Goal: Task Accomplishment & Management: Manage account settings

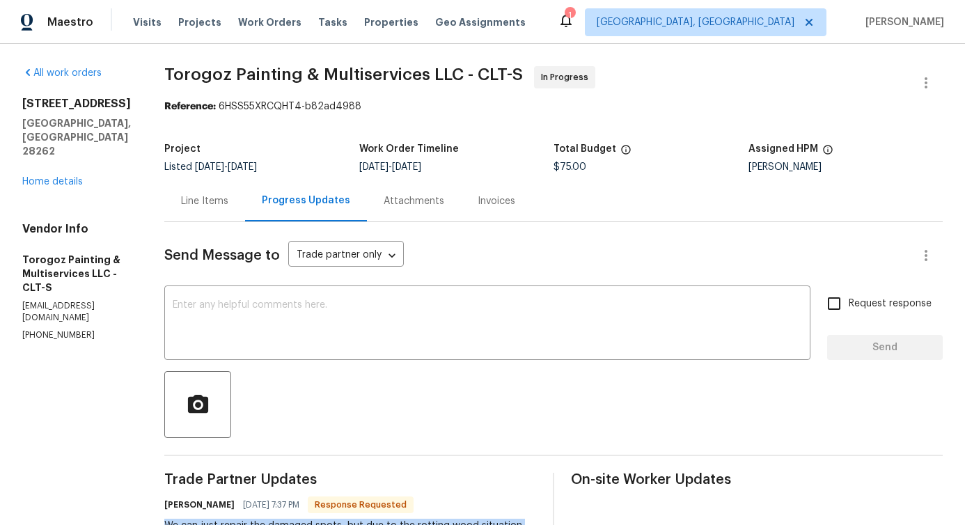
scroll to position [136, 0]
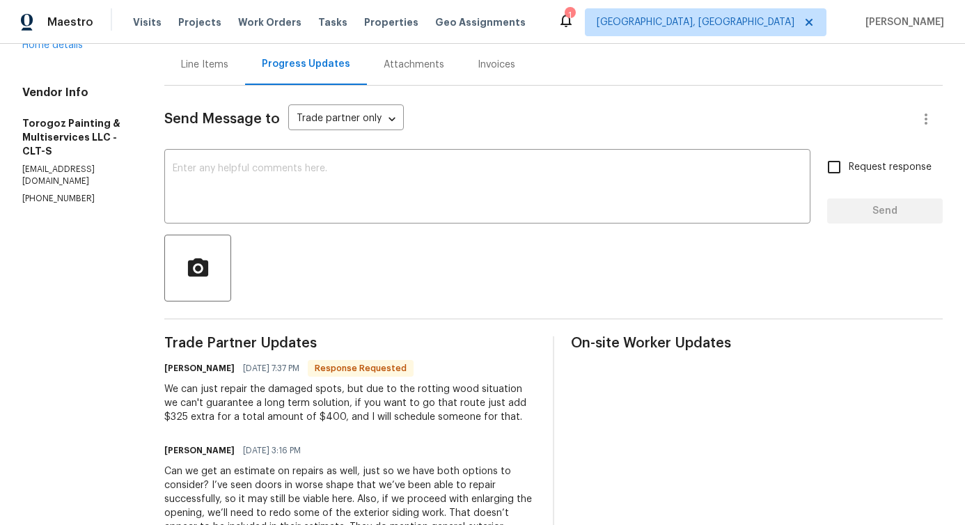
click at [288, 171] on textarea at bounding box center [487, 188] width 629 height 49
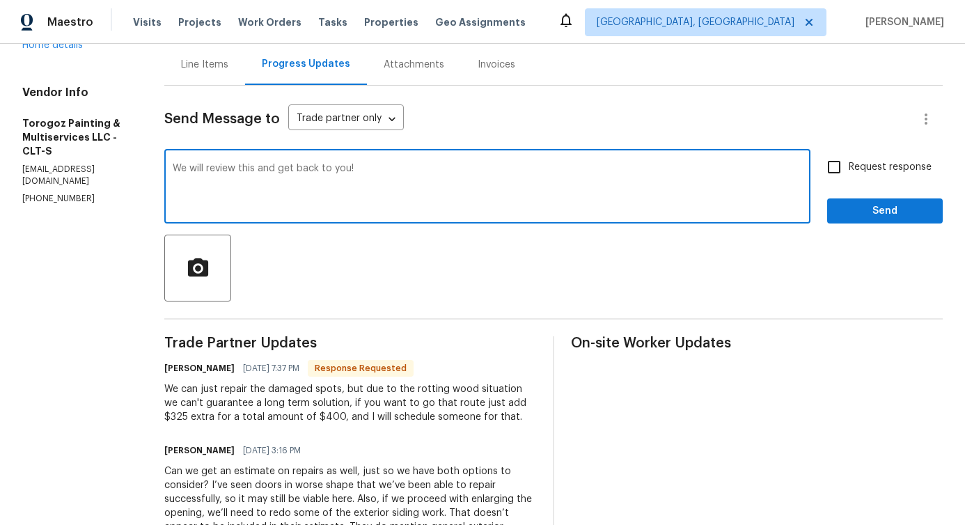
type textarea "We will review this and get back to you!"
click at [859, 208] on span "Send" at bounding box center [884, 211] width 93 height 17
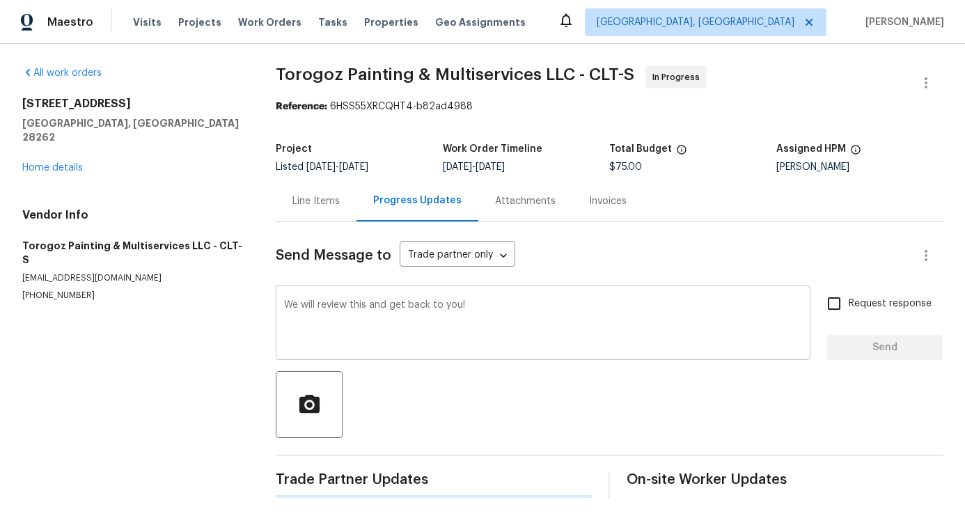
click at [305, 300] on textarea "We will review this and get back to you!" at bounding box center [543, 324] width 518 height 49
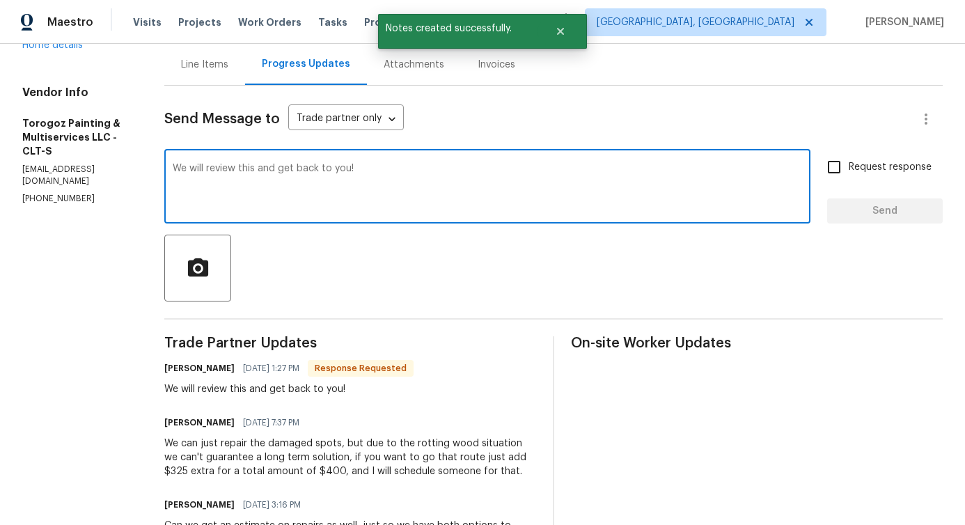
click at [228, 68] on div "Line Items" at bounding box center [204, 65] width 47 height 14
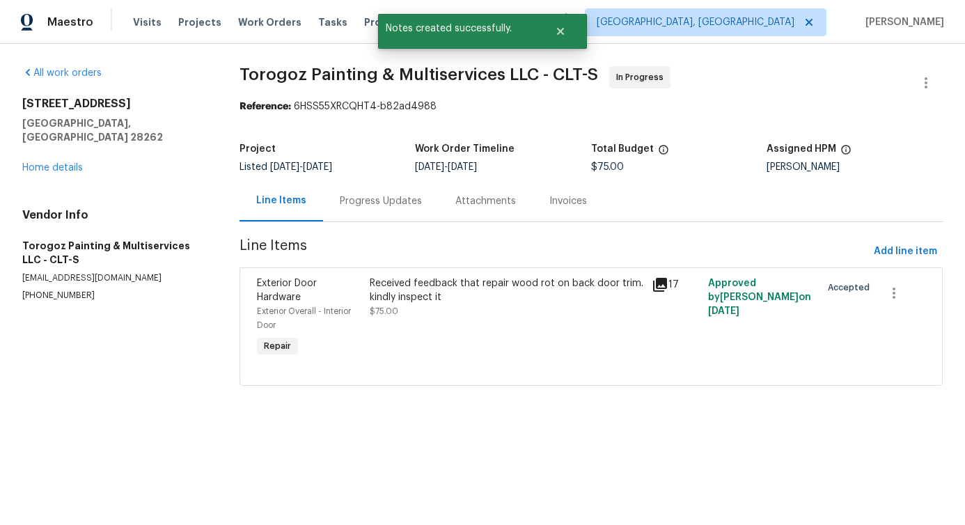
click at [499, 337] on div "Received feedback that repair wood rot on back door trim. kindly inspect it $75…" at bounding box center [506, 318] width 282 height 92
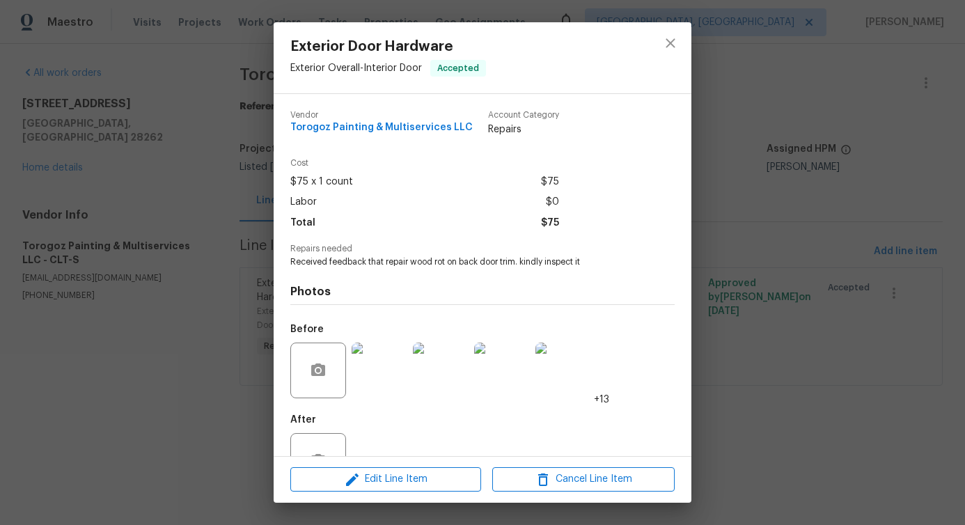
click at [383, 376] on img at bounding box center [380, 370] width 56 height 56
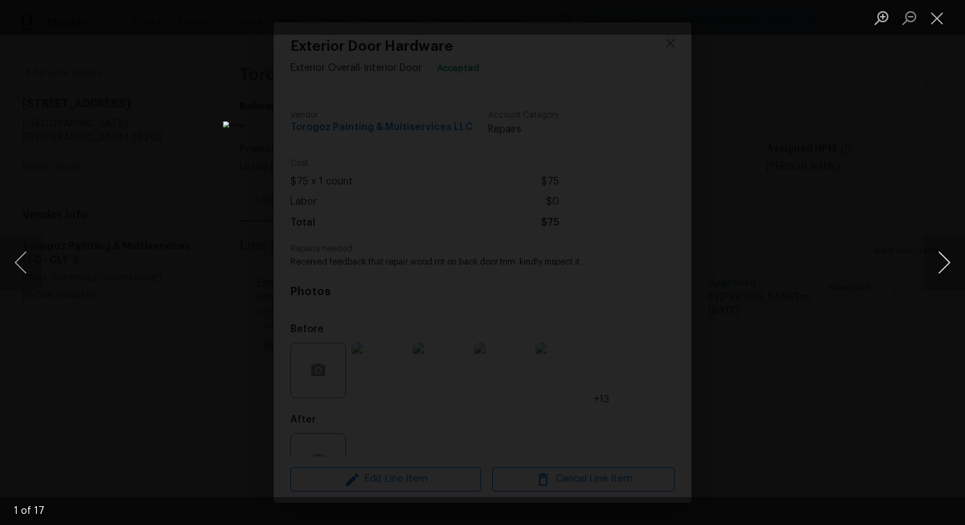
click at [942, 270] on button "Next image" at bounding box center [944, 263] width 42 height 56
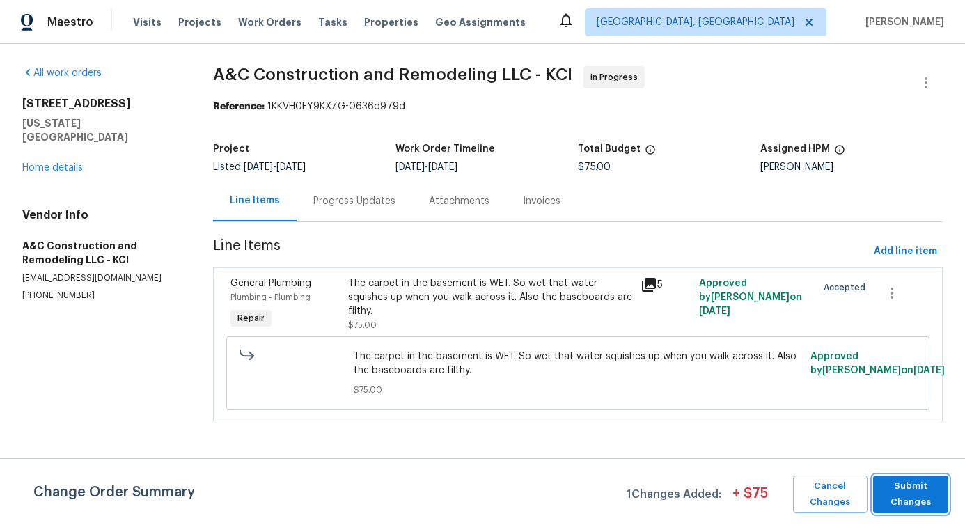
click at [901, 501] on span "Submit Changes" at bounding box center [910, 494] width 61 height 32
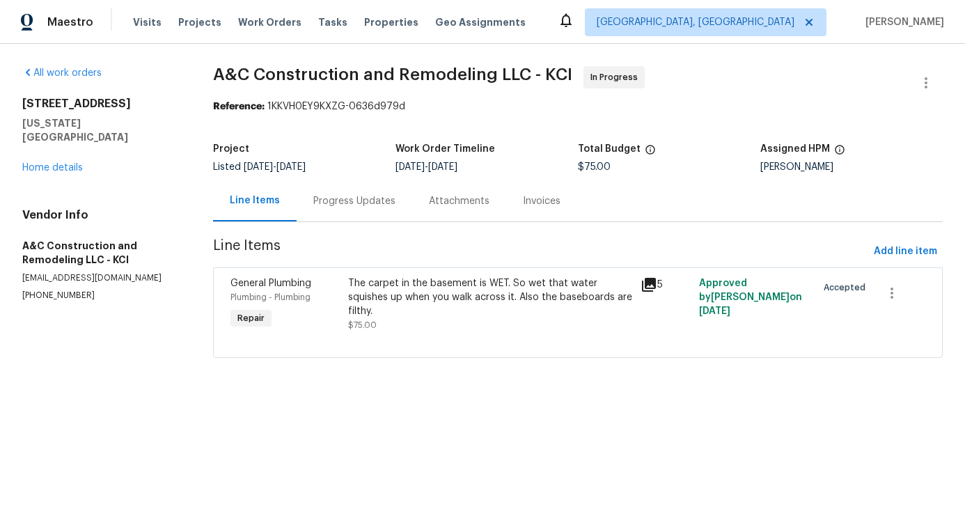
click at [340, 213] on div "Progress Updates" at bounding box center [355, 200] width 116 height 41
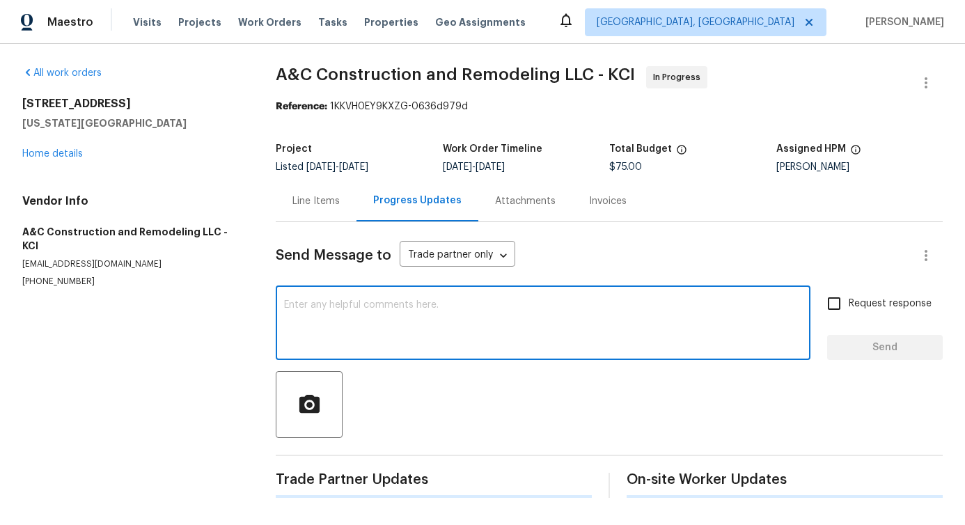
click at [376, 306] on textarea at bounding box center [543, 324] width 518 height 49
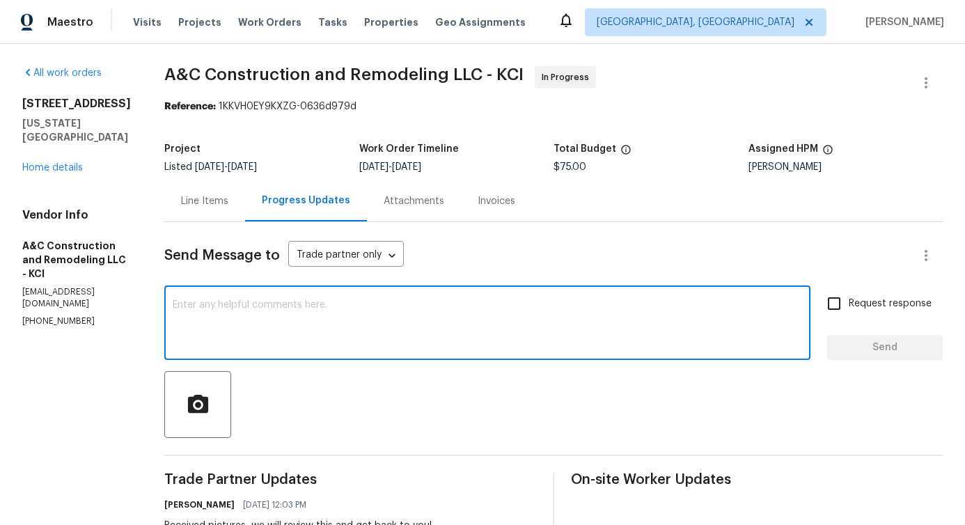
click at [225, 200] on div "Line Items" at bounding box center [204, 201] width 47 height 14
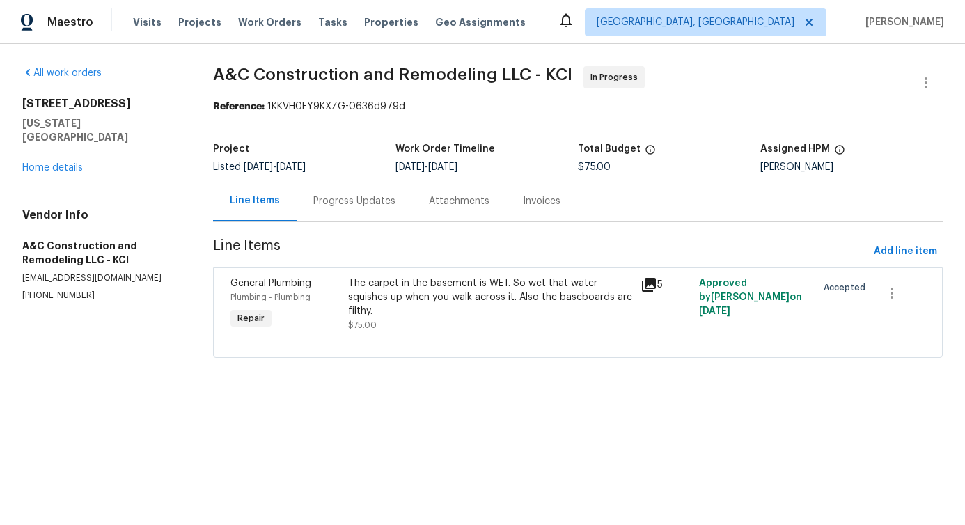
click at [409, 328] on div "The carpet in the basement is WET. So wet that water squishes up when you walk …" at bounding box center [490, 304] width 285 height 56
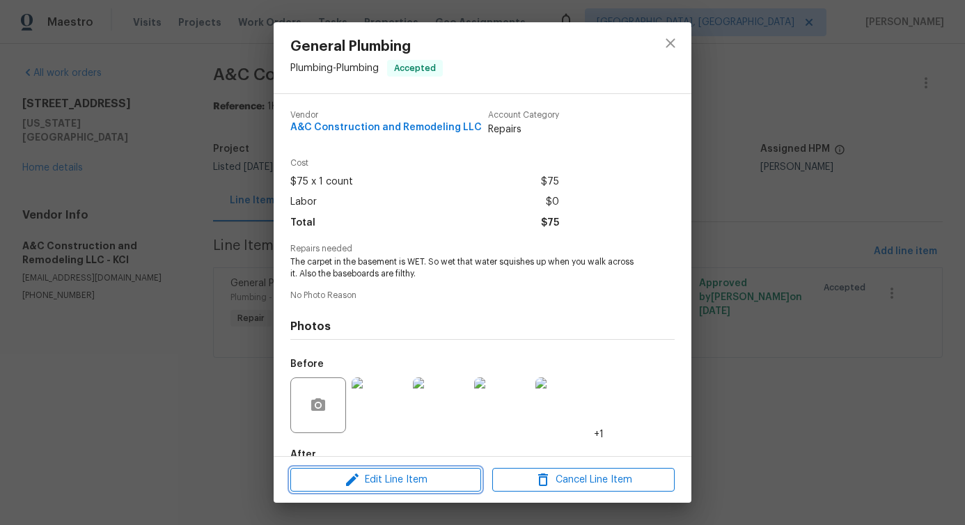
click at [363, 479] on span "Edit Line Item" at bounding box center [385, 479] width 182 height 17
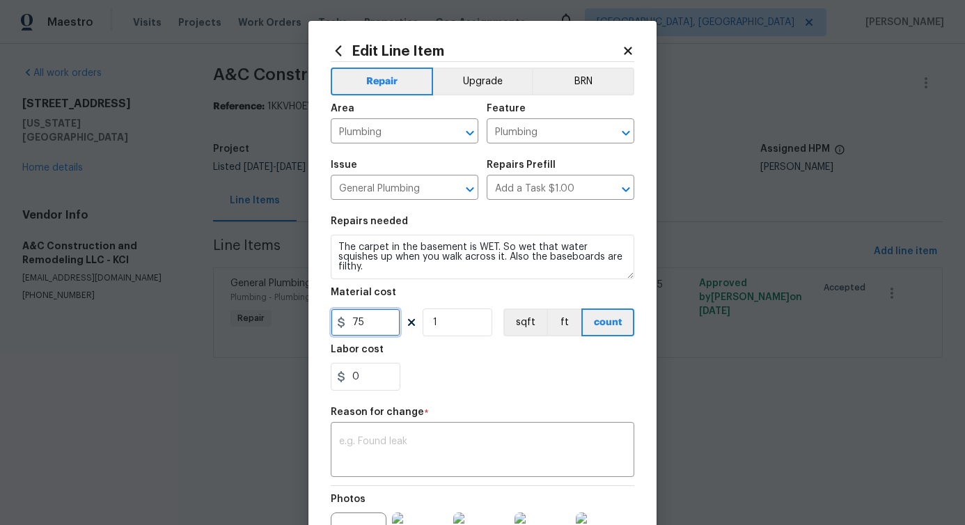
click at [353, 324] on input "75" at bounding box center [366, 322] width 70 height 28
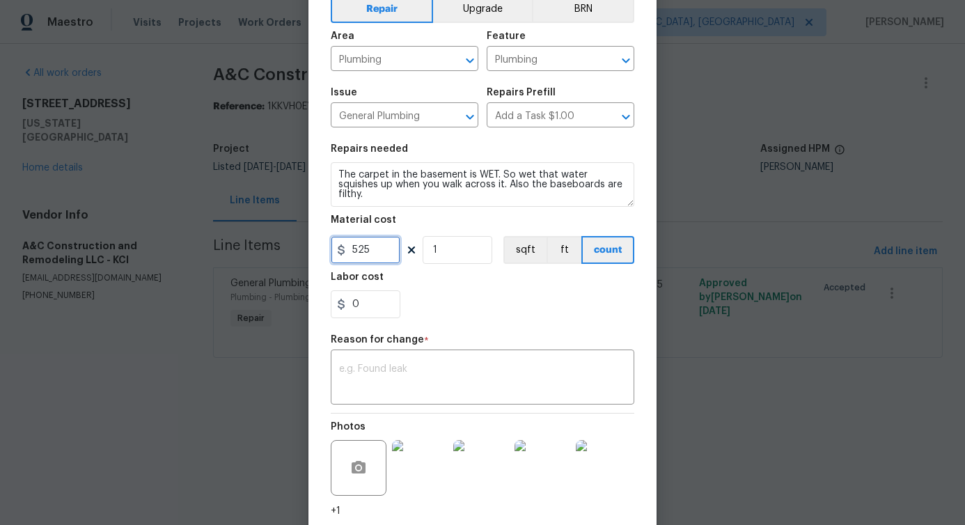
scroll to position [175, 0]
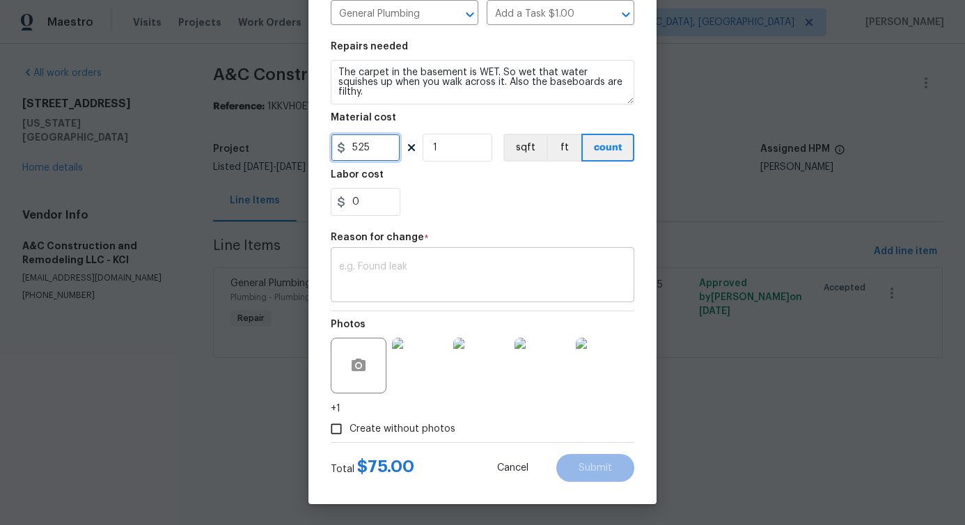
type input "525"
click at [393, 287] on textarea at bounding box center [482, 276] width 287 height 29
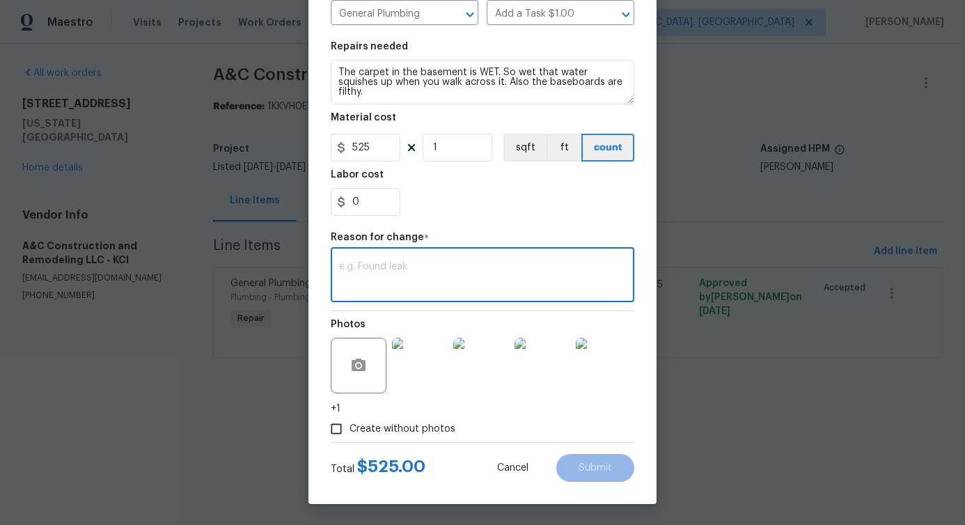
click at [442, 262] on textarea at bounding box center [482, 276] width 287 height 29
paste textarea "(PS) Updated cost per BR team approval."
type textarea "(PS) Updated cost per BR team approval."
click at [583, 468] on span "Submit" at bounding box center [594, 468] width 33 height 10
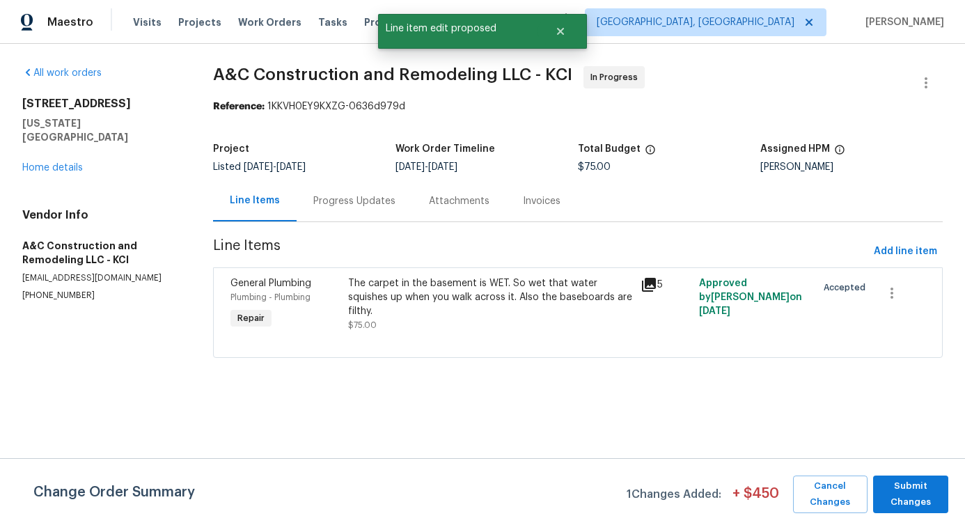
scroll to position [0, 0]
click at [895, 484] on span "Submit Changes" at bounding box center [910, 494] width 61 height 32
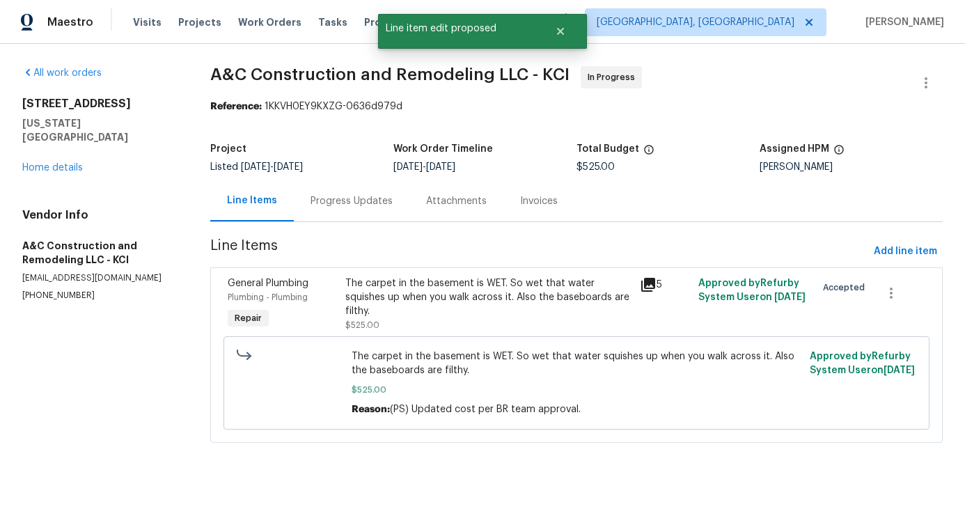
click at [333, 196] on div "Progress Updates" at bounding box center [351, 201] width 82 height 14
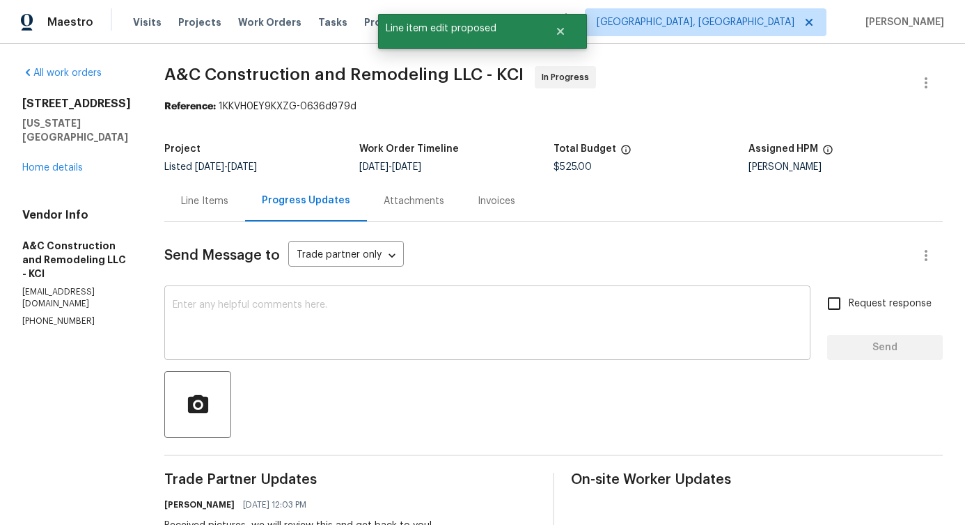
click at [343, 327] on textarea at bounding box center [487, 324] width 629 height 49
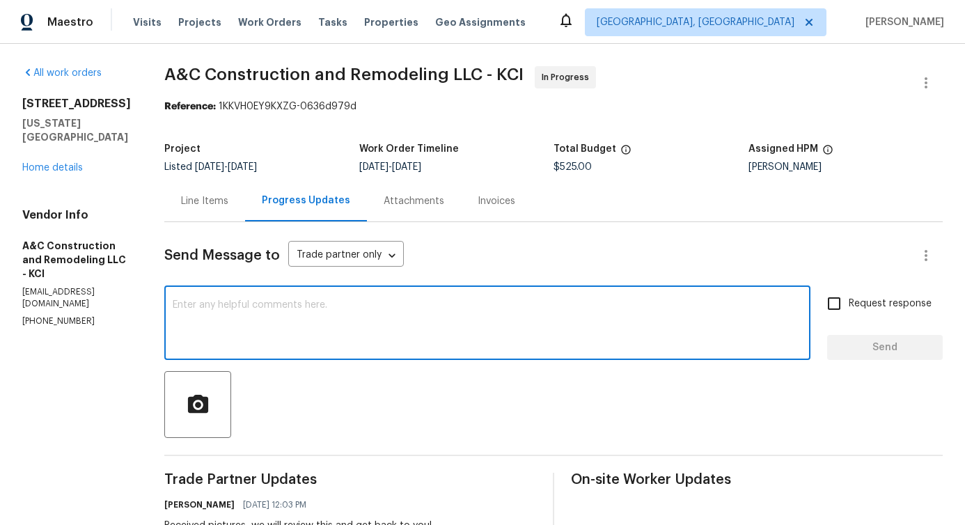
click at [404, 301] on textarea at bounding box center [487, 324] width 629 height 49
paste textarea "Hi, this is Pavithra with Opendoor. I’m confirming you received the WO for the …"
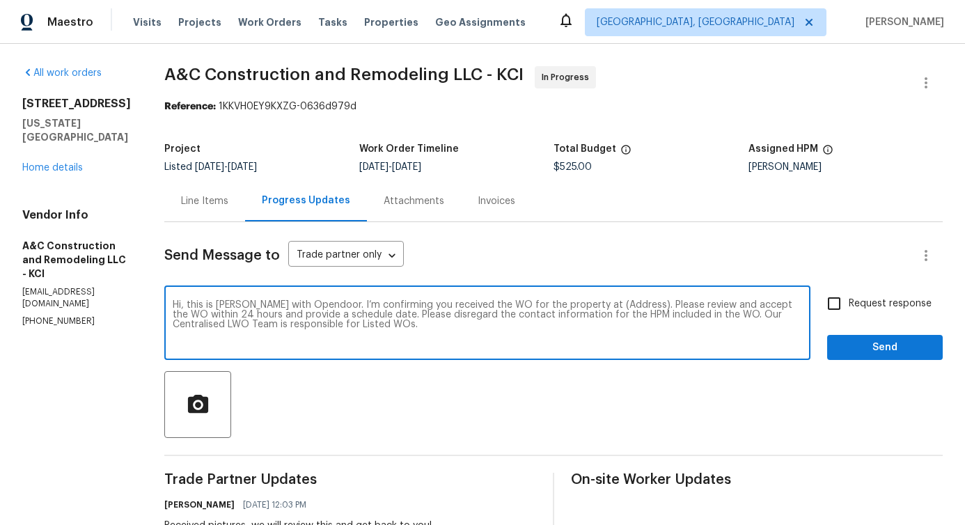
click at [629, 307] on textarea "Hi, this is Pavithra with Opendoor. I’m confirming you received the WO for the …" at bounding box center [487, 324] width 629 height 49
paste textarea "8226 NW 82nd Ct, Kansas City, MO 64152"
type textarea "Hi, this is Pavithra with Opendoor. I’m confirming you received the WO for the …"
click at [850, 302] on span "Request response" at bounding box center [889, 304] width 83 height 15
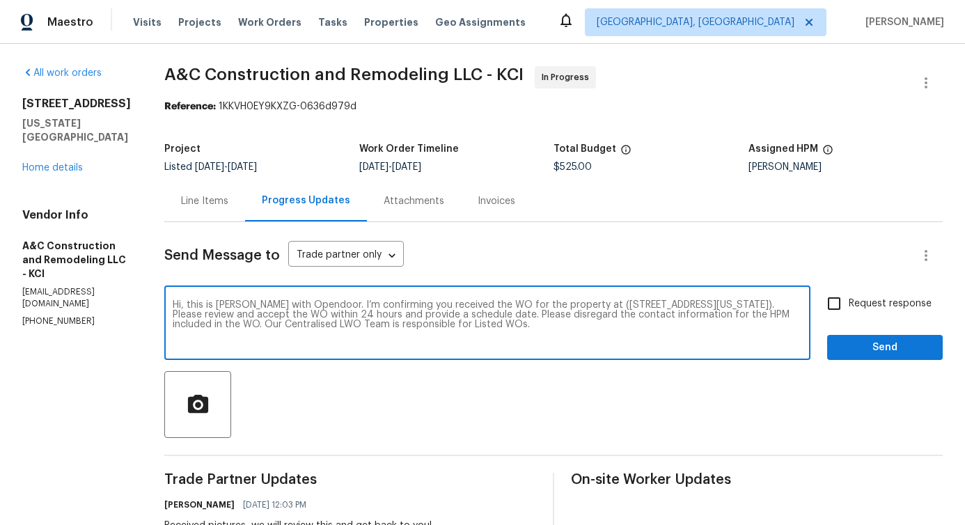
click at [848, 302] on input "Request response" at bounding box center [833, 303] width 29 height 29
checkbox input "true"
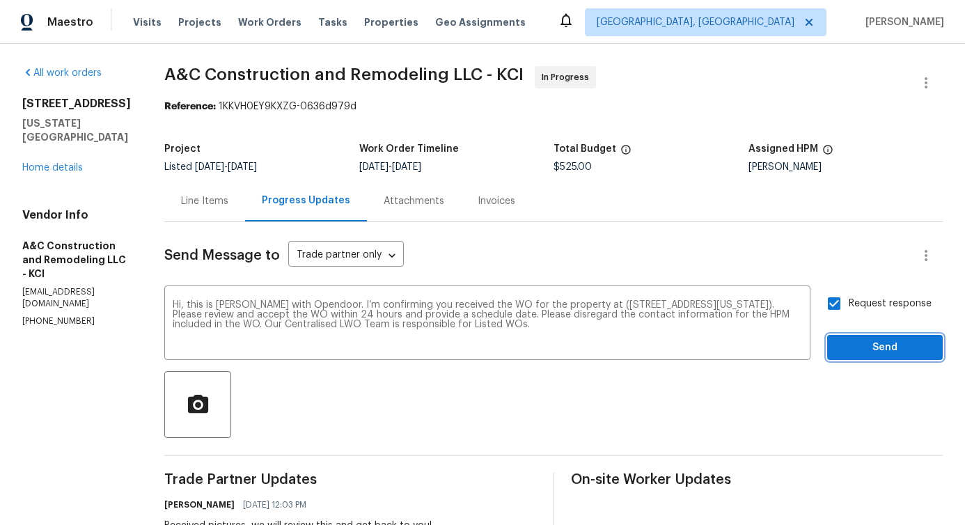
click at [861, 345] on span "Send" at bounding box center [884, 347] width 93 height 17
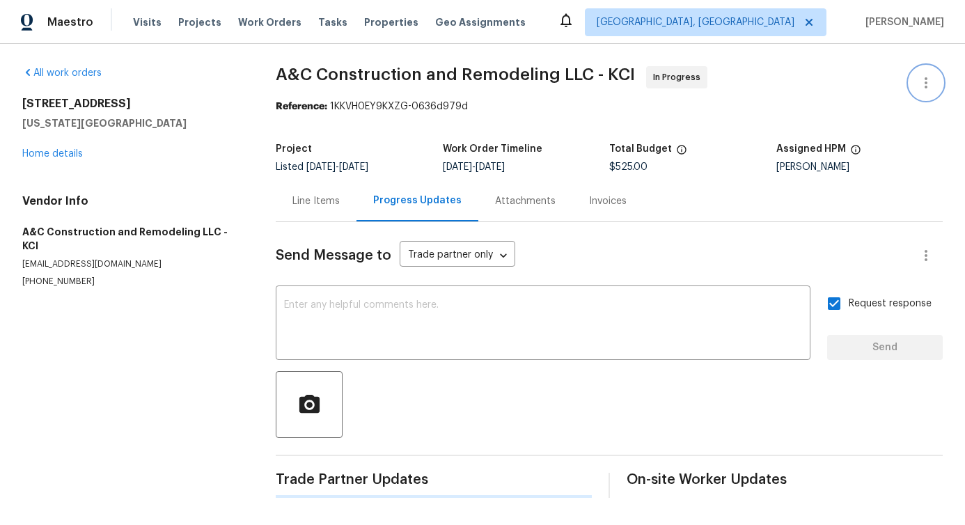
click at [917, 81] on icon "button" at bounding box center [925, 82] width 17 height 17
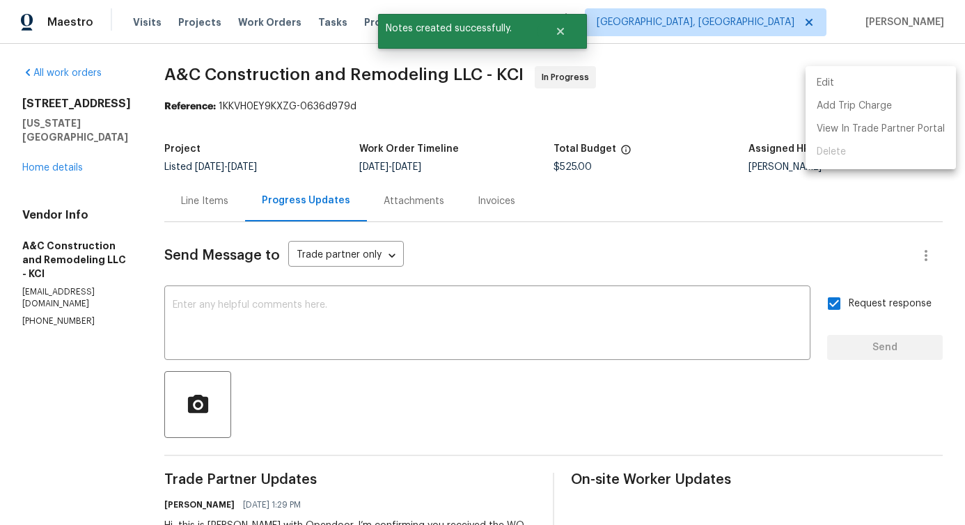
click at [421, 310] on div at bounding box center [482, 262] width 965 height 525
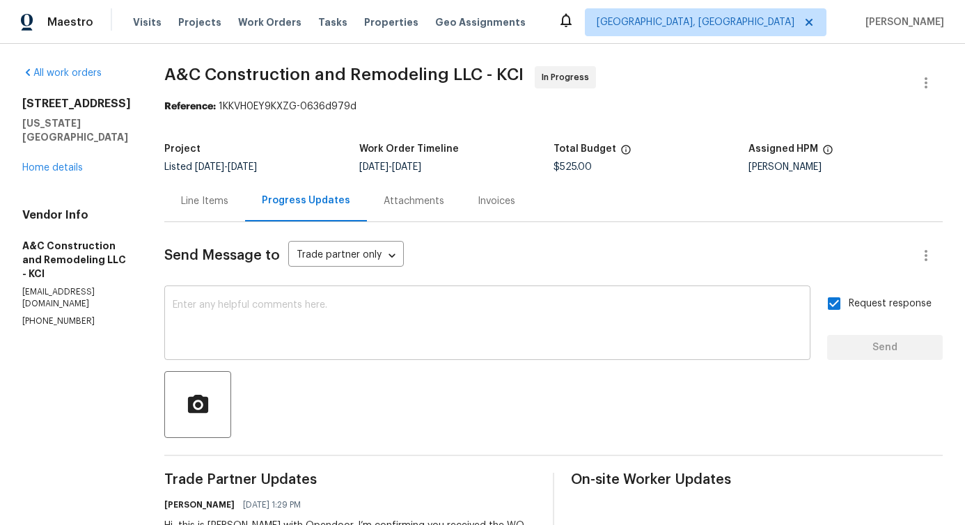
click at [332, 324] on textarea at bounding box center [487, 324] width 629 height 49
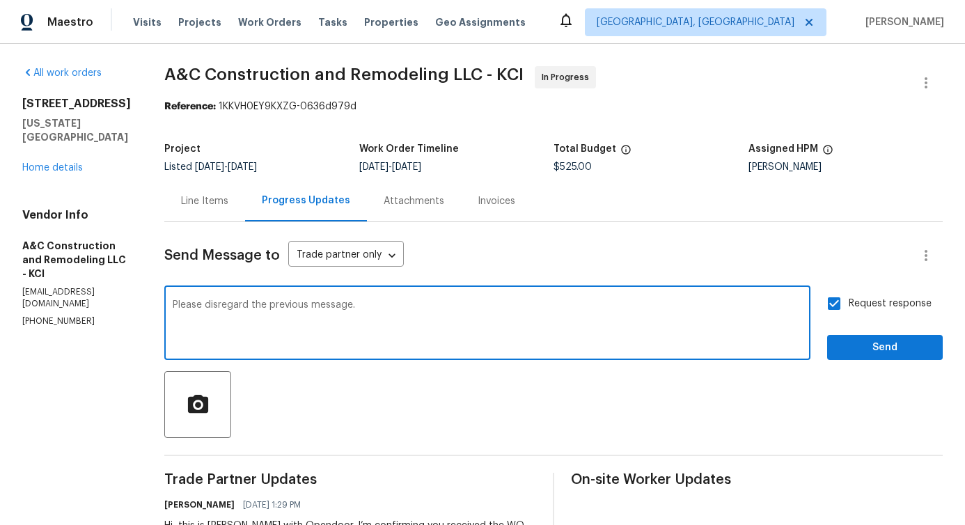
type textarea "Please disregard the previous message."
click at [897, 352] on span "Send" at bounding box center [884, 347] width 93 height 17
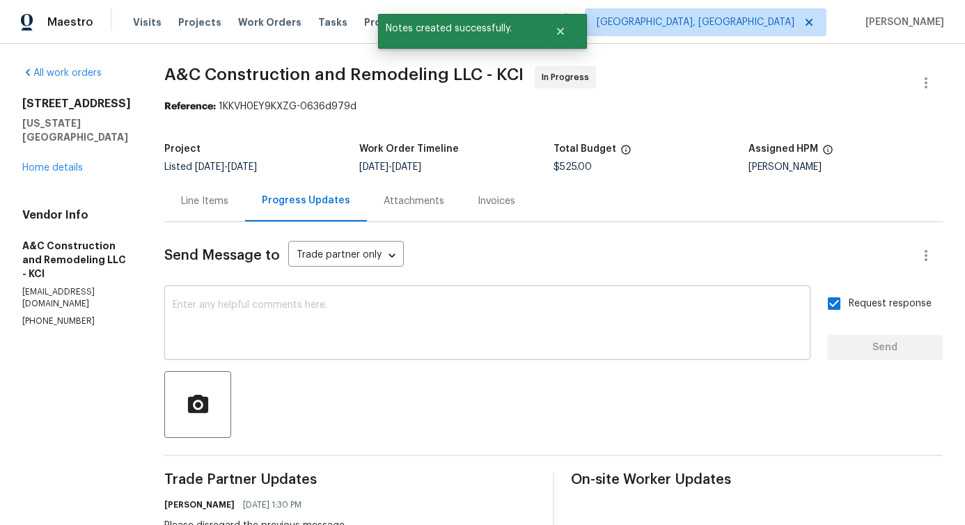
click at [354, 334] on textarea at bounding box center [487, 324] width 629 height 49
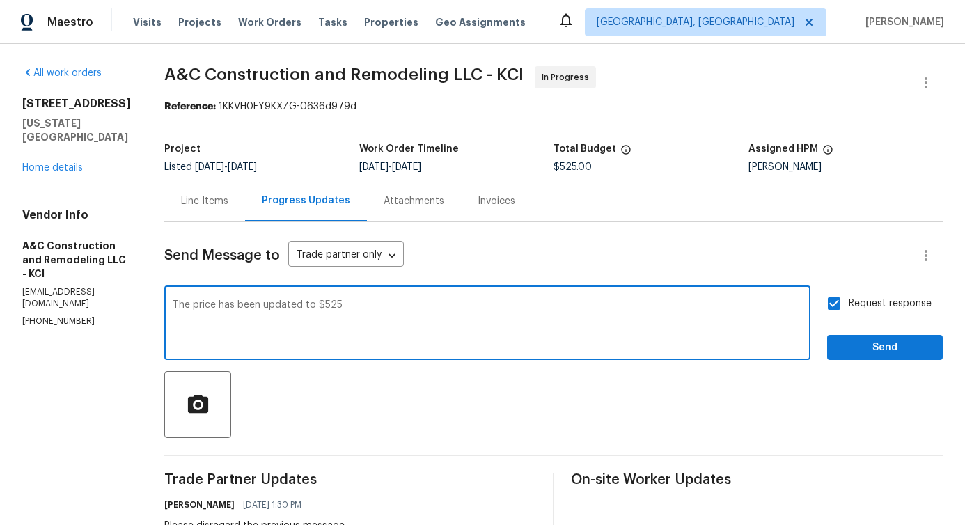
click at [0, 0] on span "$525" at bounding box center [0, 0] width 0 height 0
click at [0, 0] on span "Please" at bounding box center [0, 0] width 0 height 0
drag, startPoint x: 270, startPoint y: 309, endPoint x: 378, endPoint y: 314, distance: 108.0
click at [378, 314] on textarea "The price has been updated to $525. Please proceed with the work and keep us po…" at bounding box center [487, 324] width 629 height 49
click at [385, 330] on textarea "The price has been updated to $525. Please proceed with the work and keep us po…" at bounding box center [487, 324] width 629 height 49
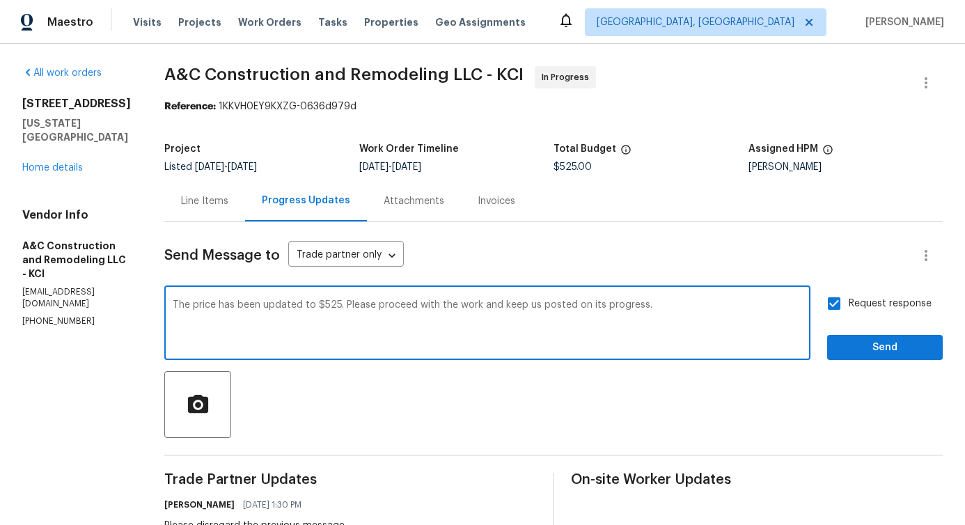
drag, startPoint x: 368, startPoint y: 304, endPoint x: 671, endPoint y: 313, distance: 303.6
click at [674, 313] on textarea "The price has been updated to $525. Please proceed with the work and keep us po…" at bounding box center [487, 324] width 629 height 49
type textarea "The price has been updated to $525. Please proceed with the work and keep us po…"
click at [867, 353] on span "Send" at bounding box center [884, 347] width 93 height 17
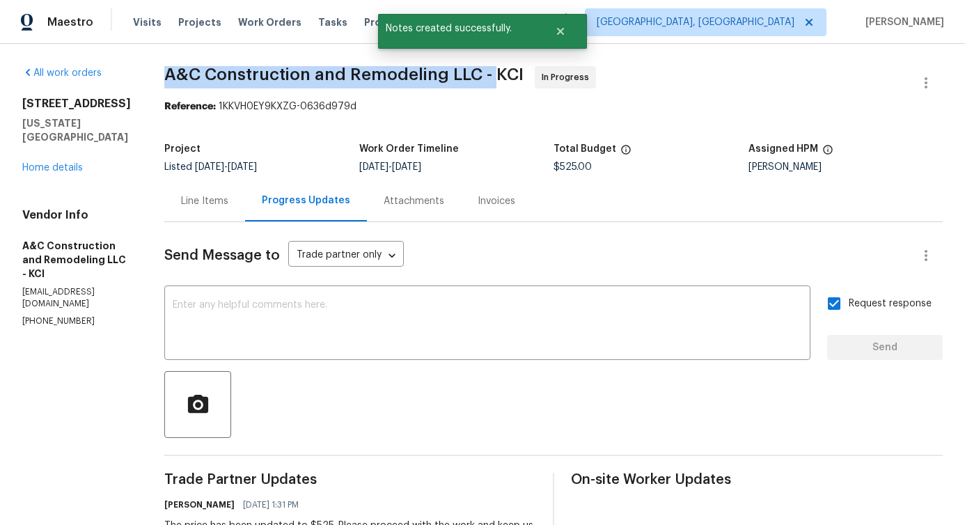
drag, startPoint x: 191, startPoint y: 70, endPoint x: 516, endPoint y: 72, distance: 325.1
click at [516, 72] on span "A&C Construction and Remodeling LLC - KCI" at bounding box center [343, 74] width 359 height 17
copy span "A&C Construction and Remodeling LLC -"
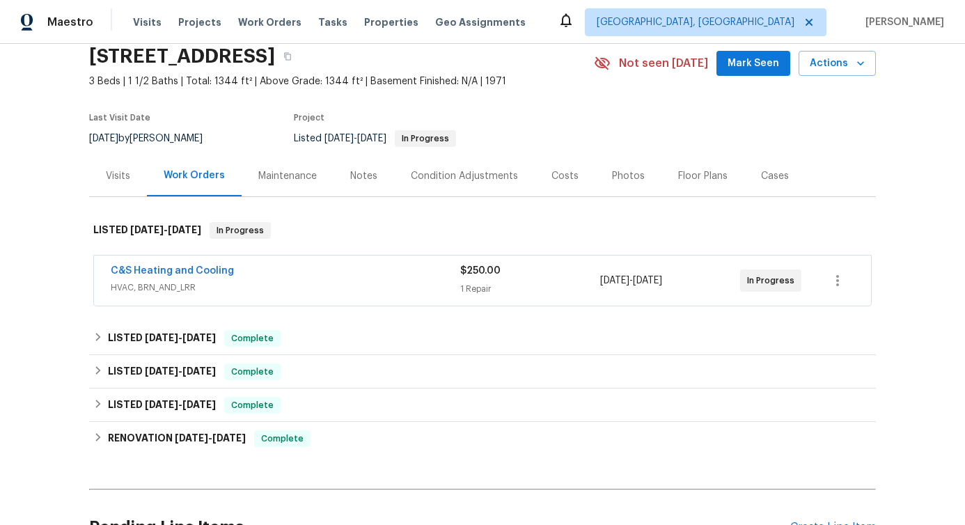
scroll to position [76, 0]
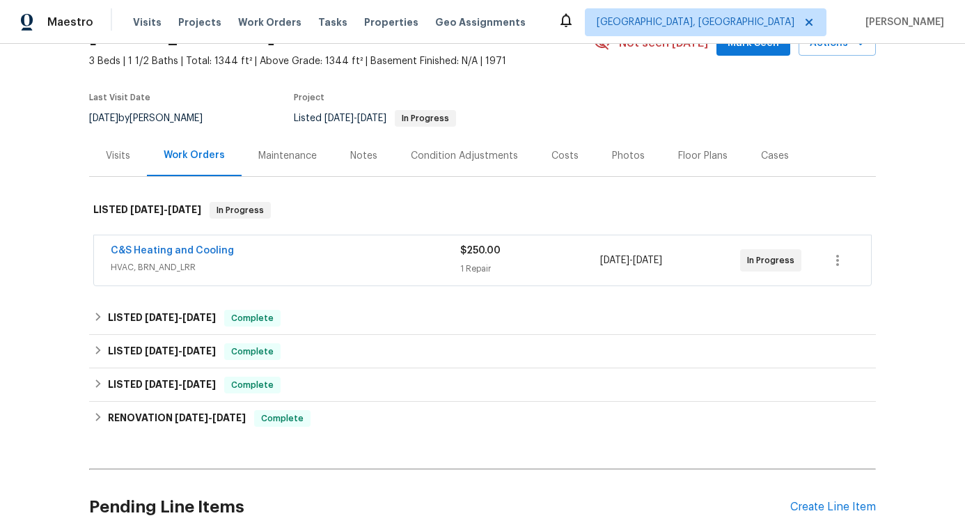
click at [294, 248] on div "C&S Heating and Cooling" at bounding box center [285, 252] width 349 height 17
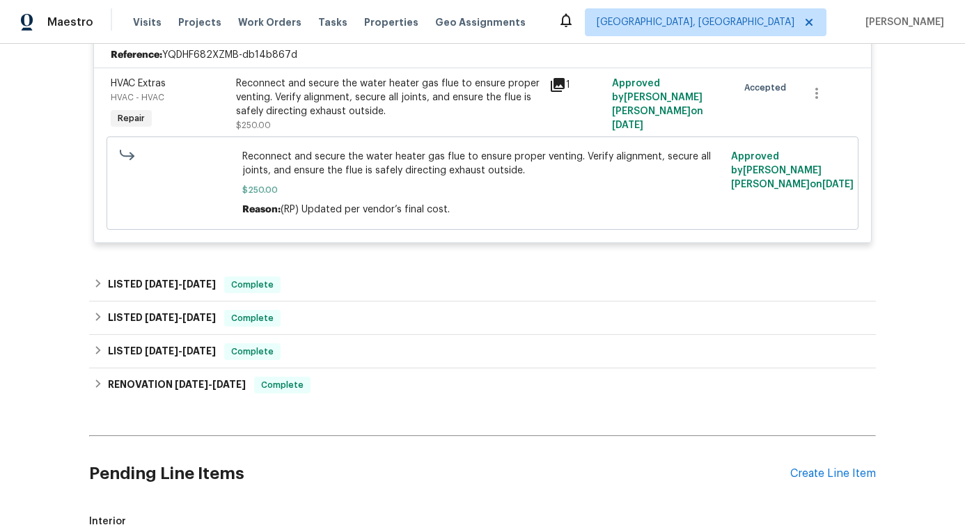
scroll to position [335, 0]
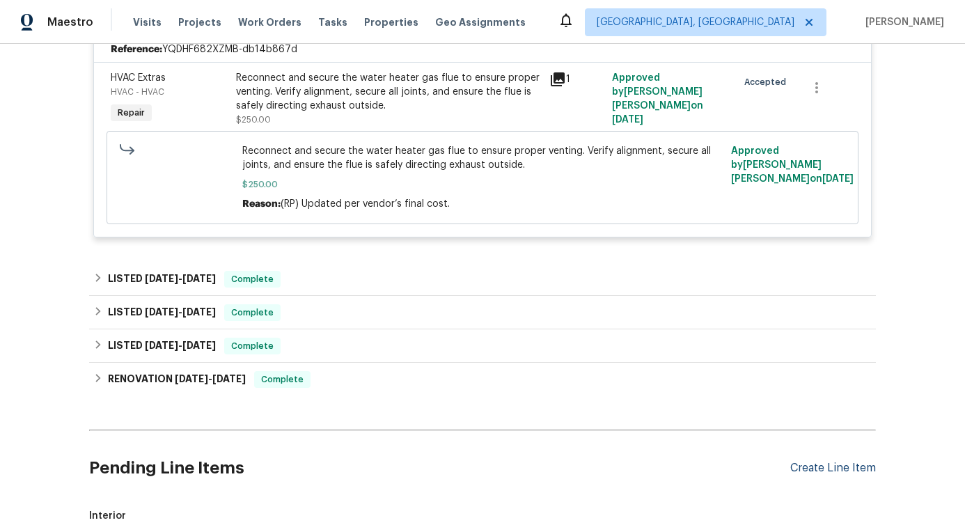
click at [819, 472] on div "Create Line Item" at bounding box center [833, 467] width 86 height 13
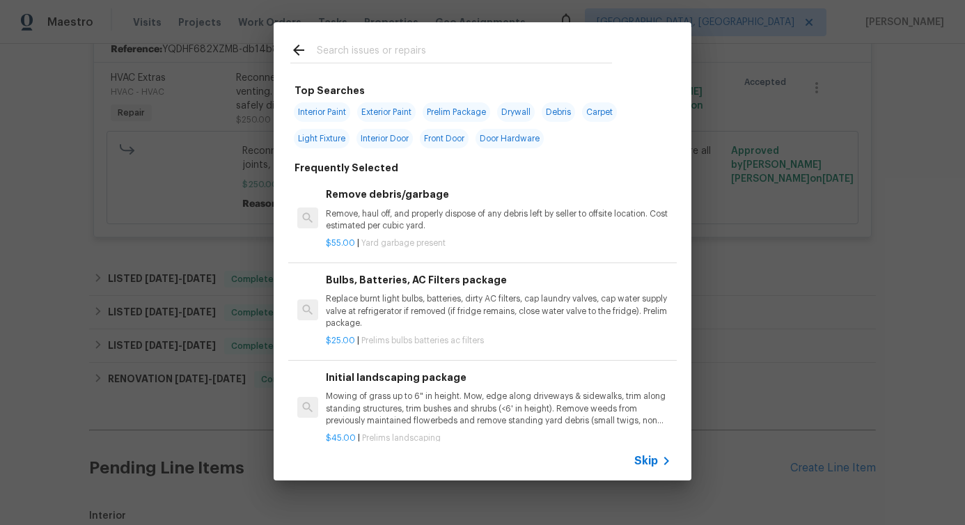
click at [450, 50] on input "text" at bounding box center [464, 52] width 295 height 21
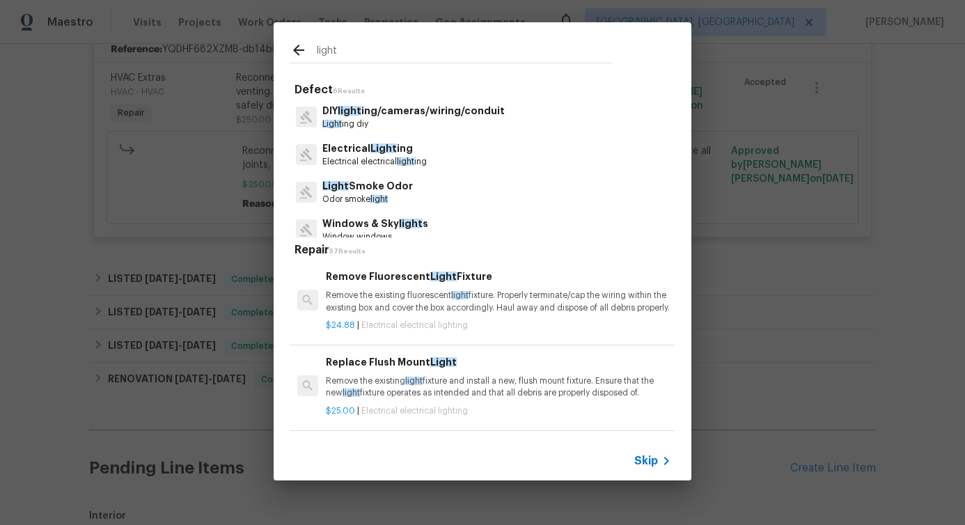
type input "light"
click at [370, 146] on span "Light" at bounding box center [383, 148] width 26 height 10
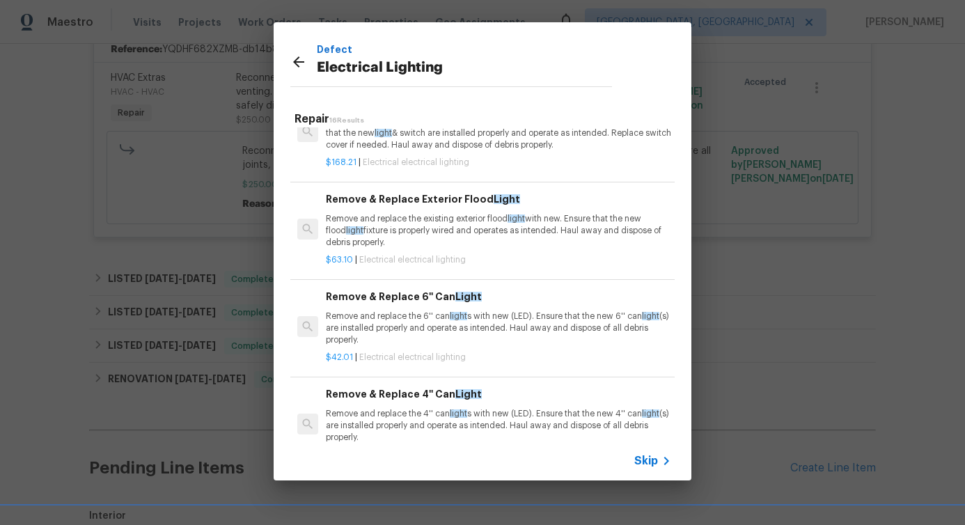
scroll to position [403, 0]
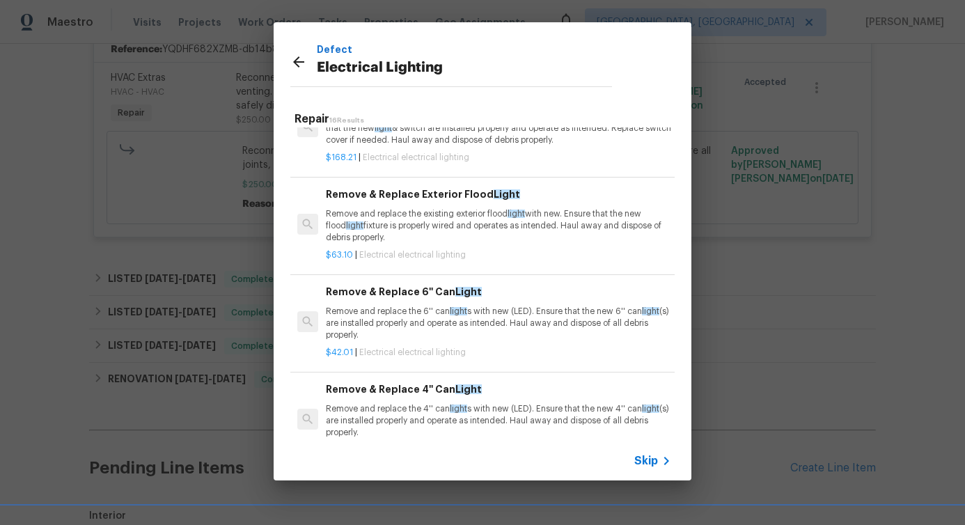
click at [394, 341] on p "Remove and replace the 6'' can light s with new (LED). Ensure that the new 6'' …" at bounding box center [498, 323] width 345 height 35
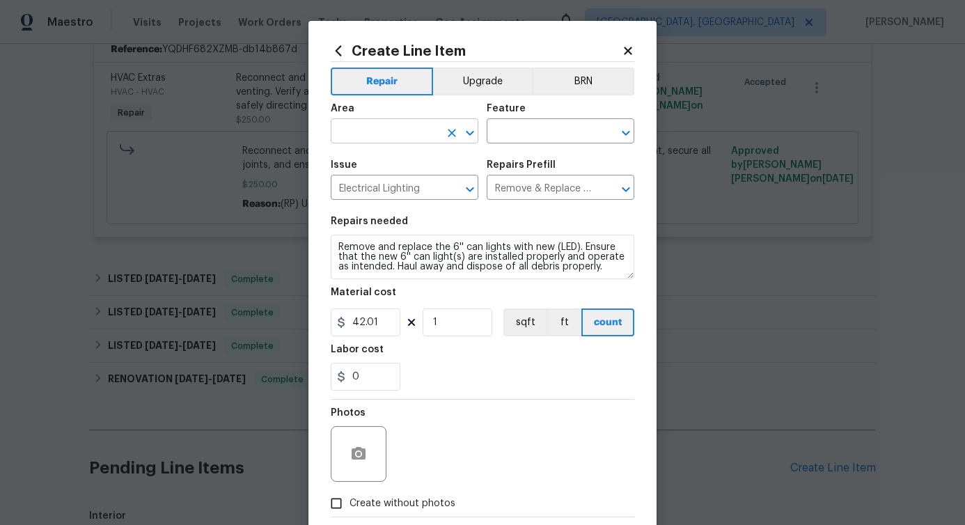
click at [407, 134] on input "text" at bounding box center [385, 133] width 109 height 22
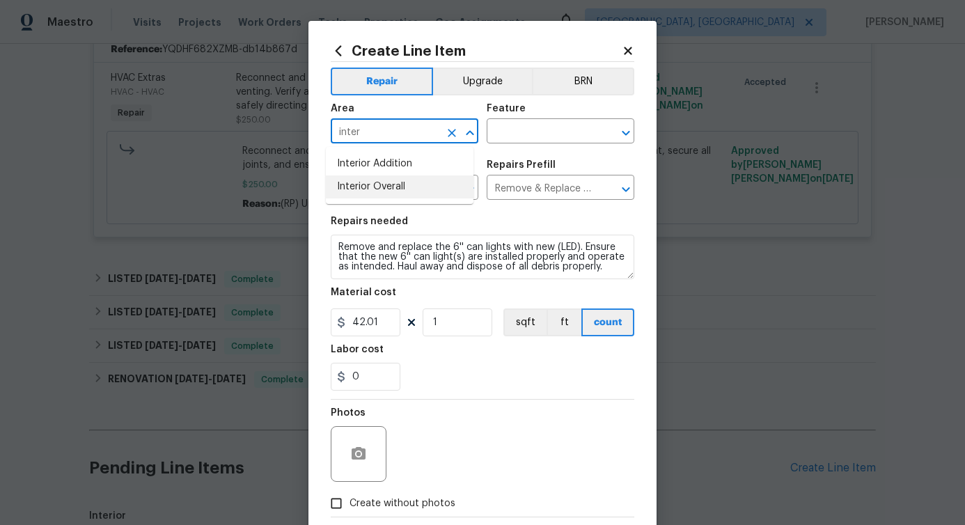
click at [409, 178] on li "Interior Overall" at bounding box center [400, 186] width 148 height 23
type input "Interior Overall"
click at [522, 143] on input "text" at bounding box center [541, 133] width 109 height 22
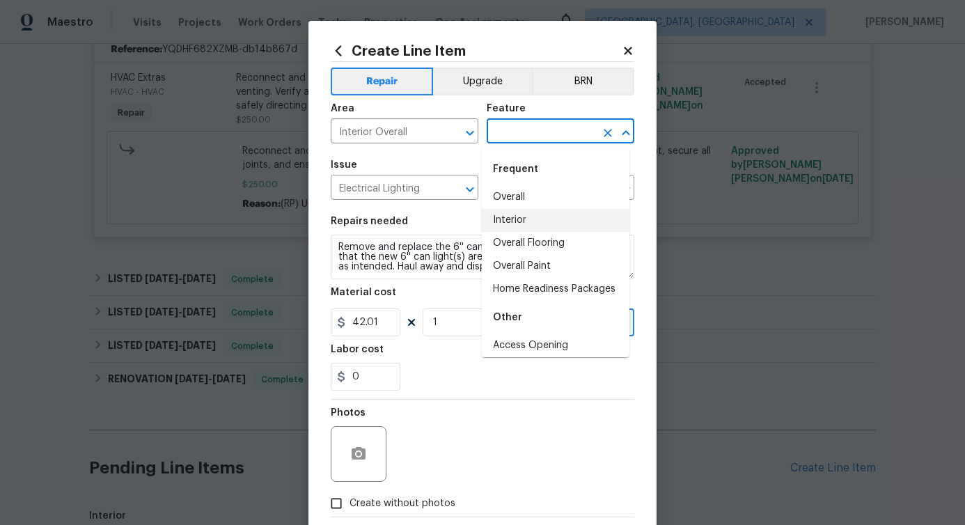
click at [514, 214] on li "Interior" at bounding box center [556, 220] width 148 height 23
type input "Interior"
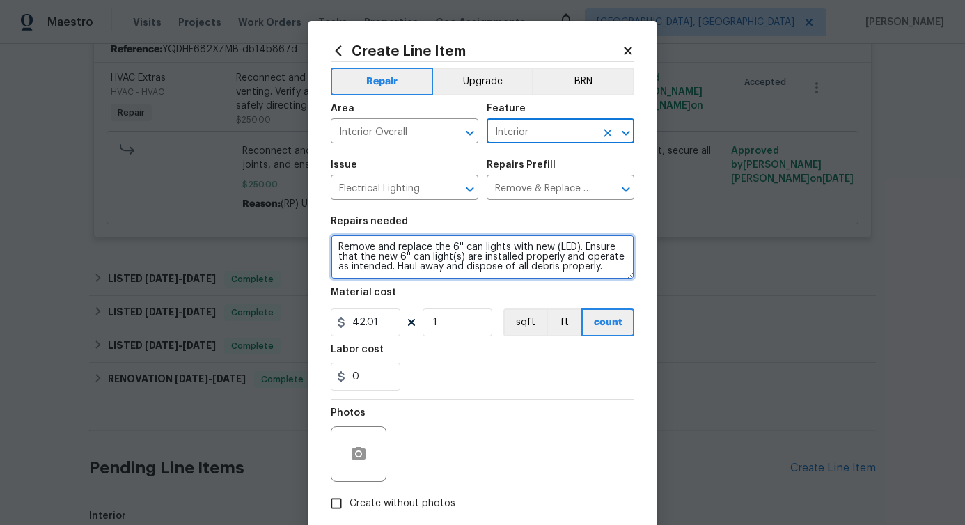
click at [408, 271] on textarea "Remove and replace the 6'' can lights with new (LED). Ensure that the new 6'' c…" at bounding box center [482, 257] width 303 height 45
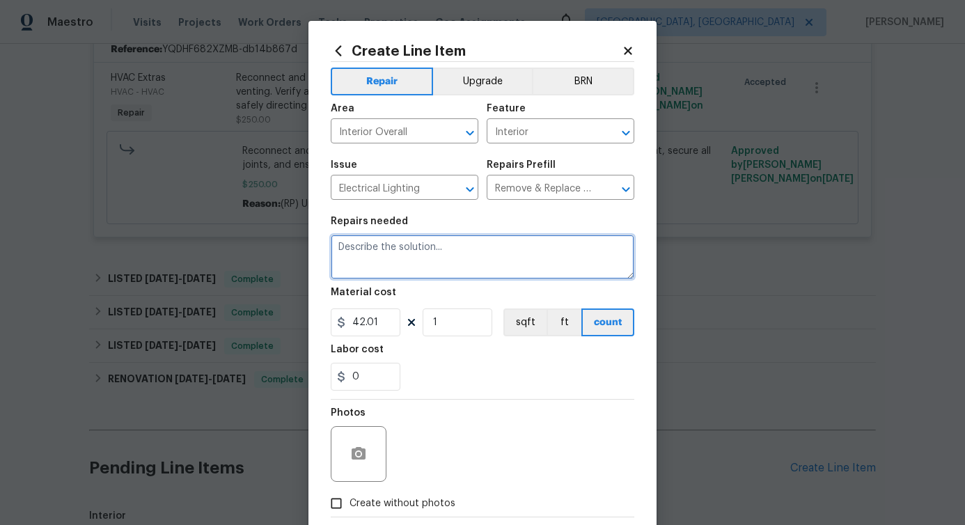
paste textarea "Install new light fixture in living room"
type textarea "Install new light fixture in living room"
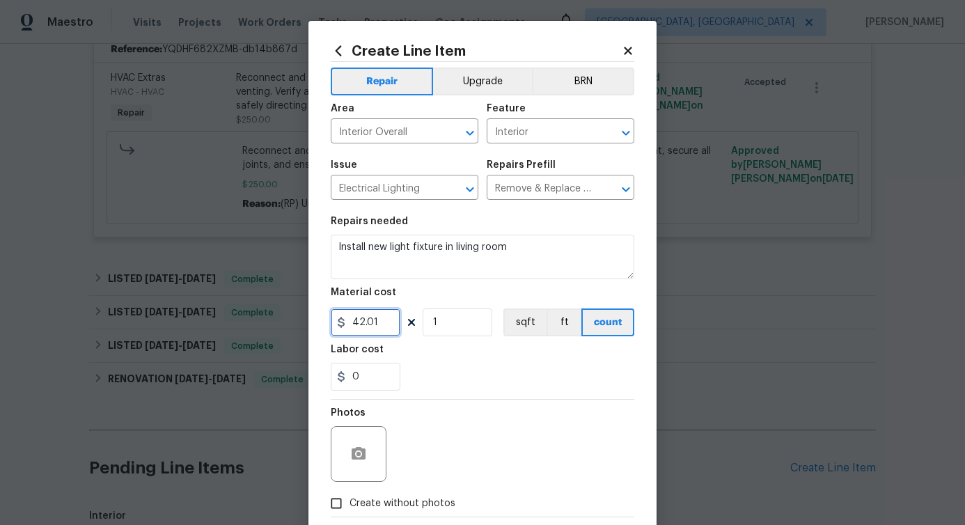
click at [356, 326] on input "42.01" at bounding box center [366, 322] width 70 height 28
type input "75"
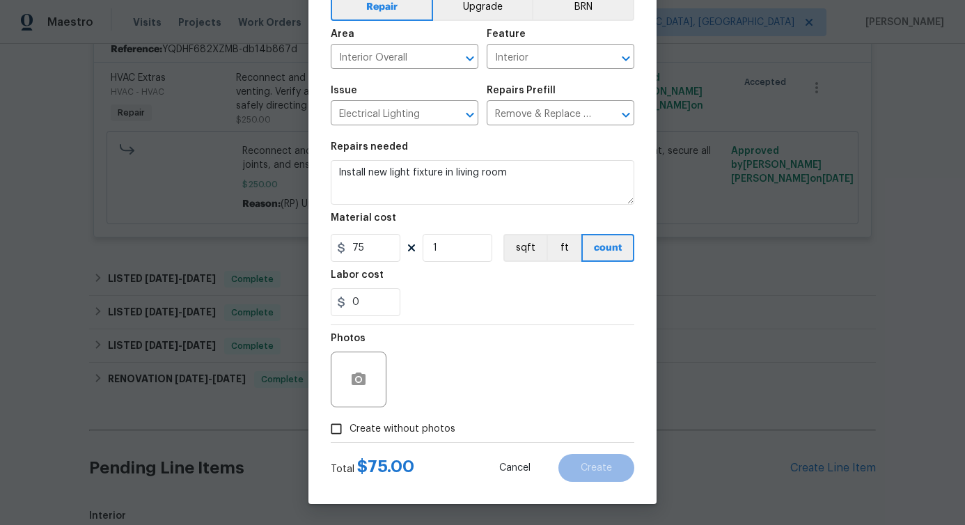
click at [375, 442] on div at bounding box center [482, 442] width 303 height 1
click at [381, 427] on span "Create without photos" at bounding box center [402, 429] width 106 height 15
click at [349, 427] on input "Create without photos" at bounding box center [336, 429] width 26 height 26
checkbox input "true"
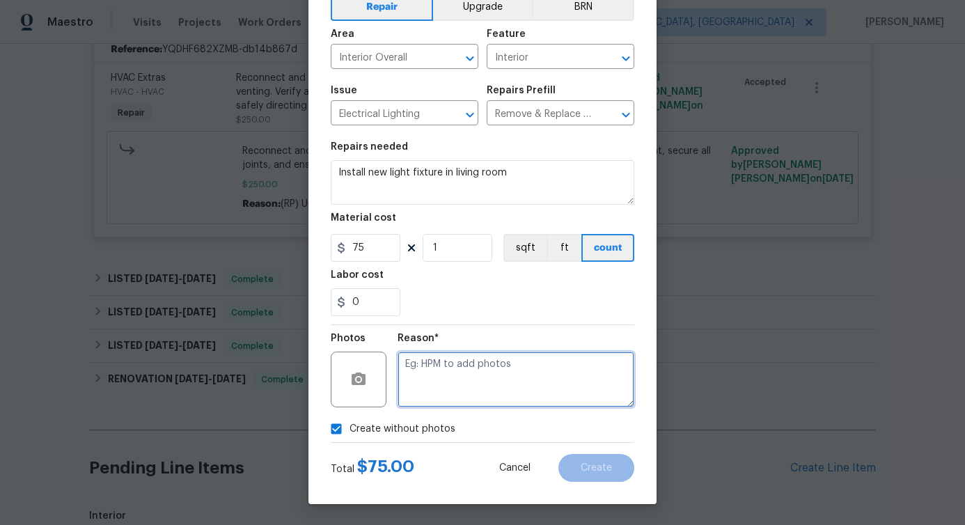
click at [460, 375] on textarea at bounding box center [515, 380] width 237 height 56
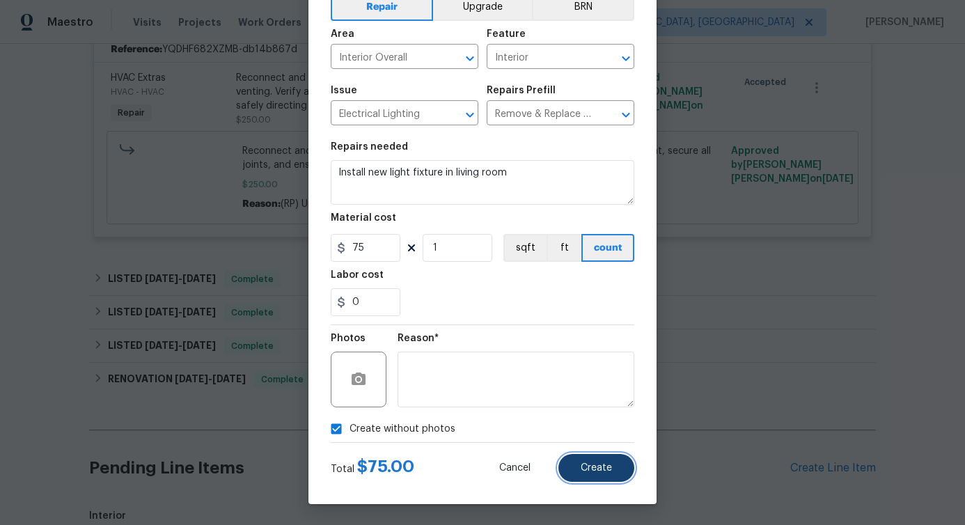
click at [613, 475] on button "Create" at bounding box center [596, 468] width 76 height 28
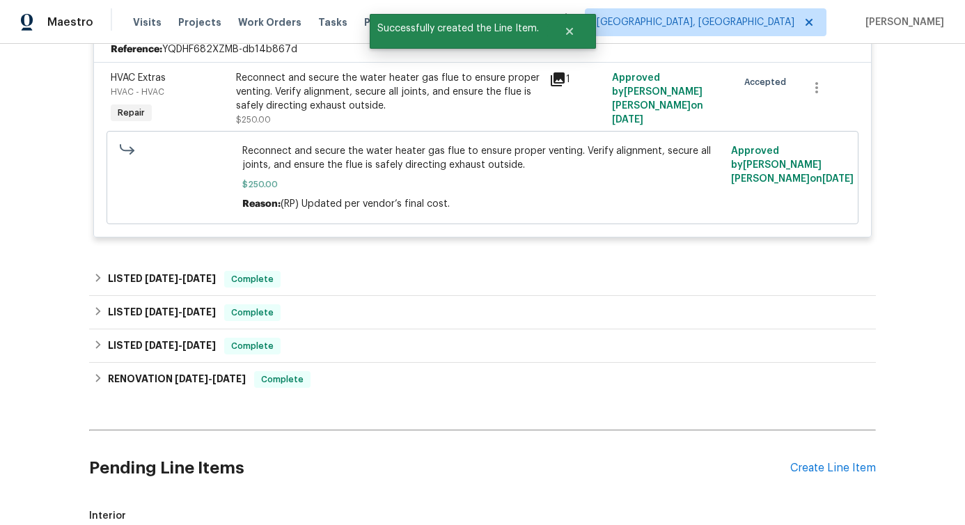
scroll to position [679, 0]
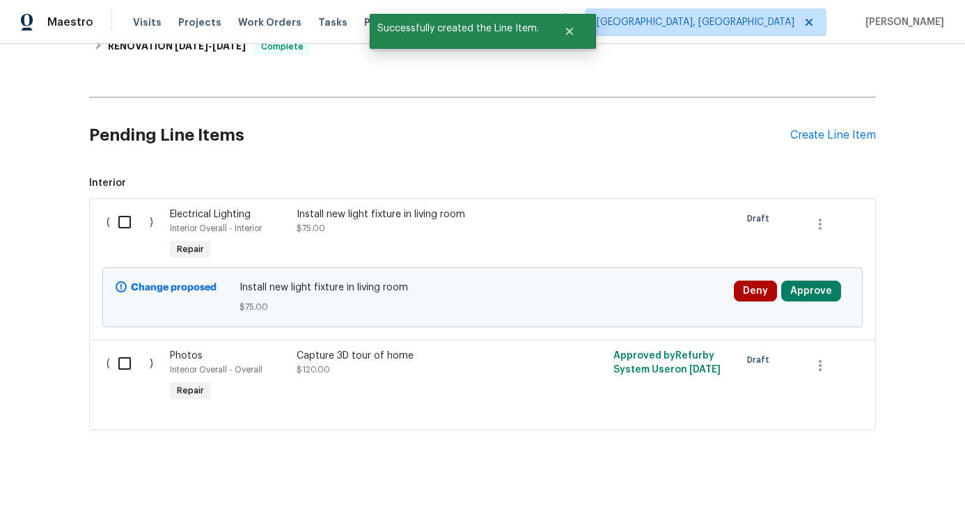
click at [119, 207] on input "checkbox" at bounding box center [130, 221] width 40 height 29
checkbox input "true"
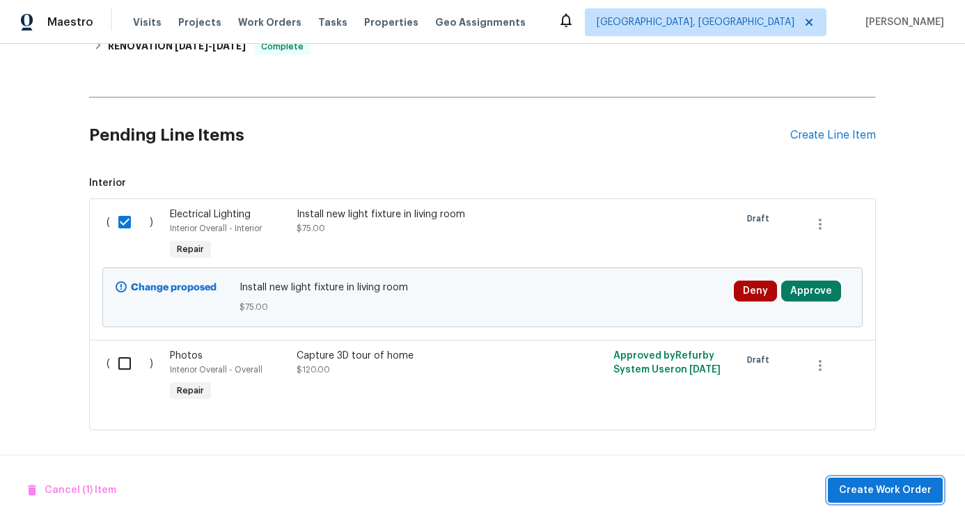
click at [901, 487] on span "Create Work Order" at bounding box center [885, 490] width 93 height 17
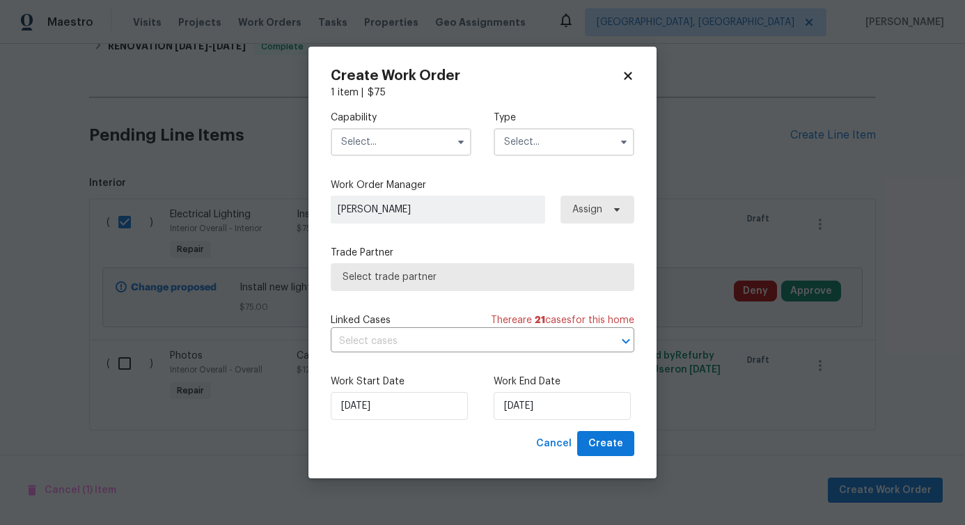
click at [418, 144] on input "text" at bounding box center [401, 142] width 141 height 28
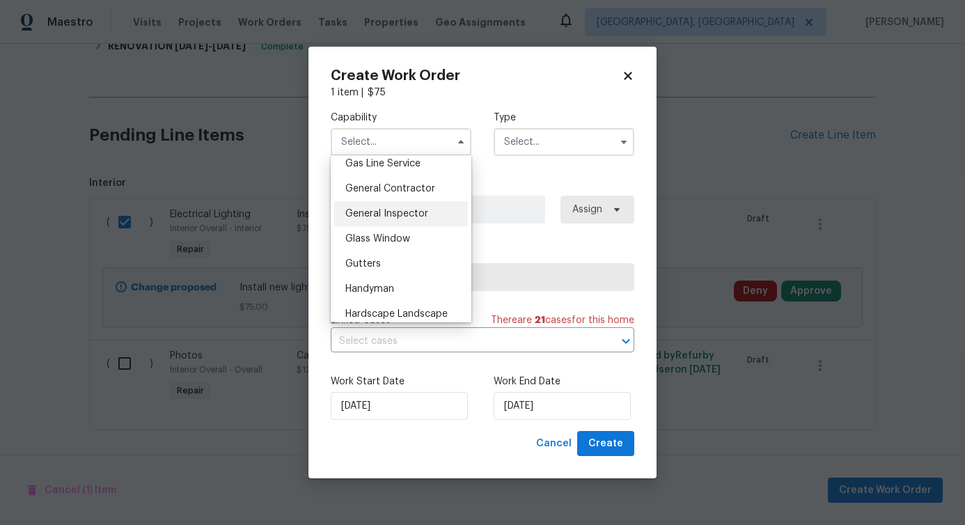
scroll to position [656, 0]
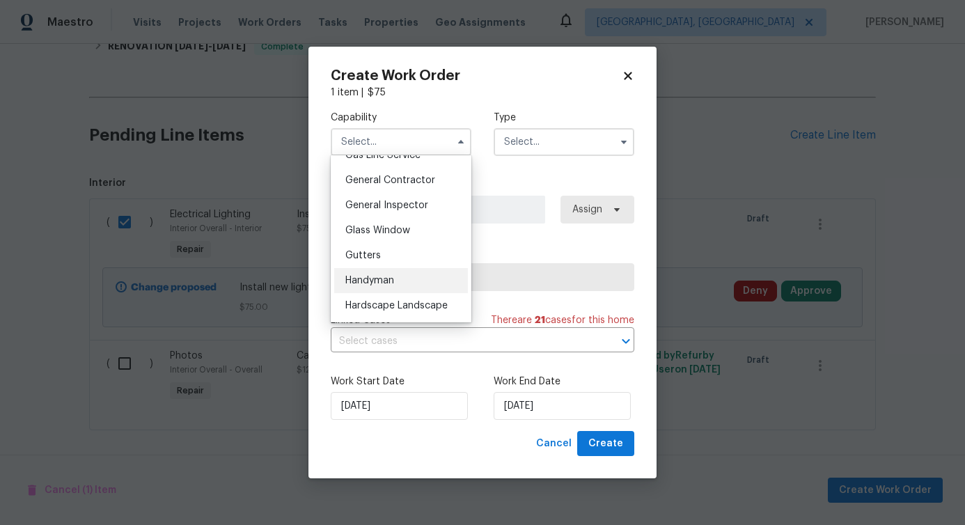
click at [384, 285] on span "Handyman" at bounding box center [369, 281] width 49 height 10
type input "Handyman"
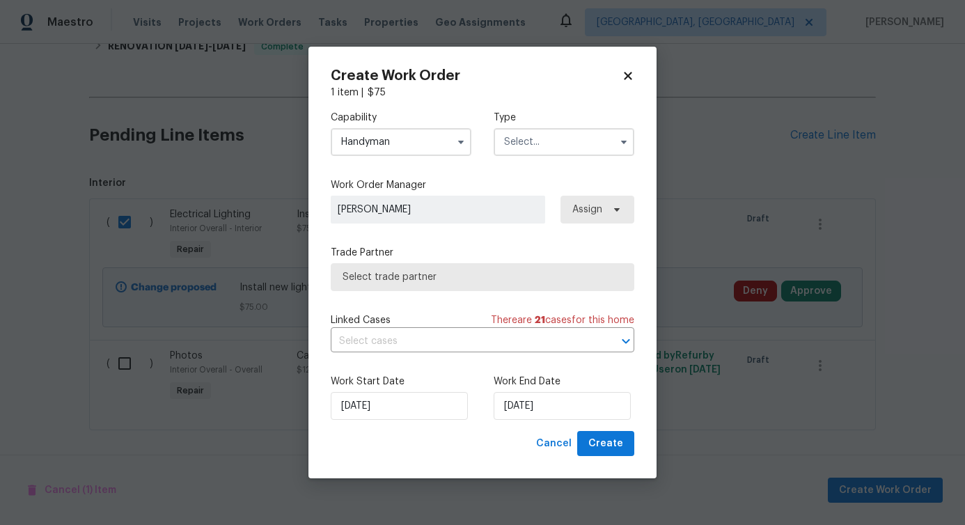
click at [521, 150] on input "text" at bounding box center [564, 142] width 141 height 28
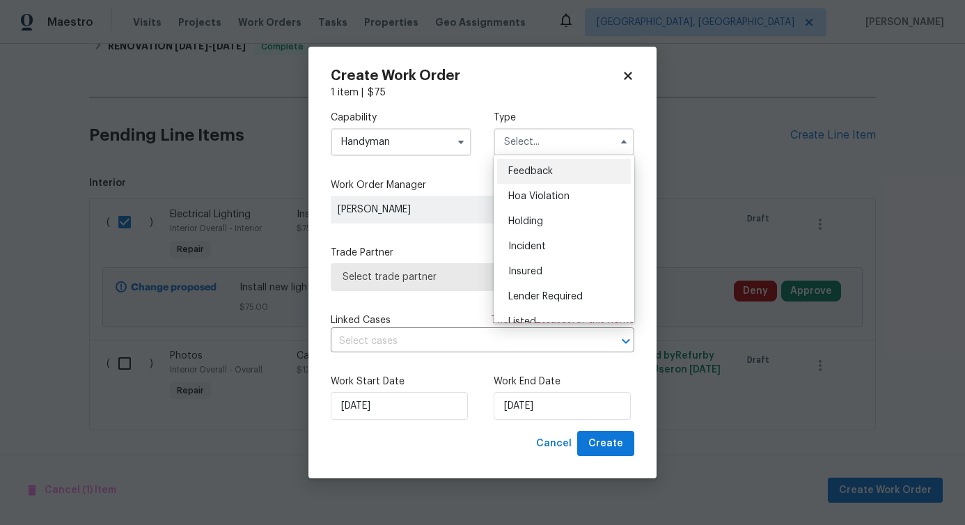
click at [521, 173] on span "Feedback" at bounding box center [530, 171] width 45 height 10
type input "Feedback"
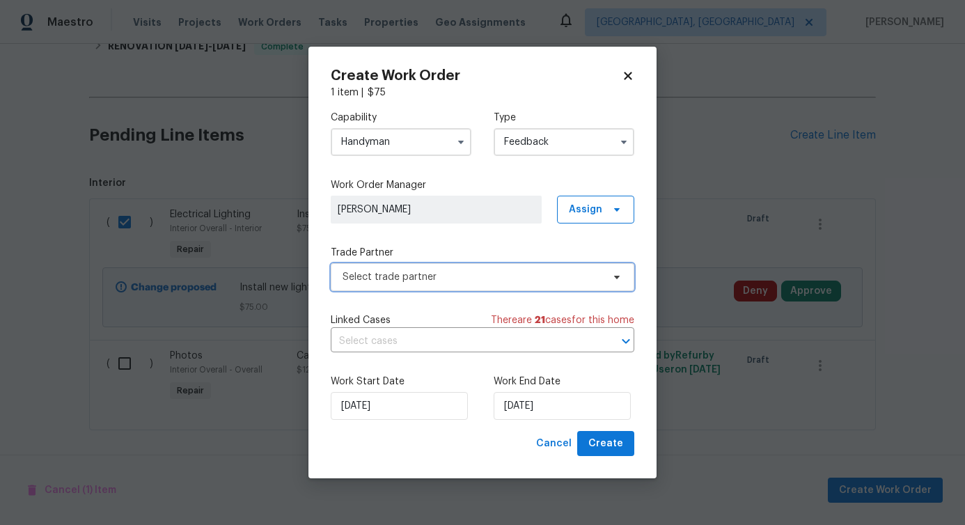
click at [425, 272] on span "Select trade partner" at bounding box center [472, 277] width 260 height 14
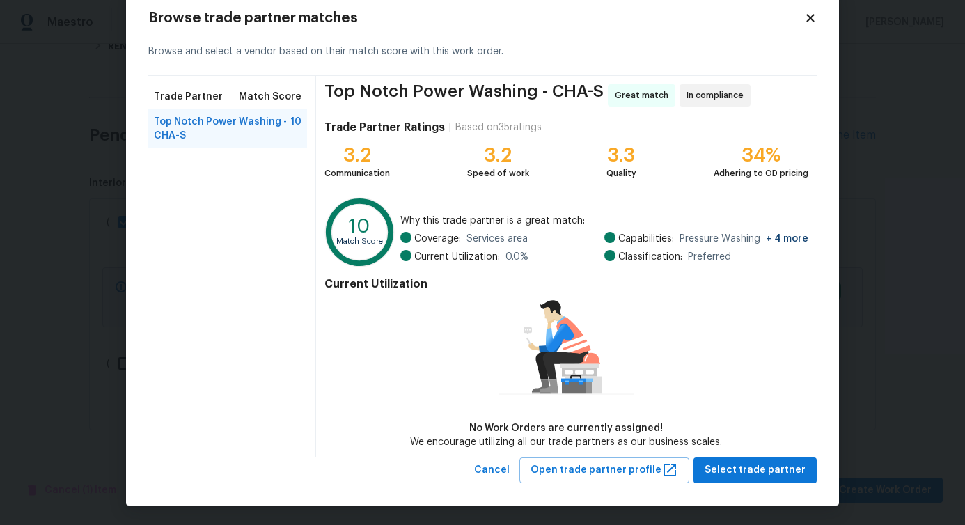
scroll to position [30, 0]
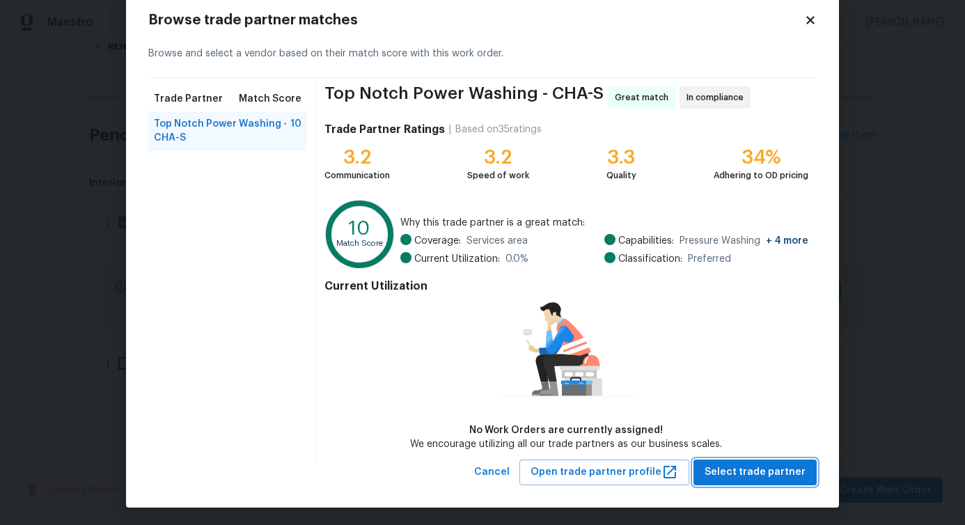
click at [734, 479] on span "Select trade partner" at bounding box center [754, 472] width 101 height 17
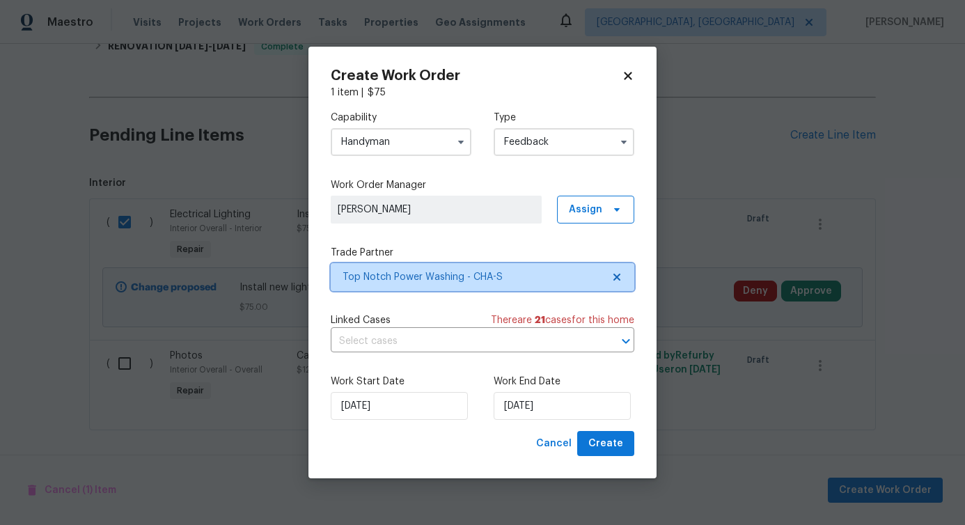
scroll to position [0, 0]
click at [450, 343] on input "text" at bounding box center [463, 342] width 265 height 22
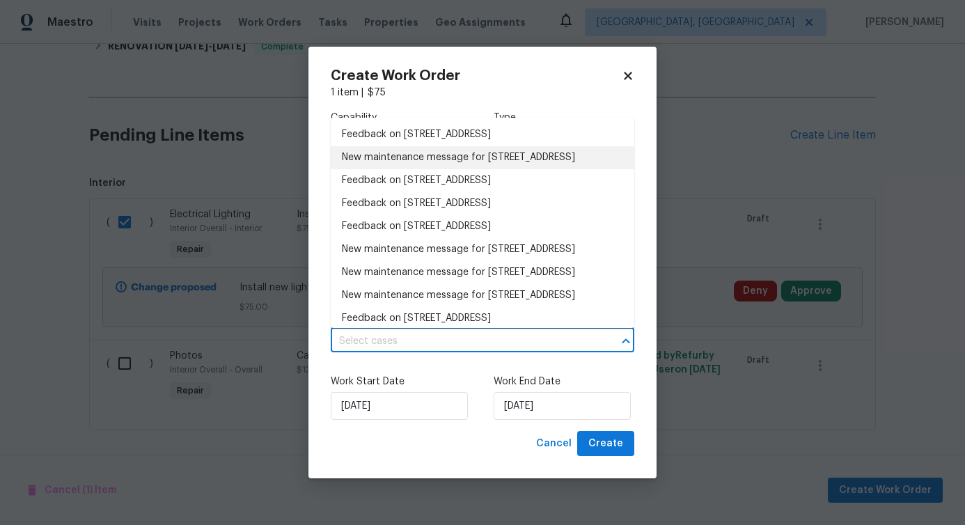
click at [471, 167] on li "New maintenance message for 523 Pinewood Cir , Fort Oglethorpe, GA 30742" at bounding box center [482, 157] width 303 height 23
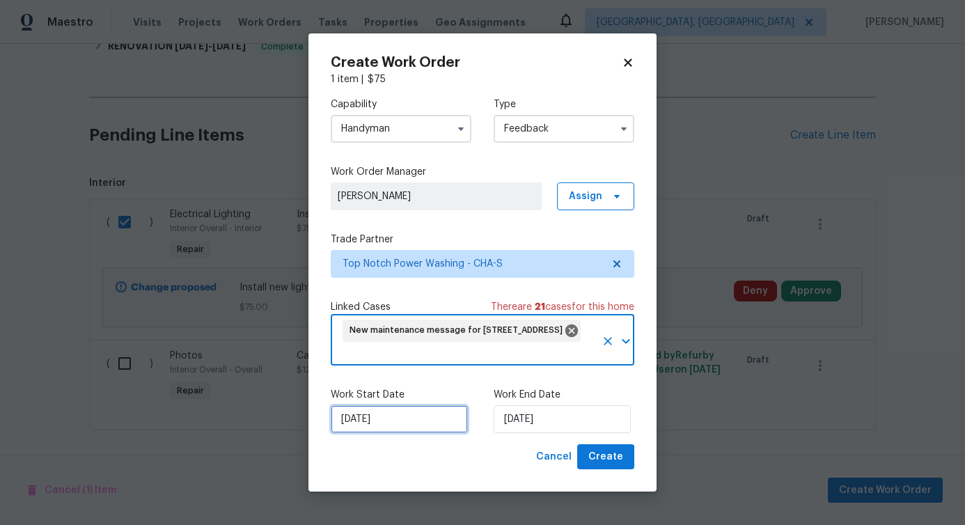
click at [381, 416] on input "8/20/2025" at bounding box center [399, 419] width 137 height 28
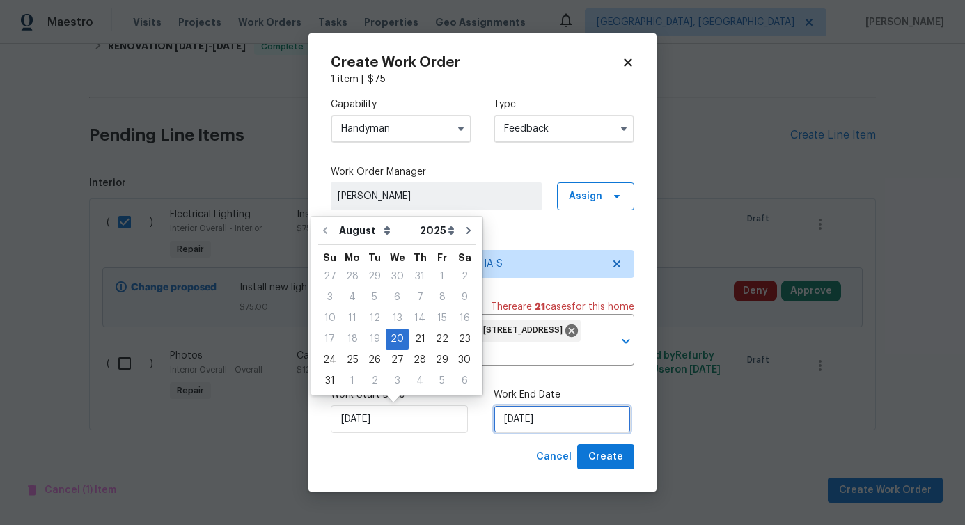
click at [517, 414] on input "8/20/2025" at bounding box center [562, 419] width 137 height 28
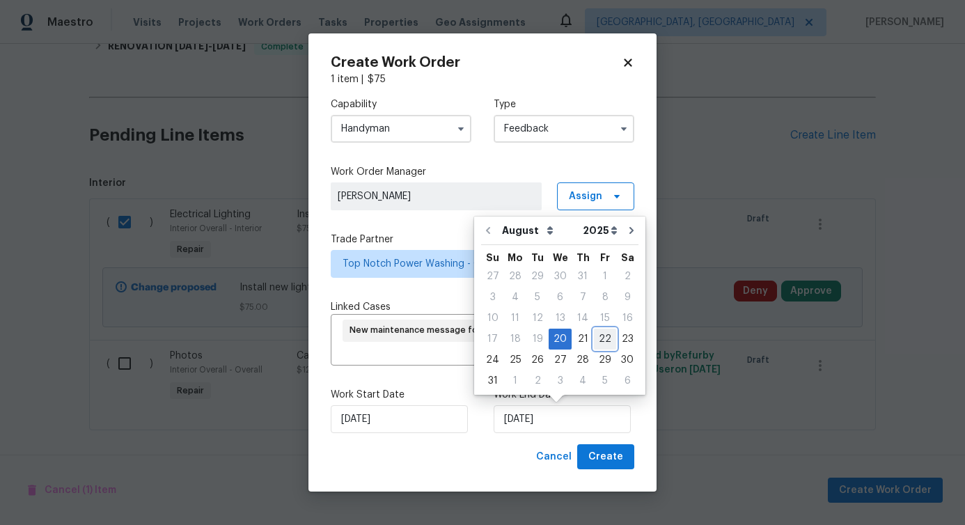
click at [599, 340] on div "22" at bounding box center [605, 338] width 22 height 19
type input "8/22/2025"
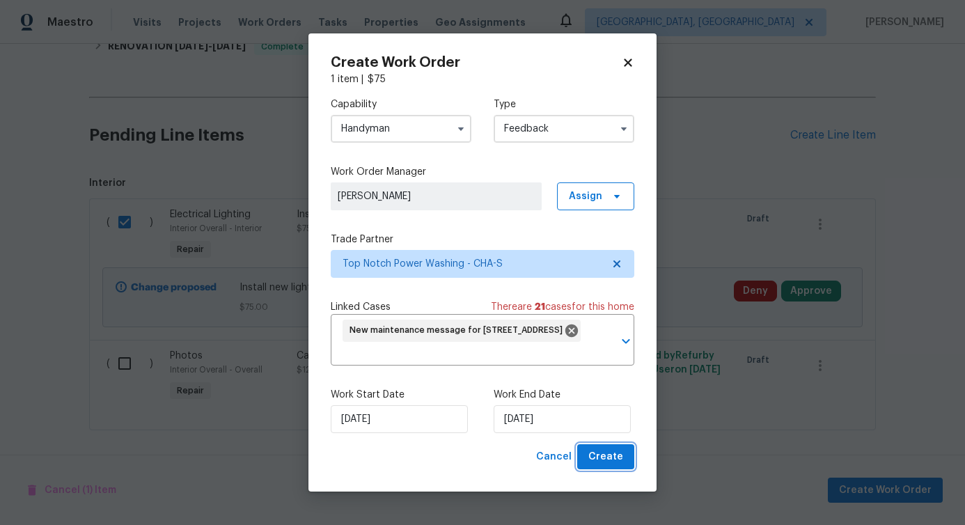
click at [619, 453] on span "Create" at bounding box center [605, 456] width 35 height 17
checkbox input "false"
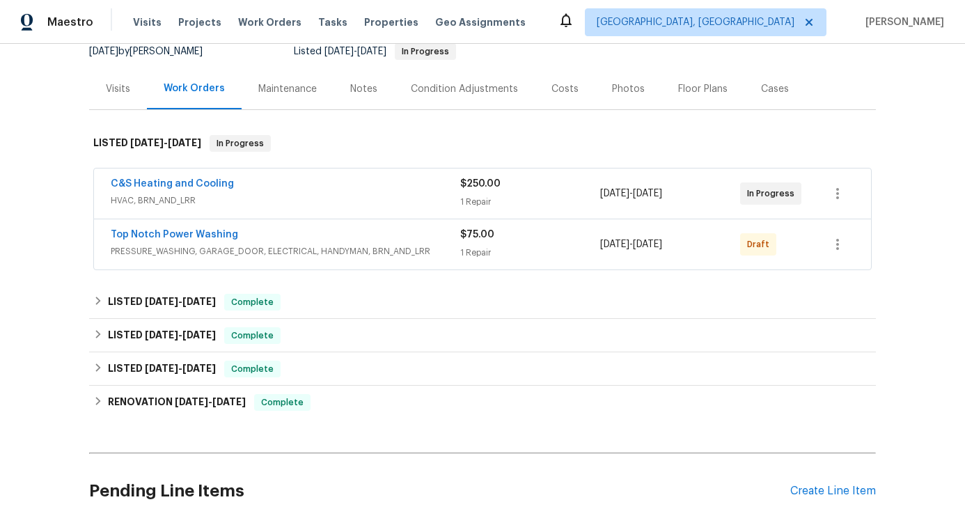
scroll to position [149, 0]
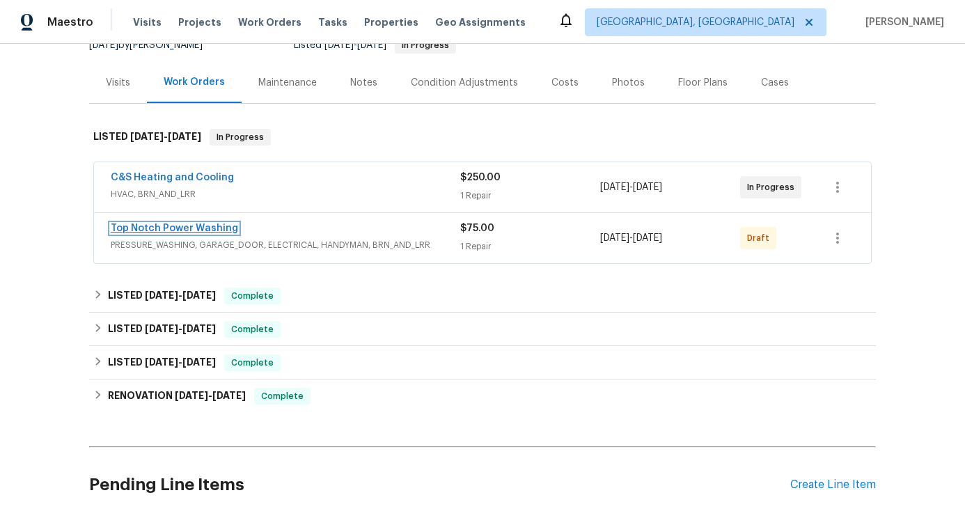
click at [168, 223] on link "Top Notch Power Washing" at bounding box center [174, 228] width 127 height 10
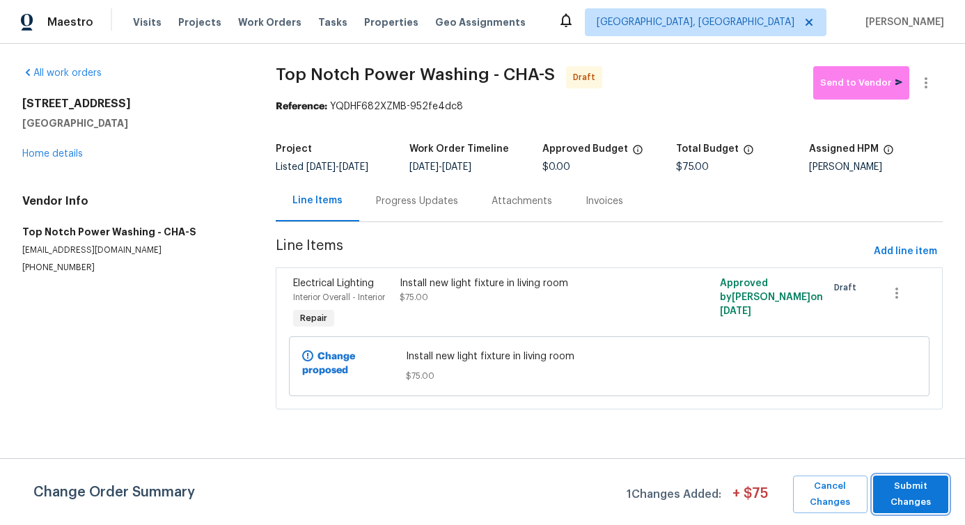
click at [906, 493] on span "Submit Changes" at bounding box center [910, 494] width 61 height 32
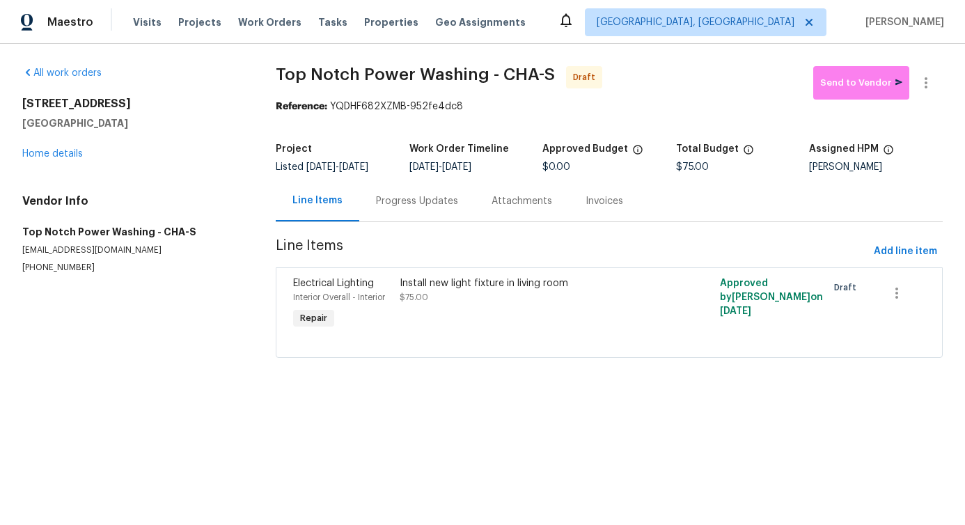
click at [406, 199] on div "Progress Updates" at bounding box center [417, 201] width 82 height 14
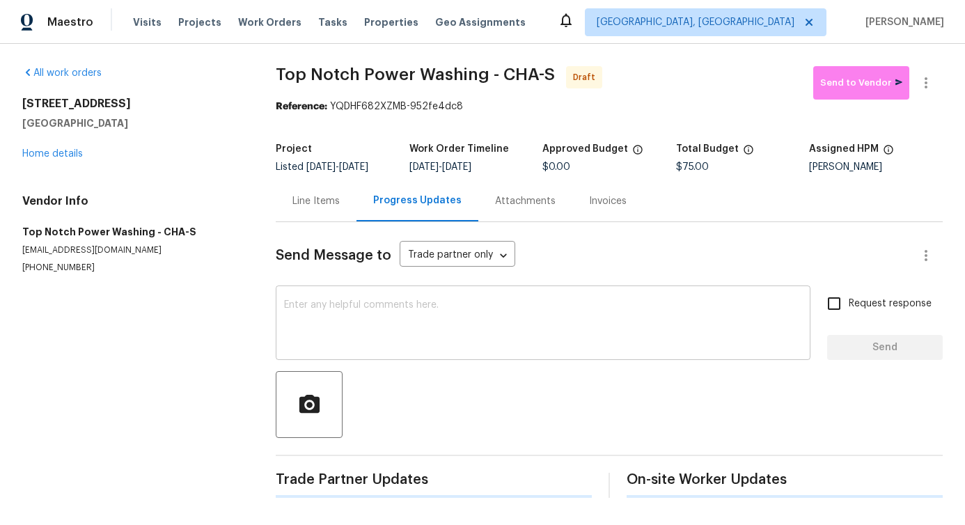
click at [418, 318] on textarea at bounding box center [543, 324] width 518 height 49
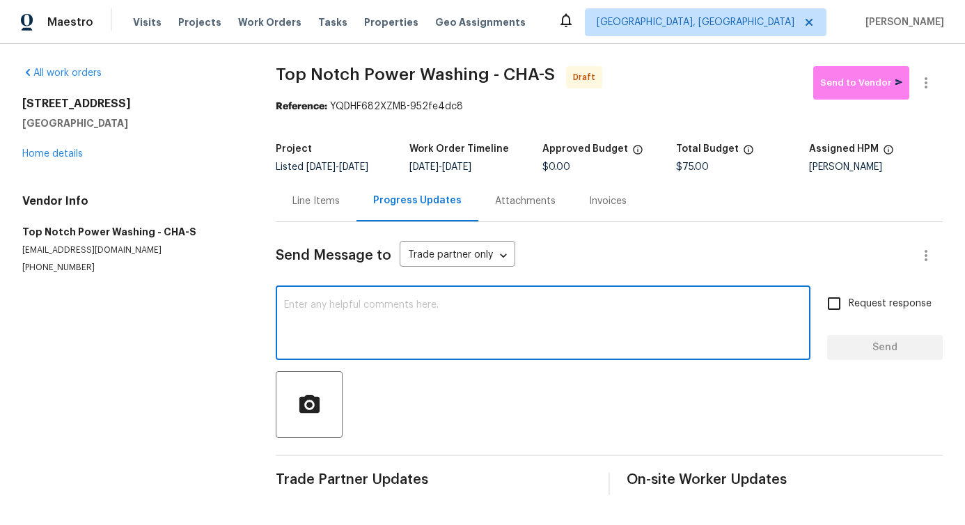
click at [354, 311] on textarea at bounding box center [543, 324] width 518 height 49
paste textarea "Hi, this is [PERSON_NAME] with Opendoor. I’m confirming you received the WO for…"
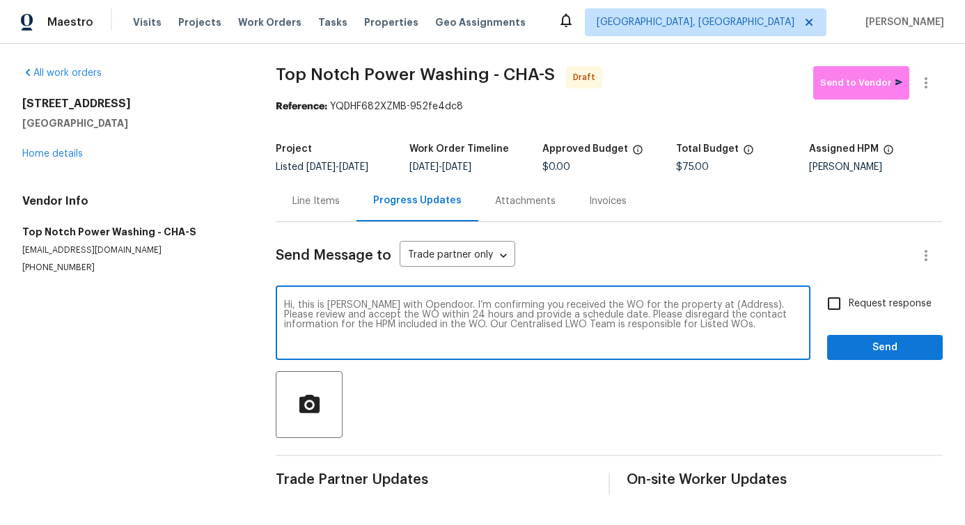
click at [706, 305] on textarea "Hi, this is [PERSON_NAME] with Opendoor. I’m confirming you received the WO for…" at bounding box center [543, 324] width 518 height 49
paste textarea "523 Pinewood Cir, Fort Oglethorpe, GA 30742"
type textarea "Hi, this is Pavithra with Opendoor. I’m confirming you received the WO for the …"
click at [844, 313] on label "Request response" at bounding box center [875, 303] width 112 height 29
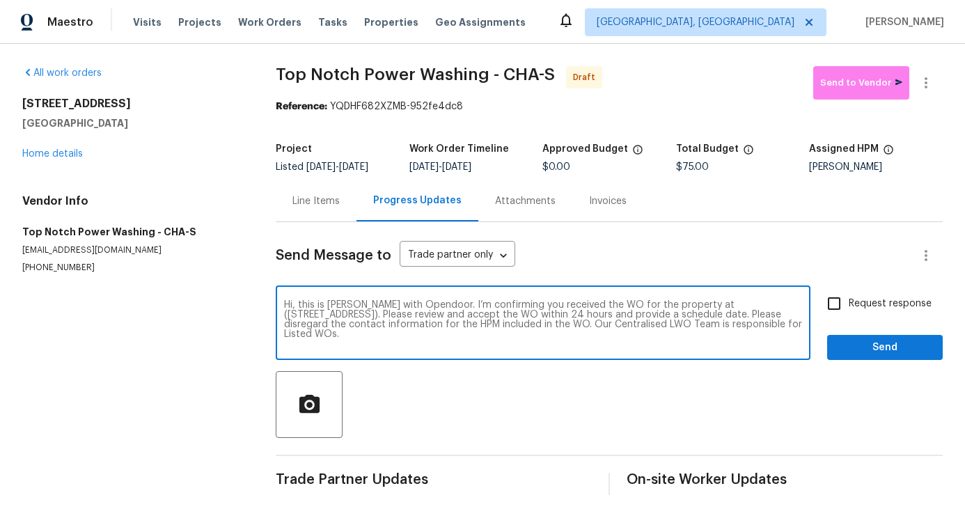
click at [844, 313] on input "Request response" at bounding box center [833, 303] width 29 height 29
checkbox input "true"
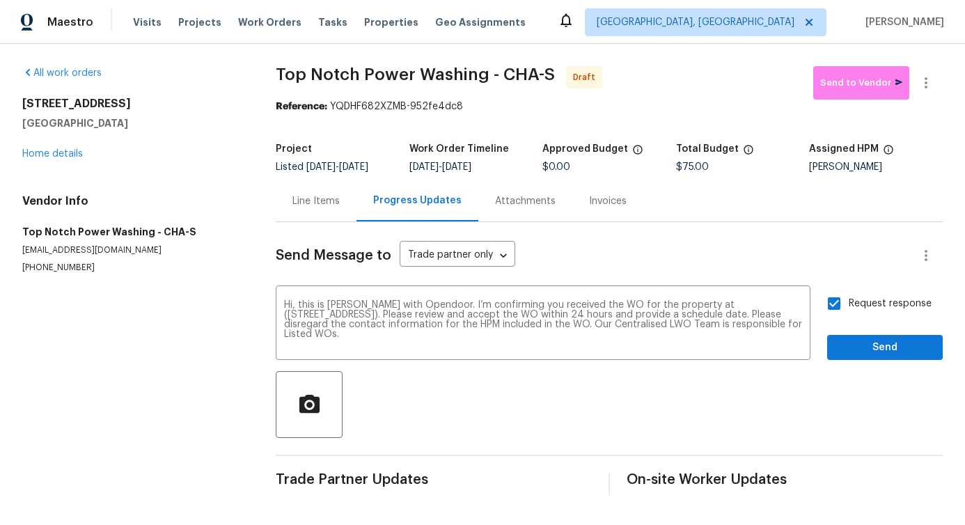
click at [860, 333] on div "Request response Send" at bounding box center [885, 324] width 116 height 71
click at [863, 347] on span "Send" at bounding box center [884, 347] width 93 height 17
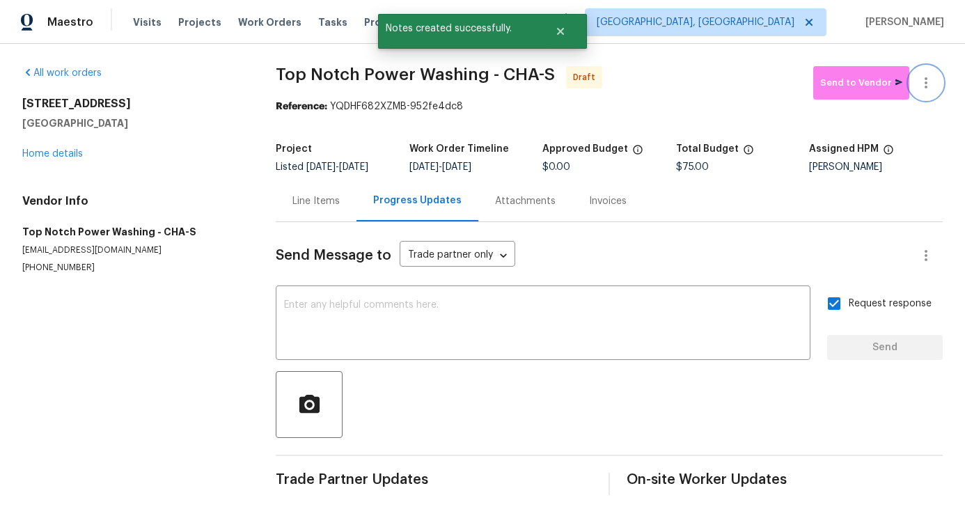
click at [917, 77] on icon "button" at bounding box center [925, 82] width 17 height 17
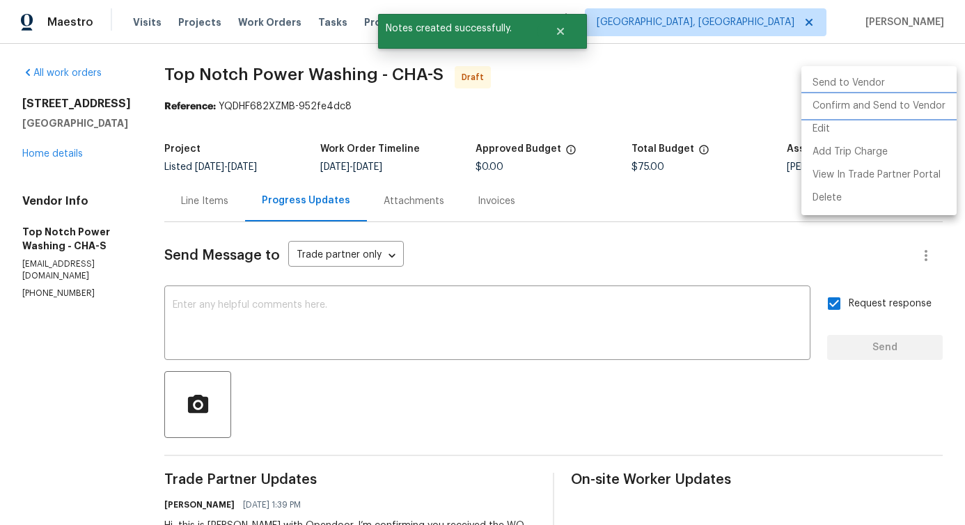
click at [848, 106] on li "Confirm and Send to Vendor" at bounding box center [878, 106] width 155 height 23
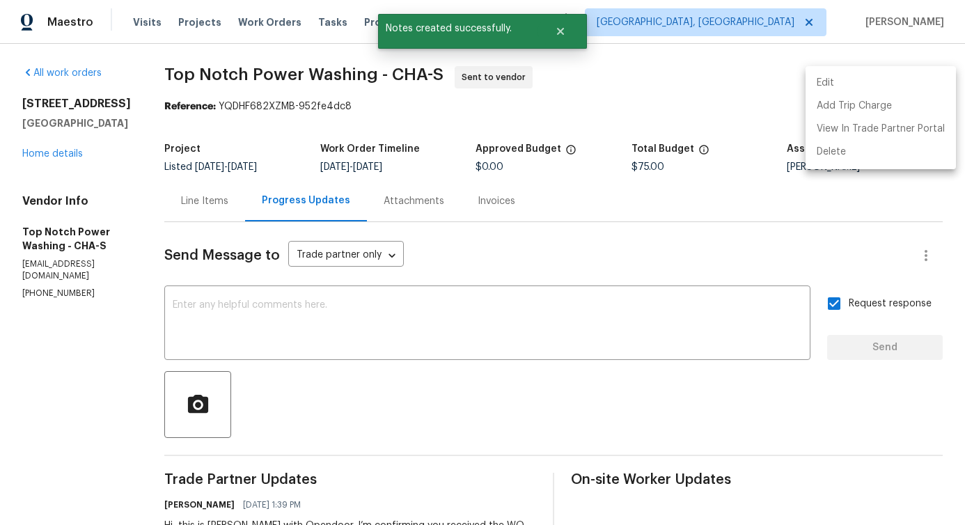
click at [460, 338] on div at bounding box center [482, 262] width 965 height 525
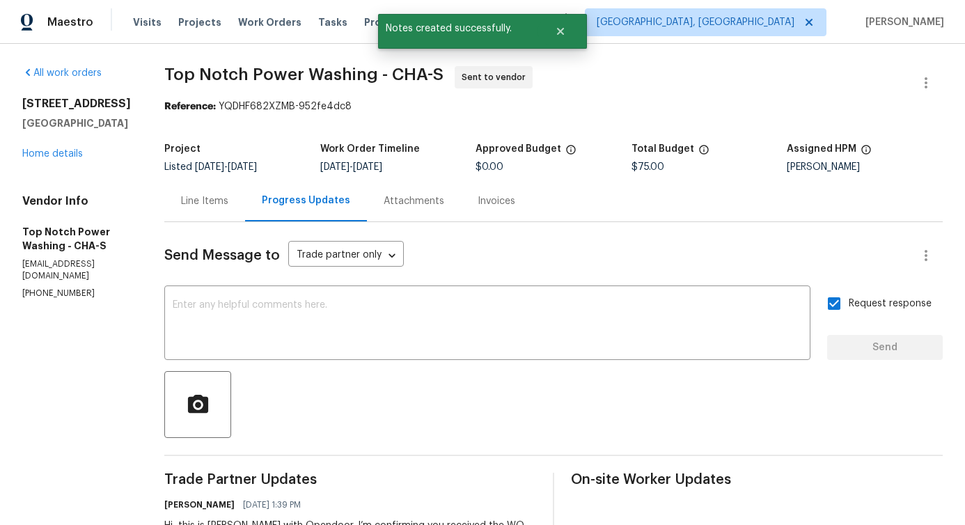
click at [204, 203] on div "Line Items" at bounding box center [204, 201] width 47 height 14
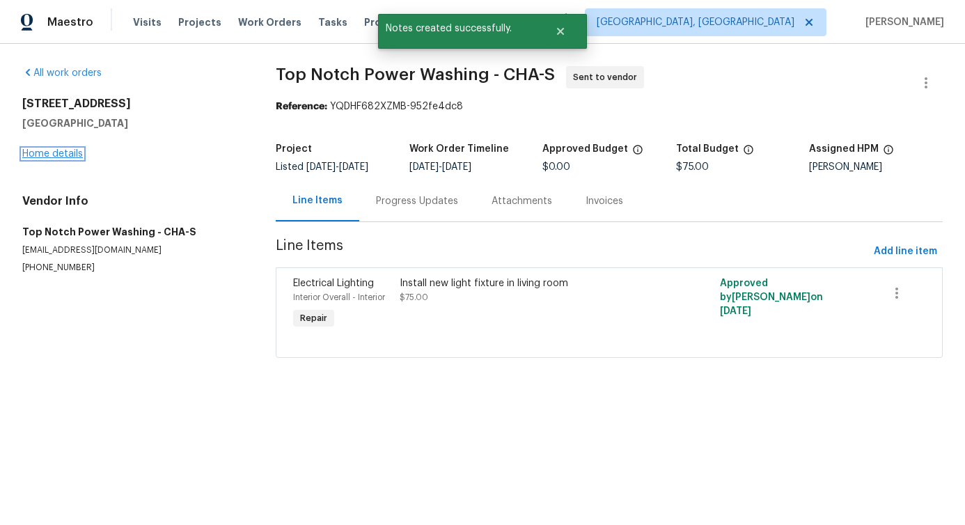
click at [72, 152] on link "Home details" at bounding box center [52, 154] width 61 height 10
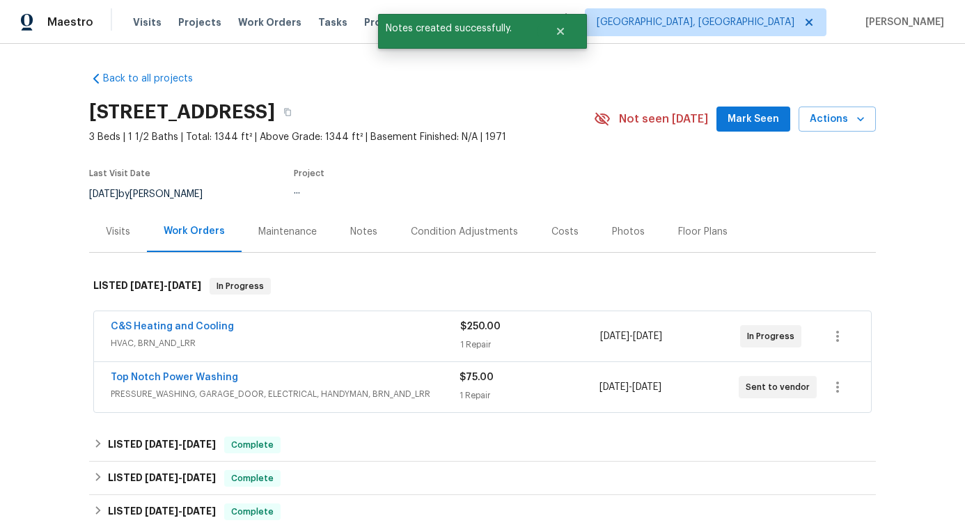
scroll to position [36, 0]
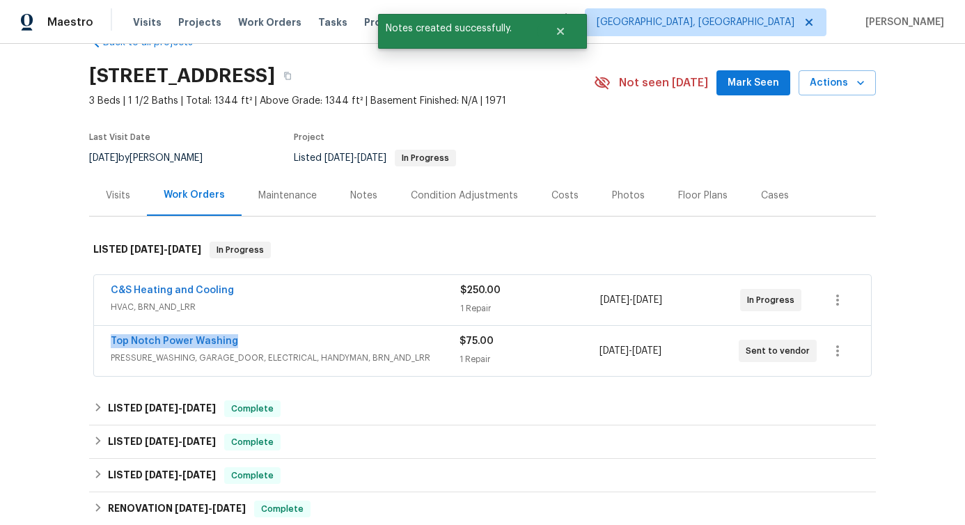
drag, startPoint x: 95, startPoint y: 341, endPoint x: 299, endPoint y: 340, distance: 204.6
click at [299, 340] on div "Top Notch Power Washing PRESSURE_WASHING, GARAGE_DOOR, ELECTRICAL, HANDYMAN, BR…" at bounding box center [482, 351] width 777 height 50
copy link "Top Notch Power Washing"
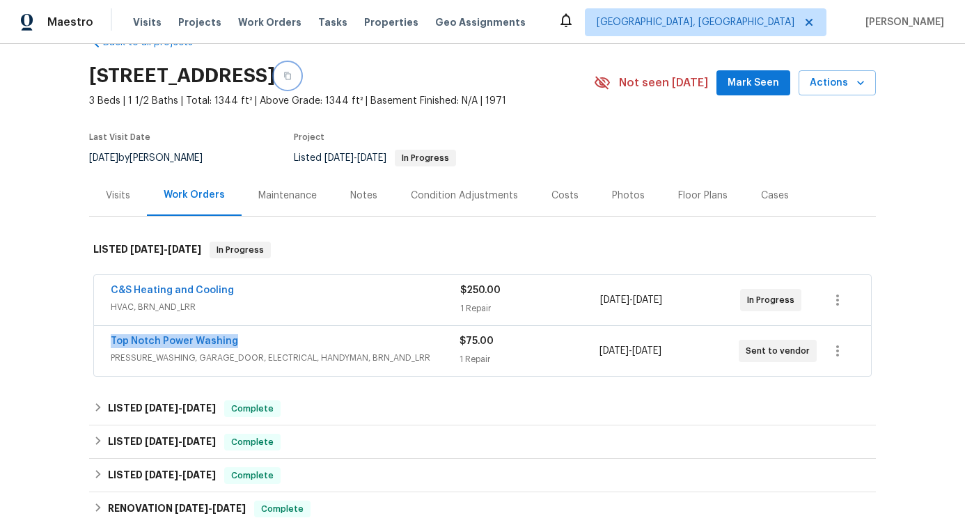
click at [292, 74] on icon "button" at bounding box center [287, 76] width 8 height 8
click at [45, 384] on div "Back to all projects 523 Pinewood Cir, Fort Oglethorpe, GA 30742 3 Beds | 1 1/2…" at bounding box center [482, 284] width 965 height 481
drag, startPoint x: 97, startPoint y: 340, endPoint x: 329, endPoint y: 339, distance: 231.8
click at [329, 339] on div "Top Notch Power Washing PRESSURE_WASHING, GARAGE_DOOR, ELECTRICAL, HANDYMAN, BR…" at bounding box center [482, 351] width 777 height 50
copy link "Top Notch Power Washing"
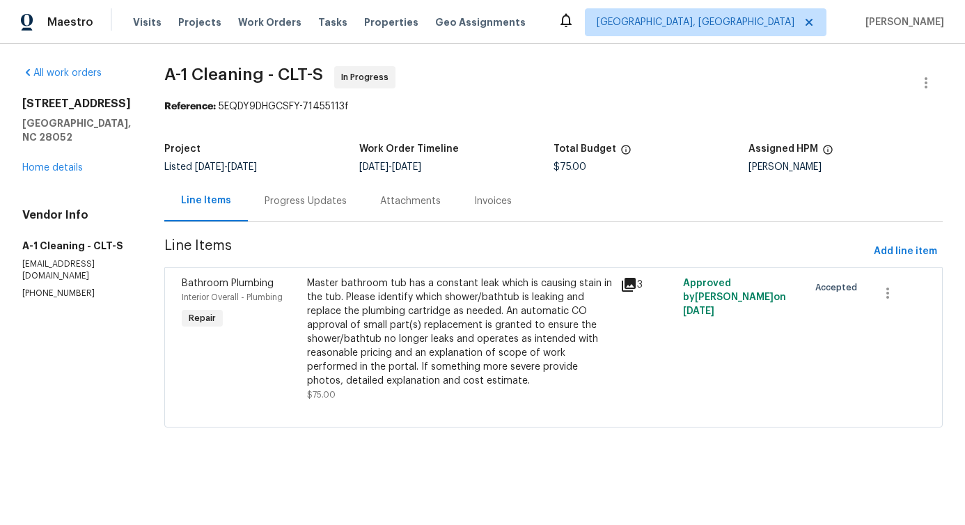
click at [294, 210] on div "Progress Updates" at bounding box center [306, 200] width 116 height 41
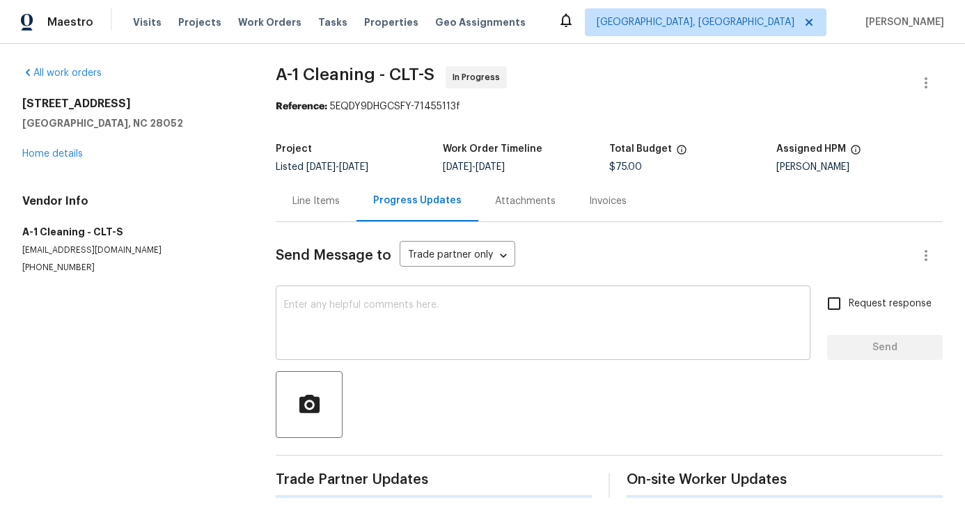
click at [319, 327] on textarea at bounding box center [543, 324] width 518 height 49
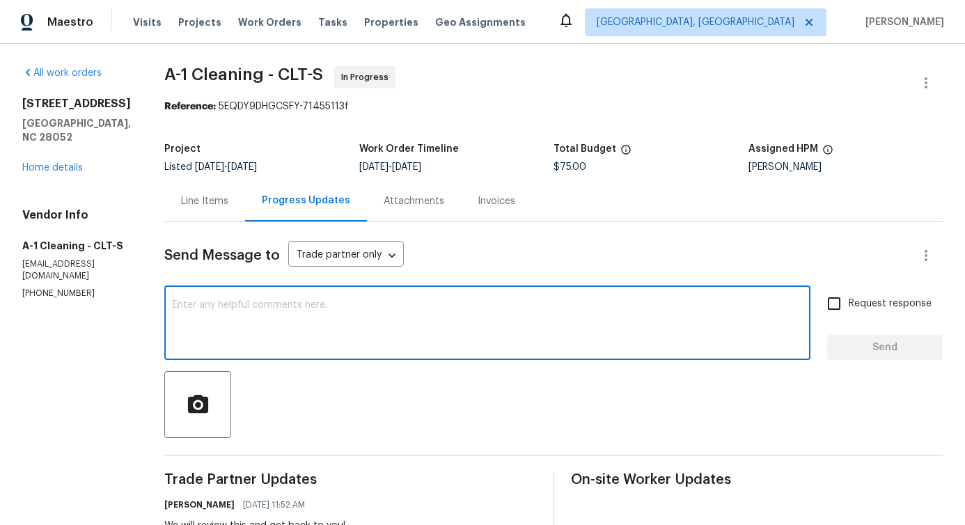
click at [180, 214] on div "Line Items" at bounding box center [204, 200] width 81 height 41
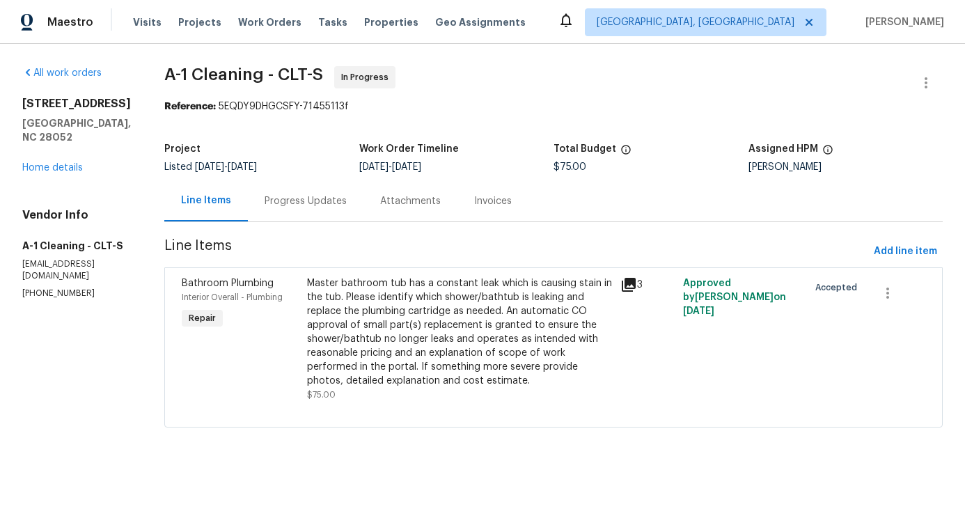
click at [412, 348] on div "Master bathroom tub has a constant leak which is causing stain in the tub. Plea…" at bounding box center [459, 331] width 305 height 111
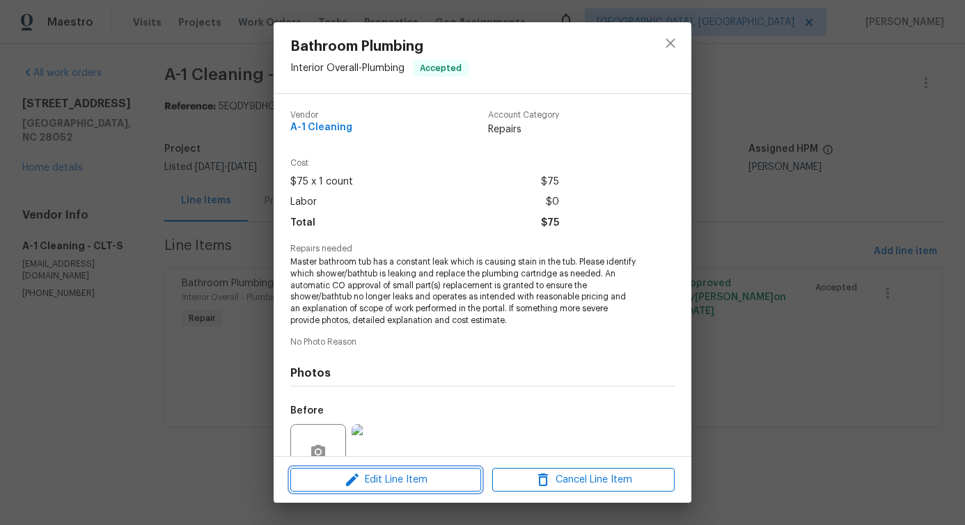
click at [381, 480] on span "Edit Line Item" at bounding box center [385, 479] width 182 height 17
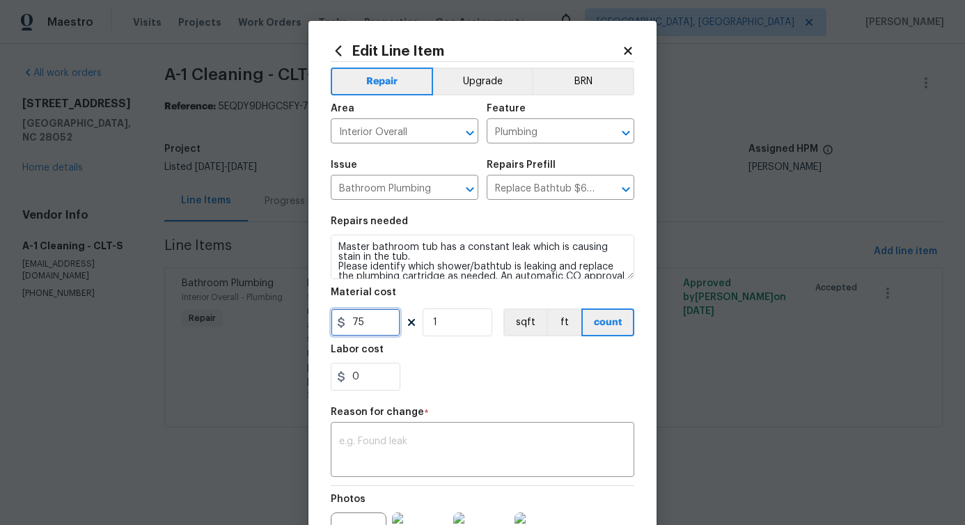
click at [353, 326] on input "75" at bounding box center [366, 322] width 70 height 28
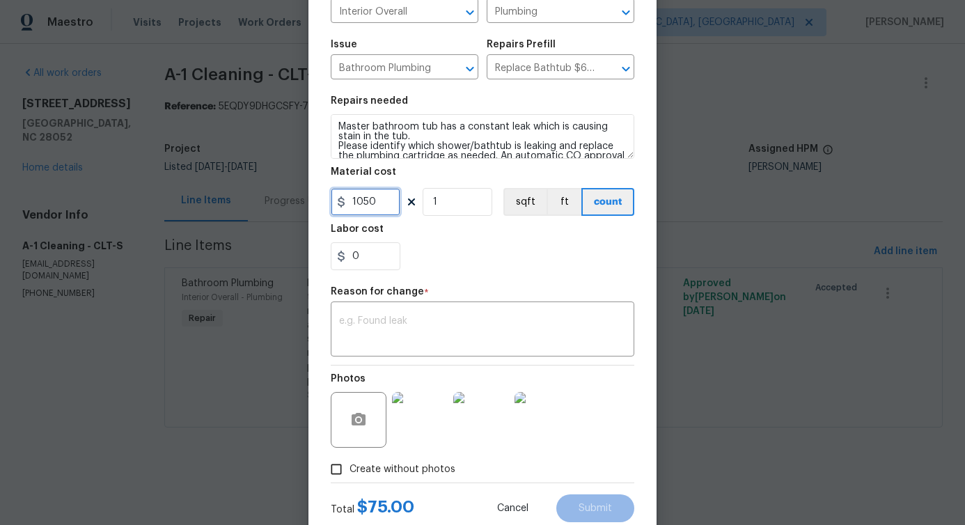
scroll to position [161, 0]
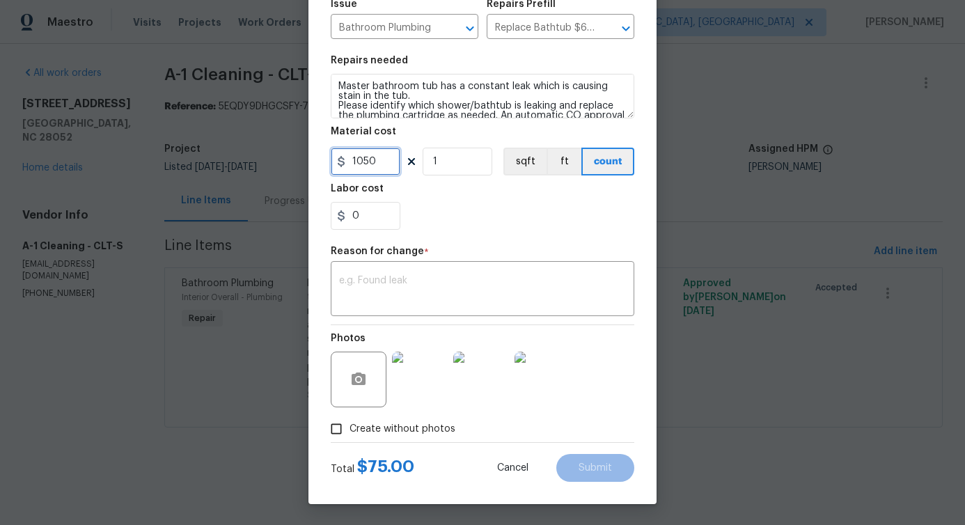
type input "1050"
click at [378, 293] on textarea at bounding box center [482, 290] width 287 height 29
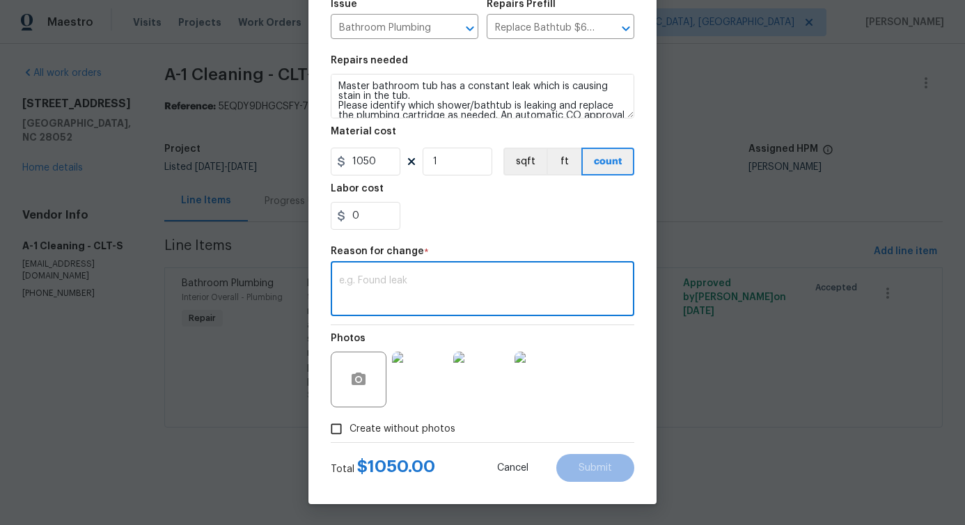
paste textarea "(PS) Updated cost per BR team approval."
type textarea "(PS) Updated cost per BR team approval."
click at [592, 461] on button "Submit" at bounding box center [595, 468] width 78 height 28
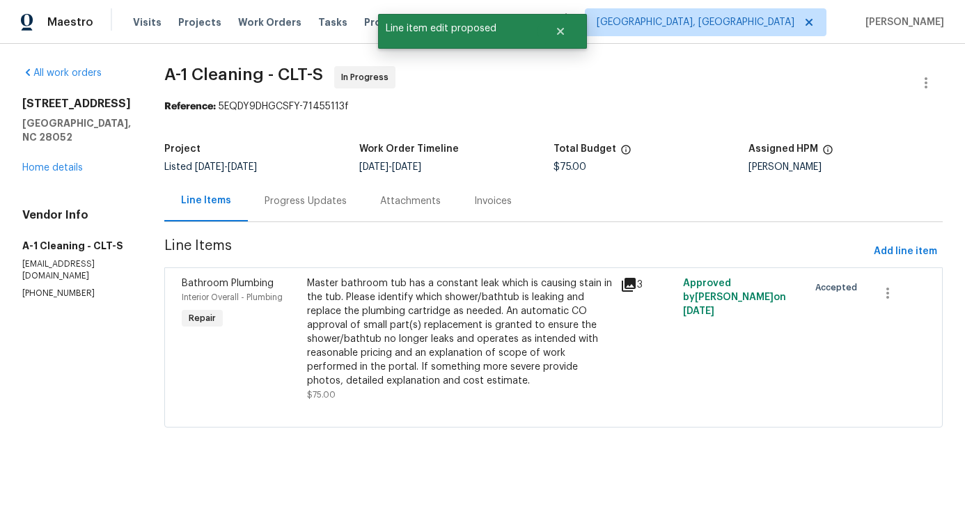
scroll to position [0, 0]
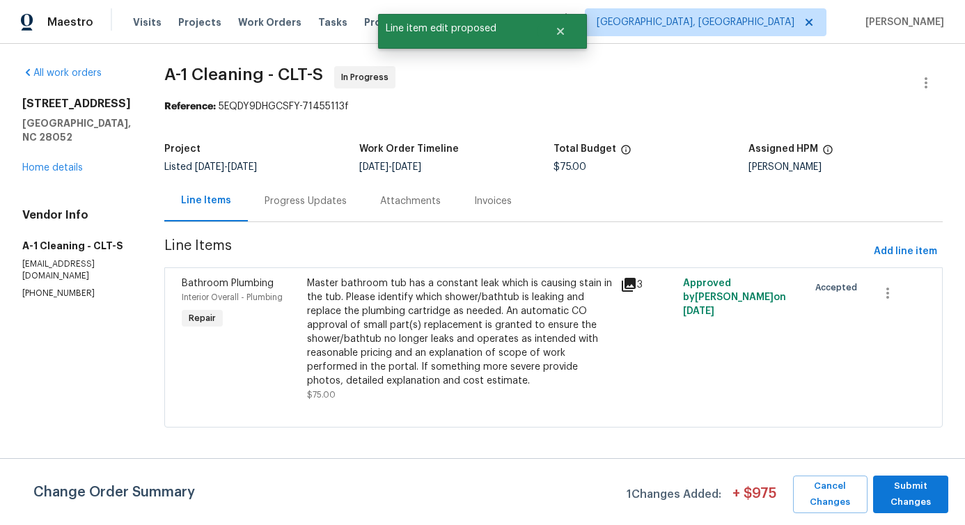
click at [908, 473] on div "Change Order Summary 1 Changes Added: + $ 975 Cancel Changes Submit Changes" at bounding box center [482, 491] width 965 height 67
click at [915, 489] on span "Submit Changes" at bounding box center [910, 494] width 61 height 32
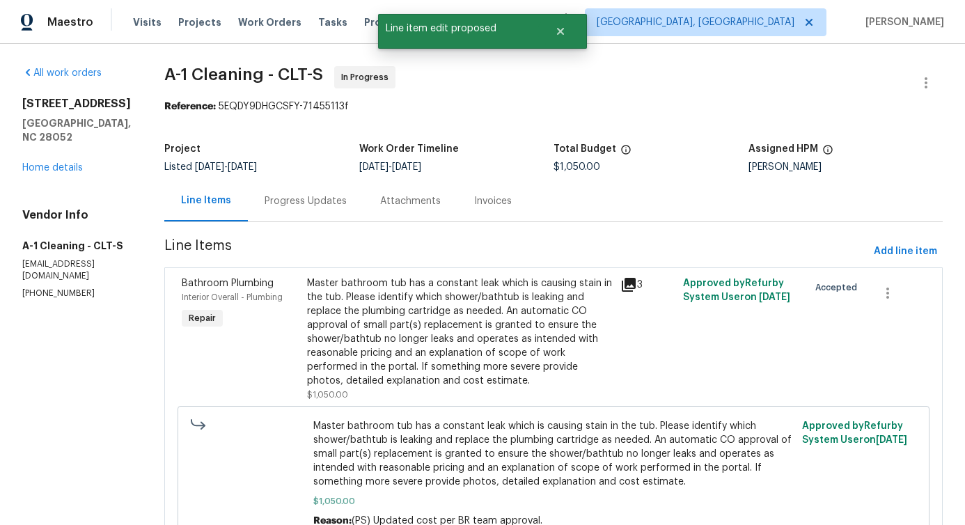
click at [275, 208] on div "Progress Updates" at bounding box center [306, 200] width 116 height 41
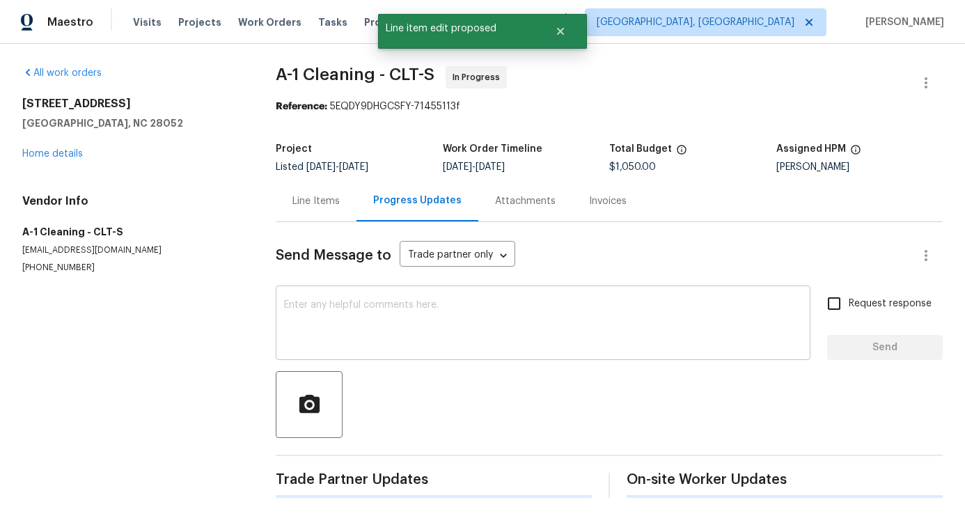
click at [294, 337] on textarea at bounding box center [543, 324] width 518 height 49
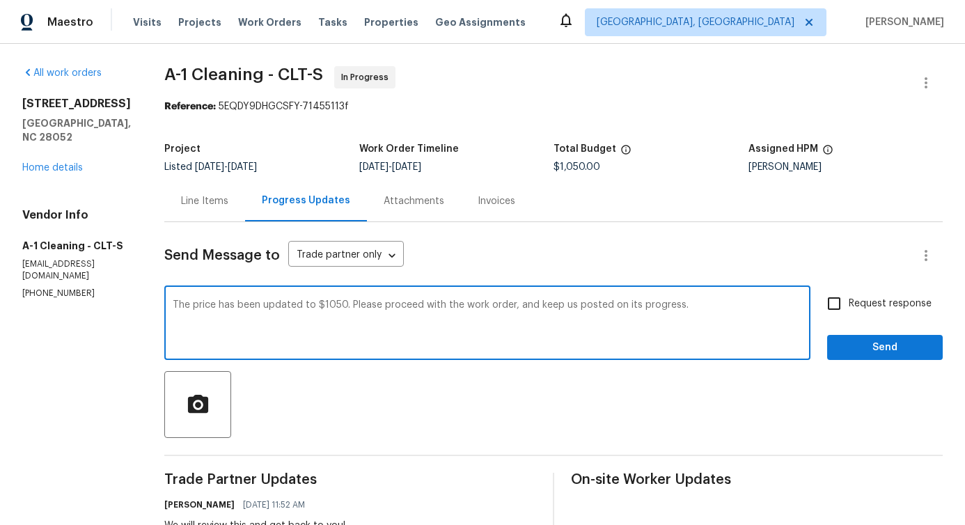
type textarea "The price has been updated to $1050. Please proceed with the work order, and ke…"
click at [869, 303] on span "Request response" at bounding box center [889, 304] width 83 height 15
click at [848, 303] on input "Request response" at bounding box center [833, 303] width 29 height 29
checkbox input "true"
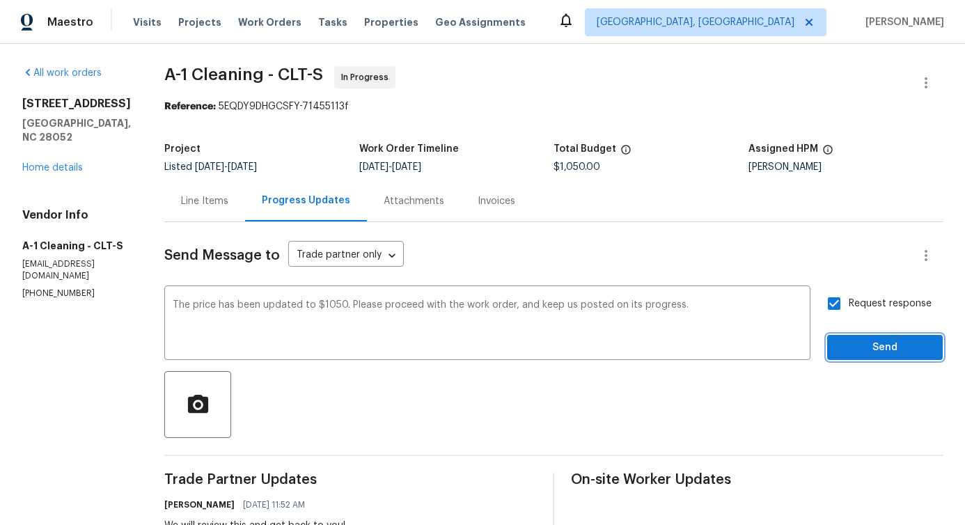
click at [871, 344] on span "Send" at bounding box center [884, 347] width 93 height 17
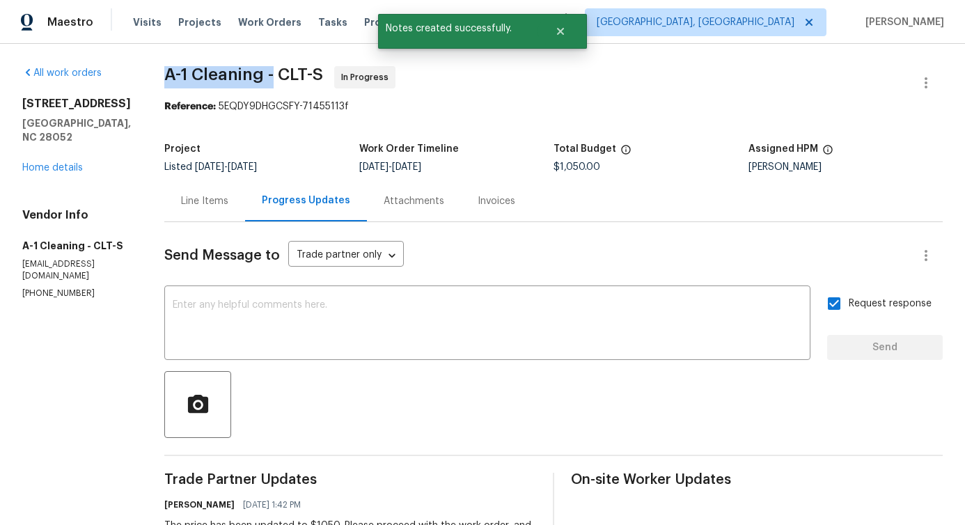
drag, startPoint x: 142, startPoint y: 65, endPoint x: 264, endPoint y: 72, distance: 122.0
click at [264, 72] on div "All work orders 4609 Cottonwood Ln Gastonia, NC 28052 Home details Vendor Info …" at bounding box center [482, 458] width 965 height 828
copy span "A-1 Cleaning -"
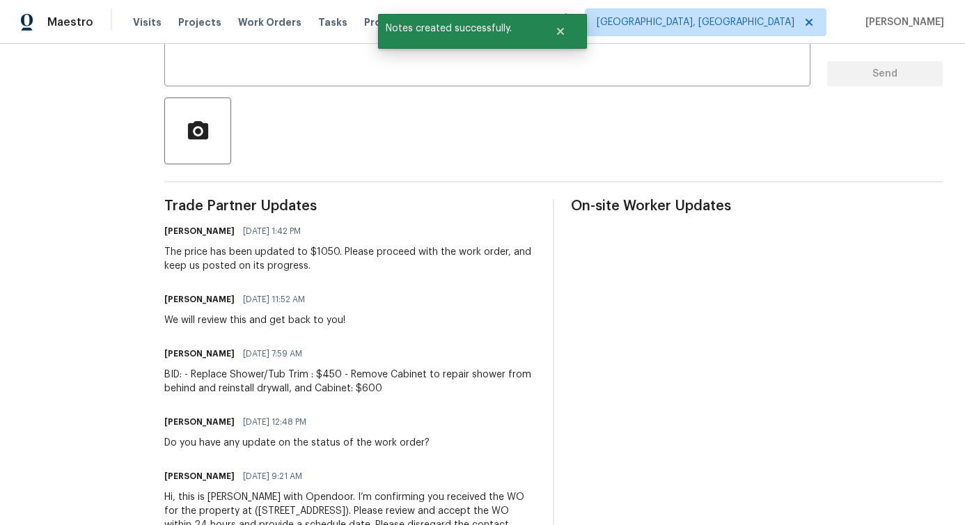
click at [307, 250] on div "The price has been updated to $1050. Please proceed with the work order, and ke…" at bounding box center [350, 259] width 372 height 28
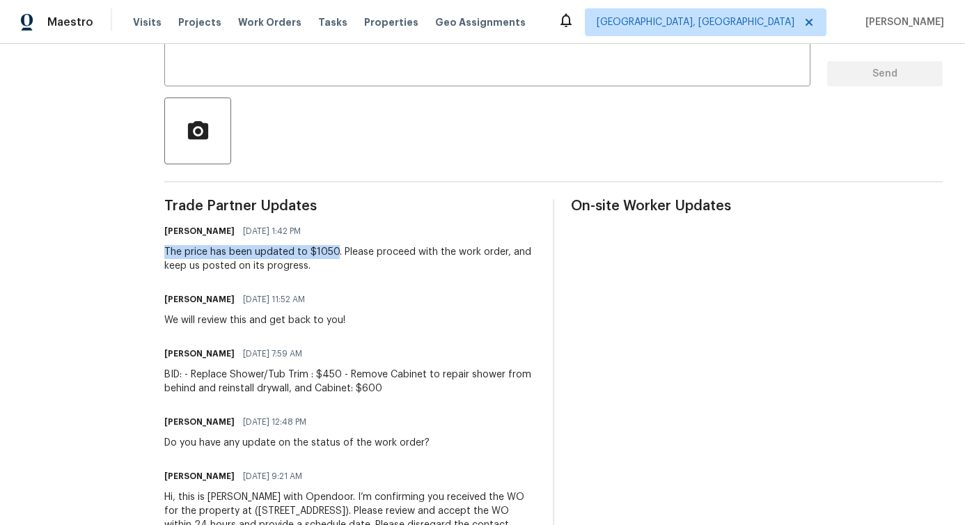
drag, startPoint x: 153, startPoint y: 251, endPoint x: 324, endPoint y: 255, distance: 170.6
click at [324, 255] on div "All work orders 4609 Cottonwood Ln Gastonia, NC 28052 Home details Vendor Info …" at bounding box center [482, 184] width 965 height 828
copy div "The price has been updated to $1050"
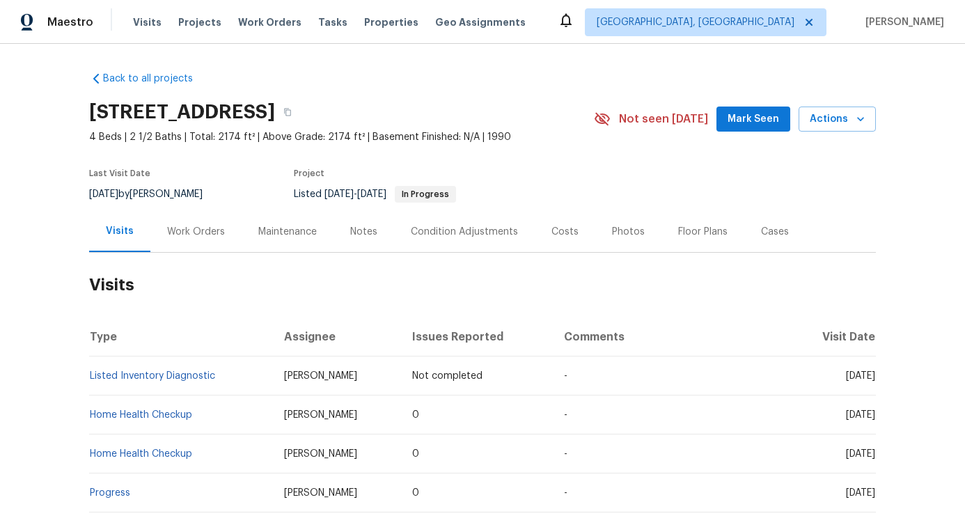
click at [184, 237] on div "Work Orders" at bounding box center [196, 232] width 58 height 14
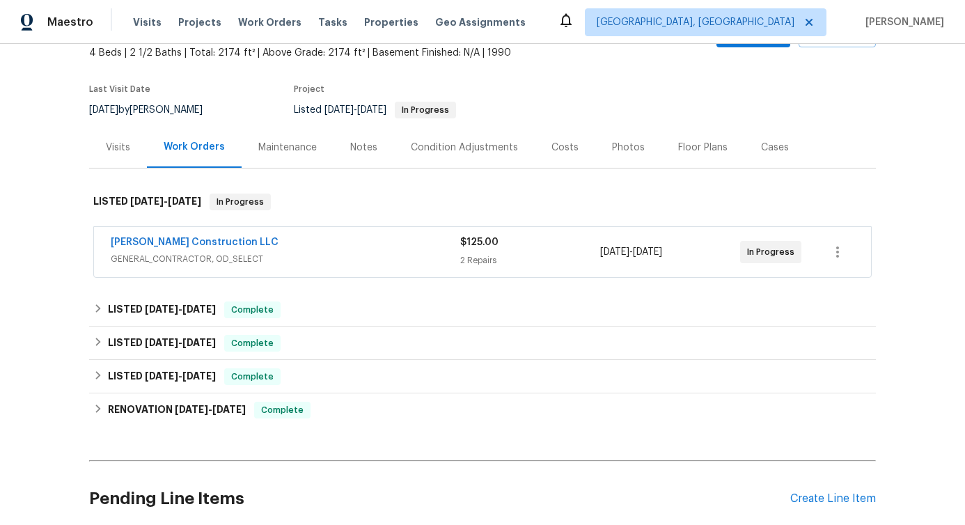
scroll to position [113, 0]
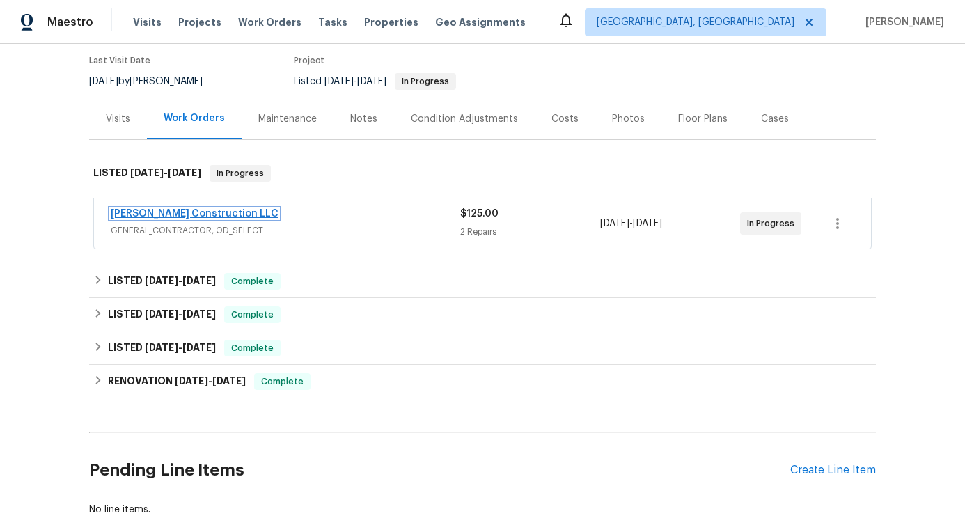
click at [182, 214] on link "[PERSON_NAME] Construction LLC" at bounding box center [195, 214] width 168 height 10
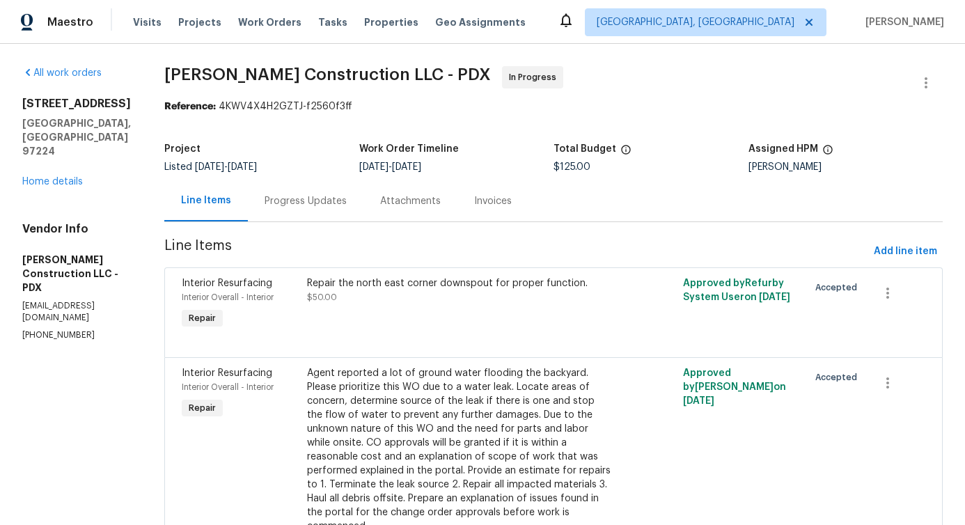
click at [334, 208] on div "Progress Updates" at bounding box center [306, 200] width 116 height 41
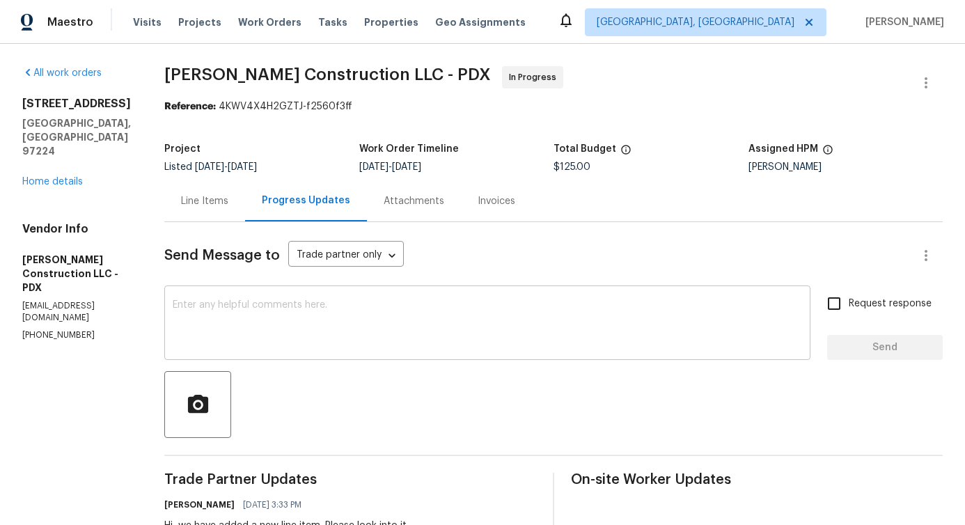
click at [380, 338] on textarea at bounding box center [487, 324] width 629 height 49
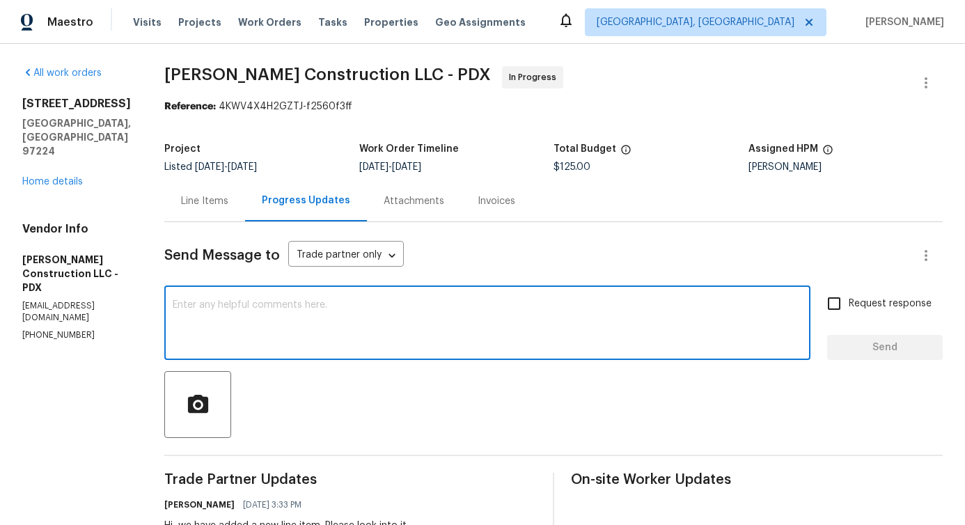
click at [380, 338] on textarea at bounding box center [487, 324] width 629 height 49
click at [357, 322] on textarea at bounding box center [487, 324] width 629 height 49
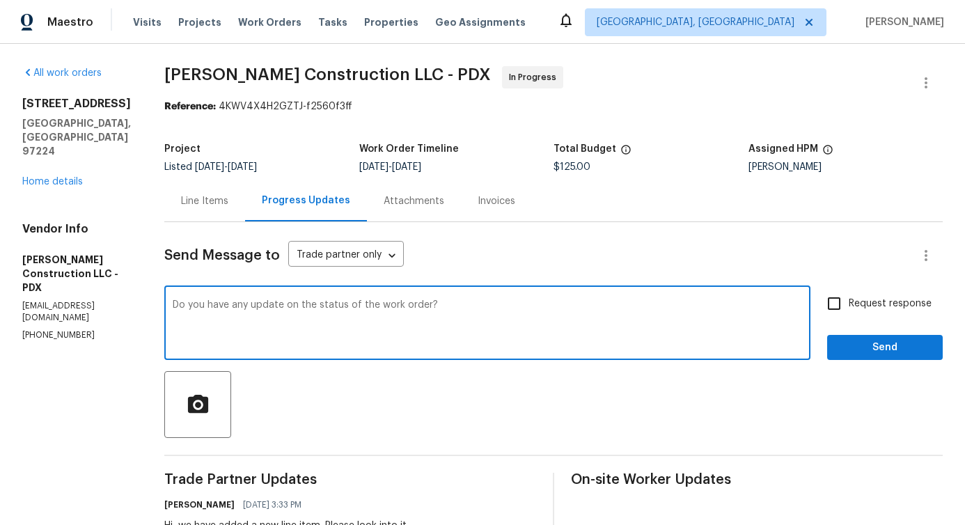
type textarea "Do you have any update on the status of the work order?"
click at [831, 304] on input "Request response" at bounding box center [833, 303] width 29 height 29
checkbox input "true"
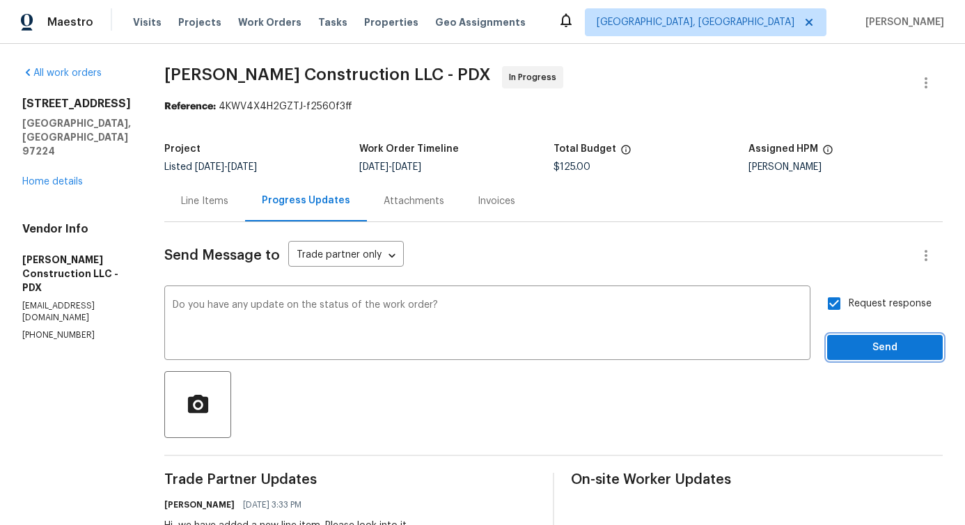
click at [855, 350] on span "Send" at bounding box center [884, 347] width 93 height 17
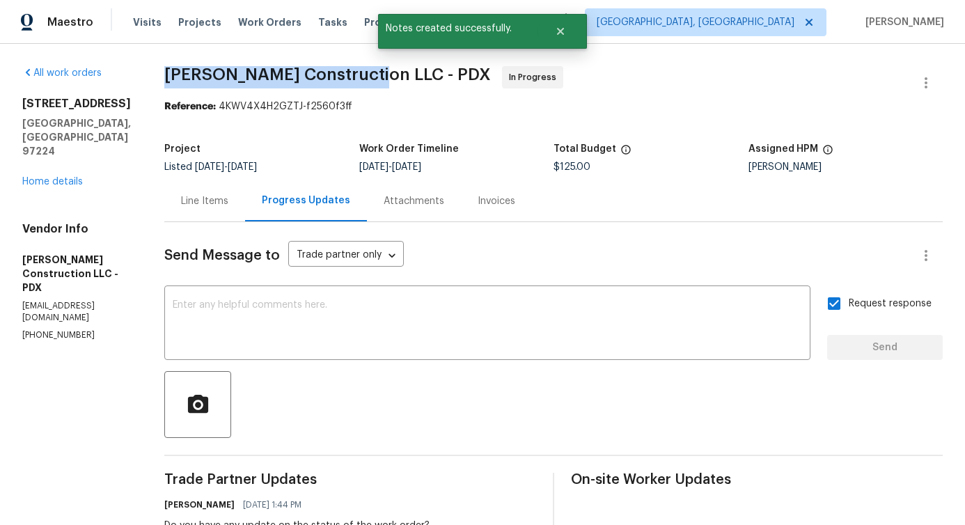
drag, startPoint x: 189, startPoint y: 72, endPoint x: 398, endPoint y: 83, distance: 209.8
click at [398, 83] on div "All work orders [STREET_ADDRESS] Home details Vendor Info [PERSON_NAME] Constru…" at bounding box center [482, 417] width 965 height 746
copy span "[PERSON_NAME] Construction LLC -"
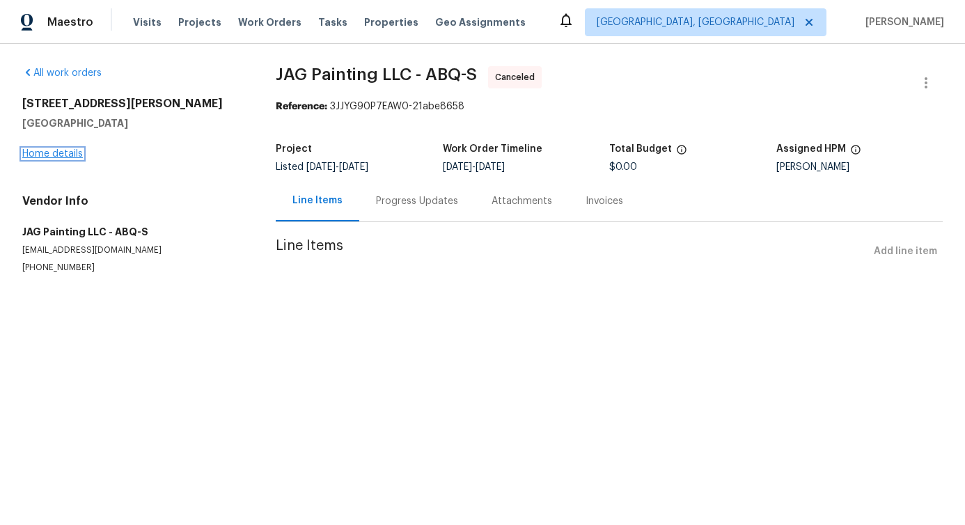
click at [65, 157] on link "Home details" at bounding box center [52, 154] width 61 height 10
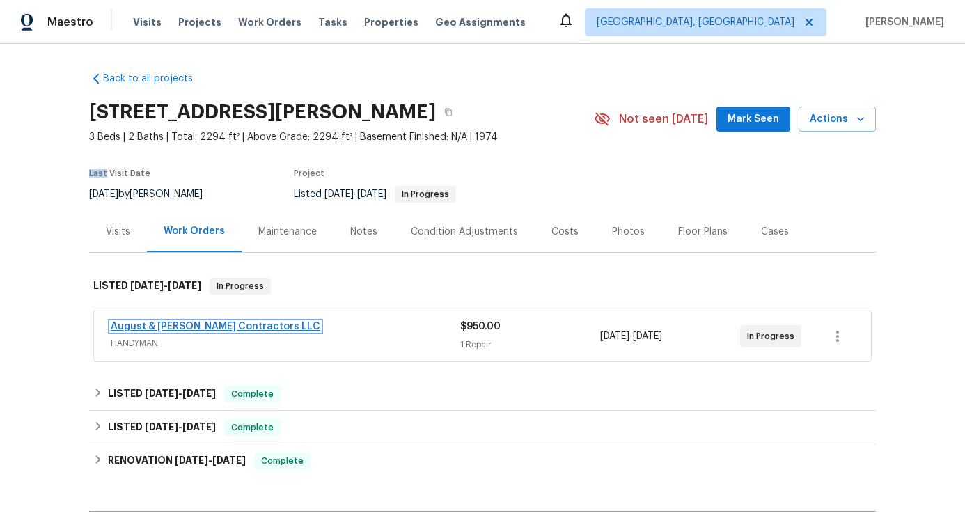
click at [184, 326] on link "August & Suttles Contractors LLC" at bounding box center [216, 327] width 210 height 10
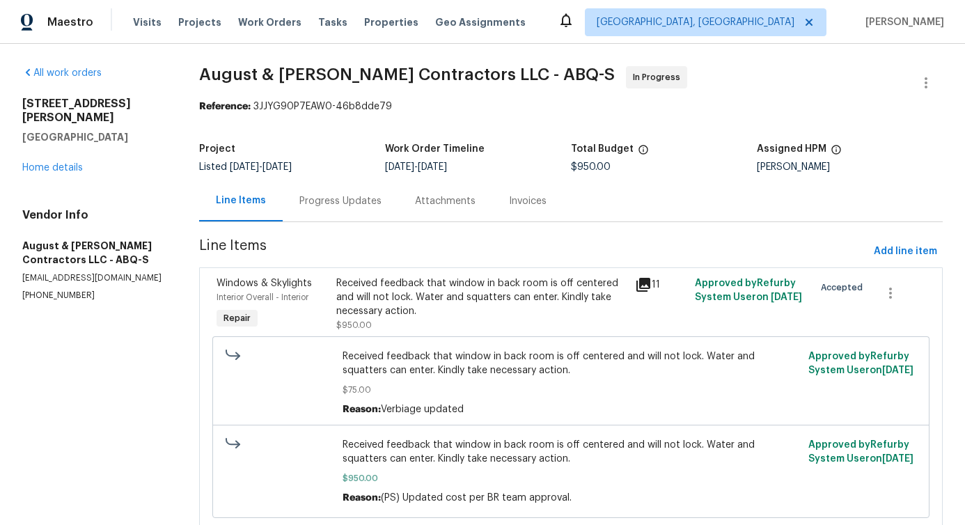
click at [283, 210] on div "Progress Updates" at bounding box center [341, 200] width 116 height 41
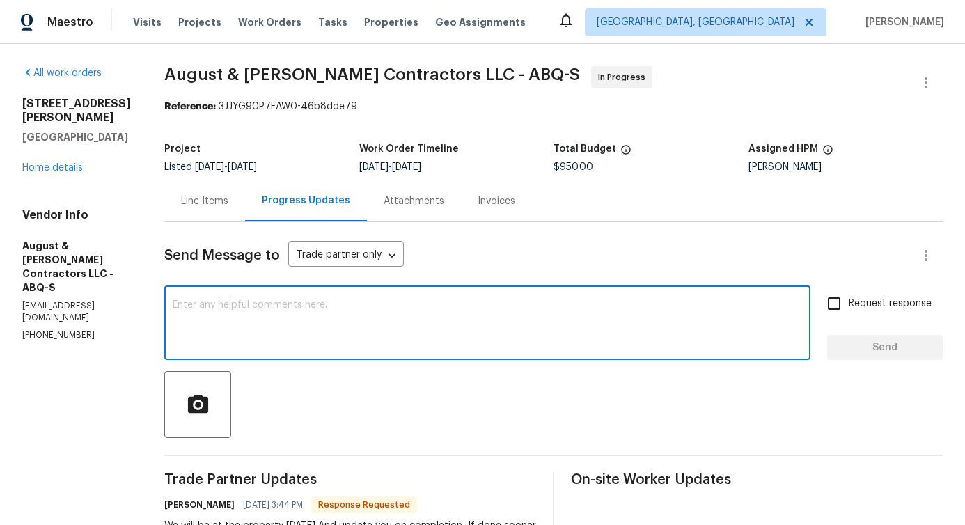
click at [333, 324] on textarea at bounding box center [487, 324] width 629 height 49
click at [390, 301] on textarea at bounding box center [487, 324] width 629 height 49
type textarea "Thanks for the update!"
click at [894, 356] on button "Send" at bounding box center [885, 348] width 116 height 26
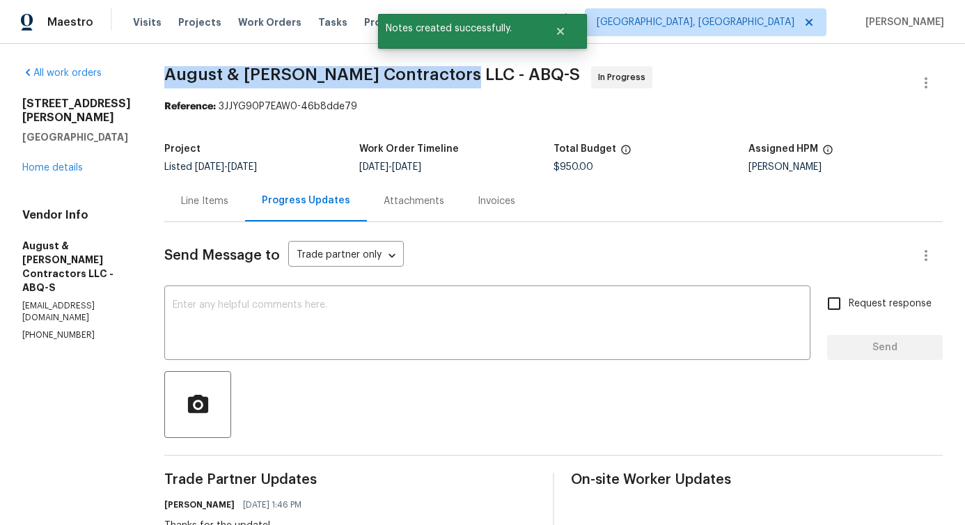
drag, startPoint x: 170, startPoint y: 74, endPoint x: 443, endPoint y: 74, distance: 273.6
click at [443, 74] on span "August & Suttles Contractors LLC - ABQ-S" at bounding box center [372, 74] width 416 height 17
copy span "August & Suttles Contractors LLC -"
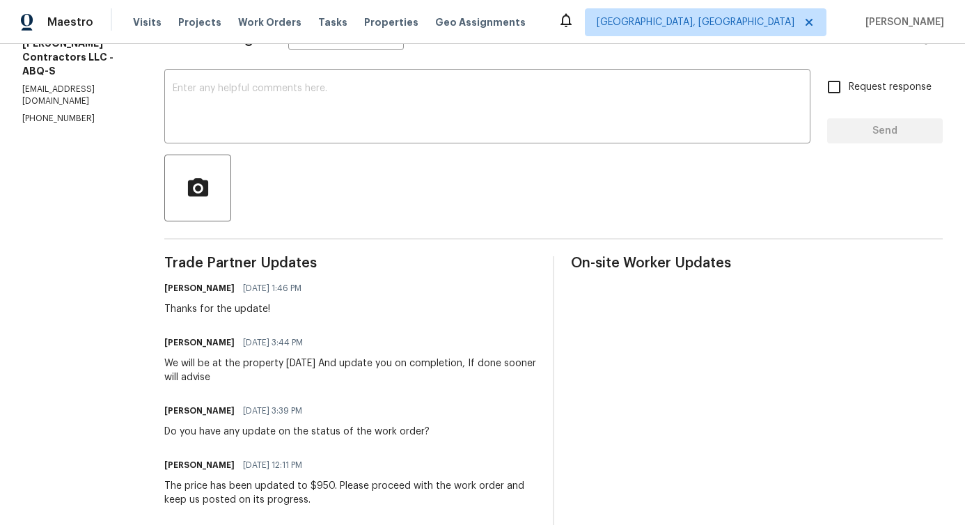
scroll to position [219, 0]
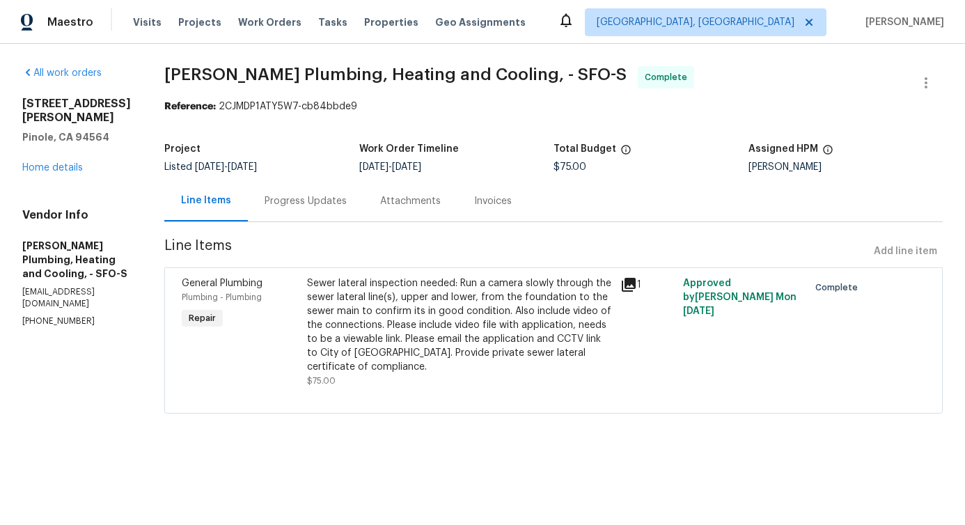
click at [415, 299] on div "Sewer lateral inspection needed: Run a camera slowly through the sewer lateral …" at bounding box center [459, 324] width 305 height 97
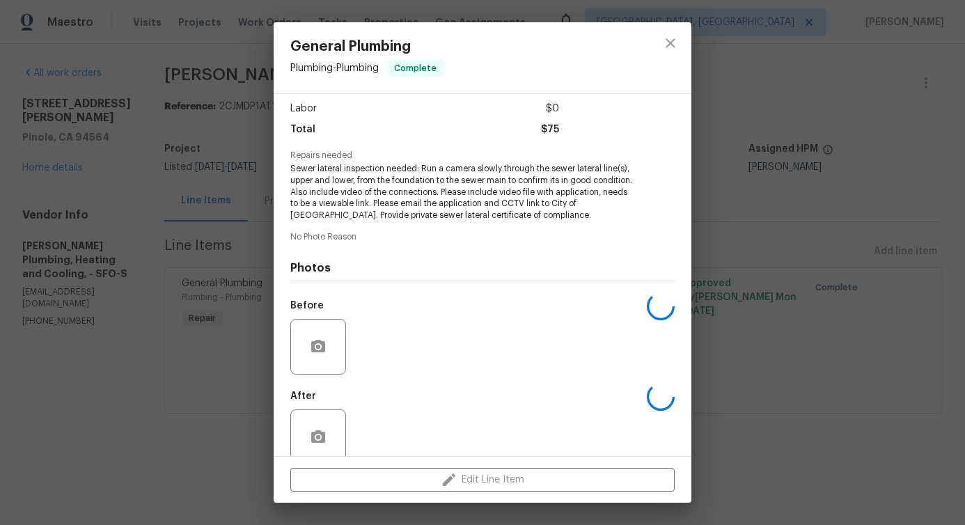
scroll to position [125, 0]
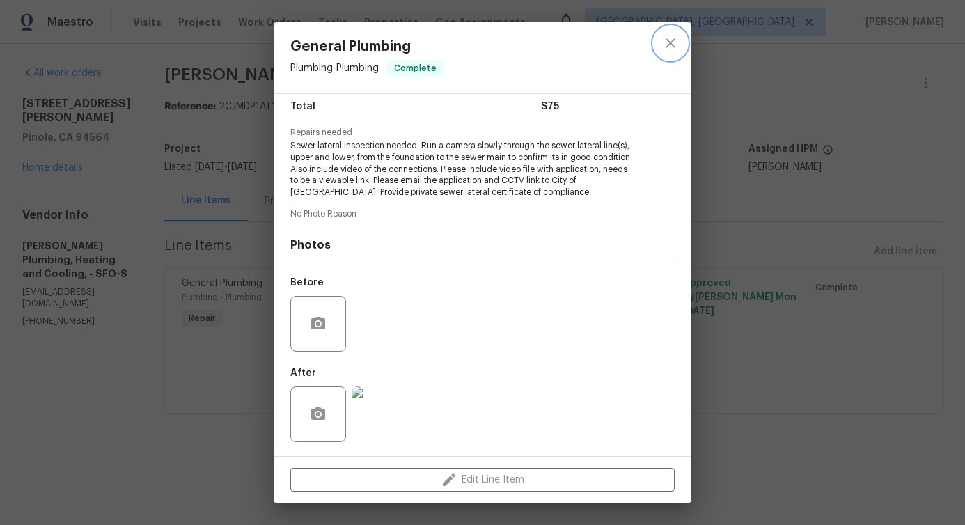
click at [665, 41] on icon "close" at bounding box center [670, 43] width 17 height 17
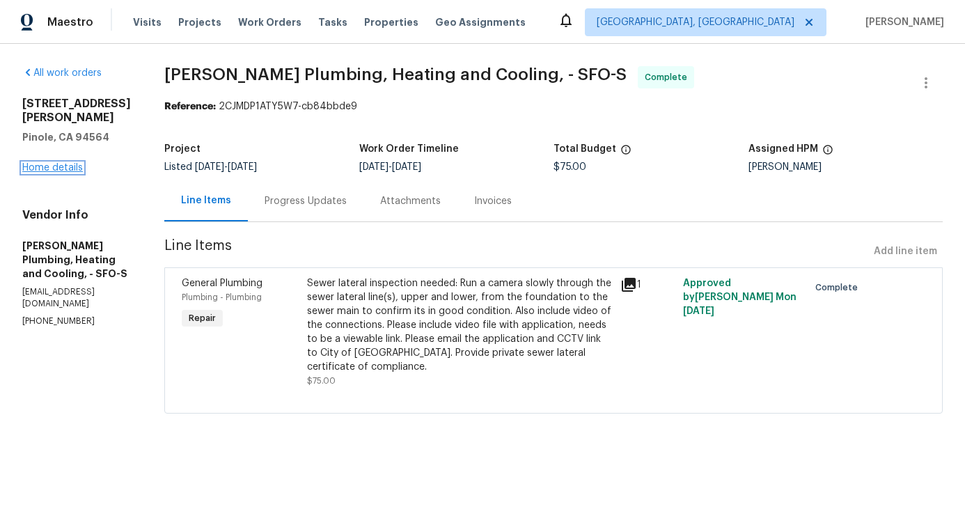
click at [48, 163] on link "Home details" at bounding box center [52, 168] width 61 height 10
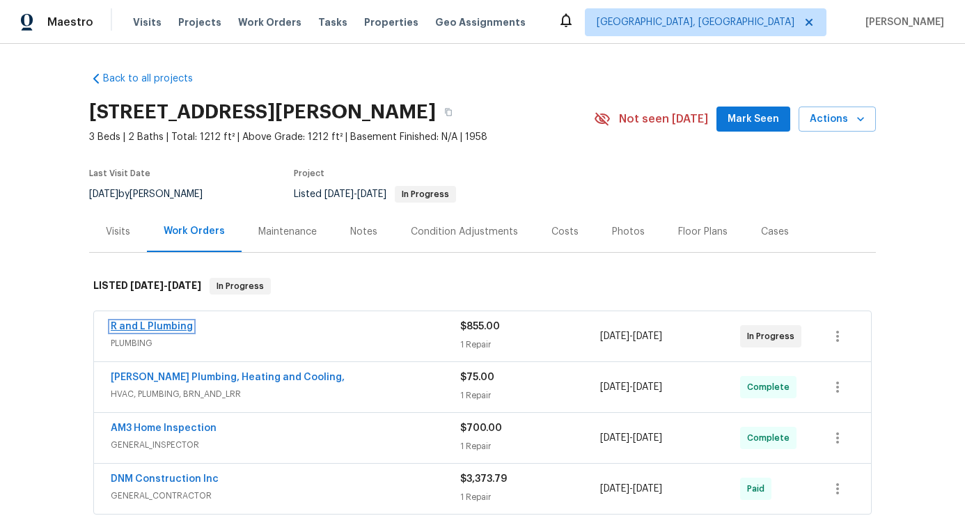
click at [164, 326] on link "R and L Plumbing" at bounding box center [152, 327] width 82 height 10
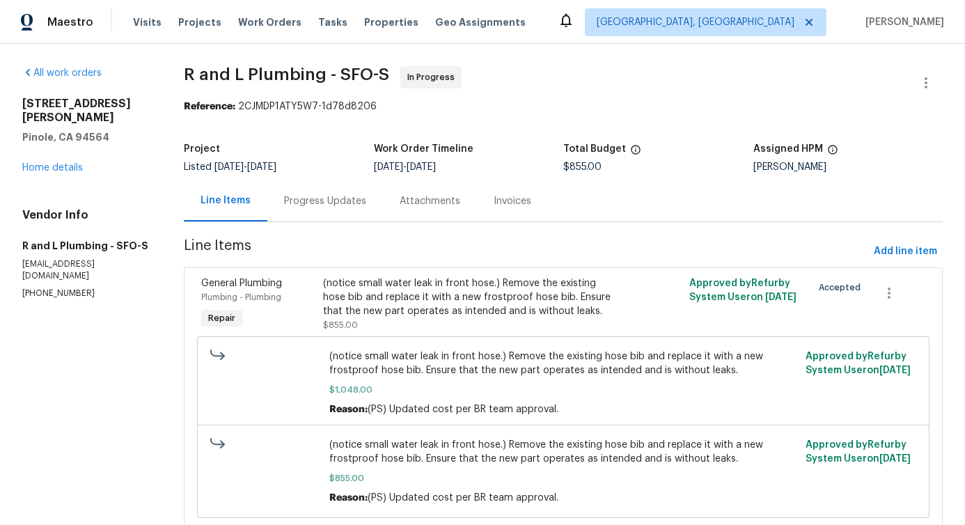
click at [366, 207] on div "Progress Updates" at bounding box center [325, 200] width 116 height 41
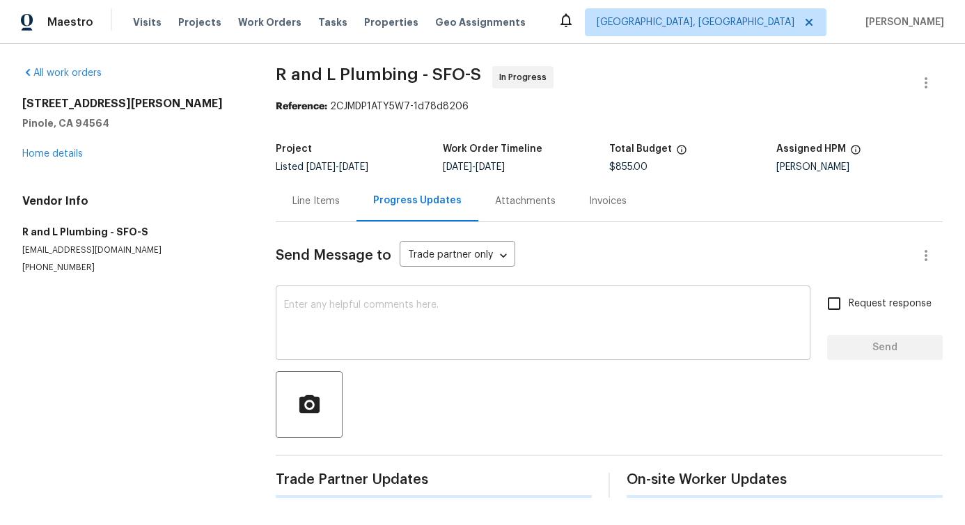
click at [404, 329] on textarea at bounding box center [543, 324] width 518 height 49
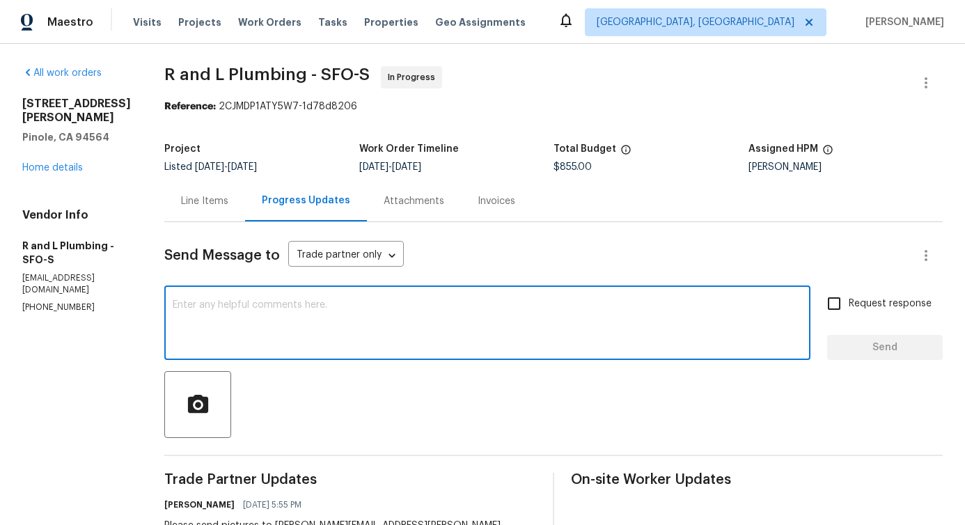
click at [77, 272] on p "[EMAIL_ADDRESS][DOMAIN_NAME]" at bounding box center [76, 284] width 109 height 24
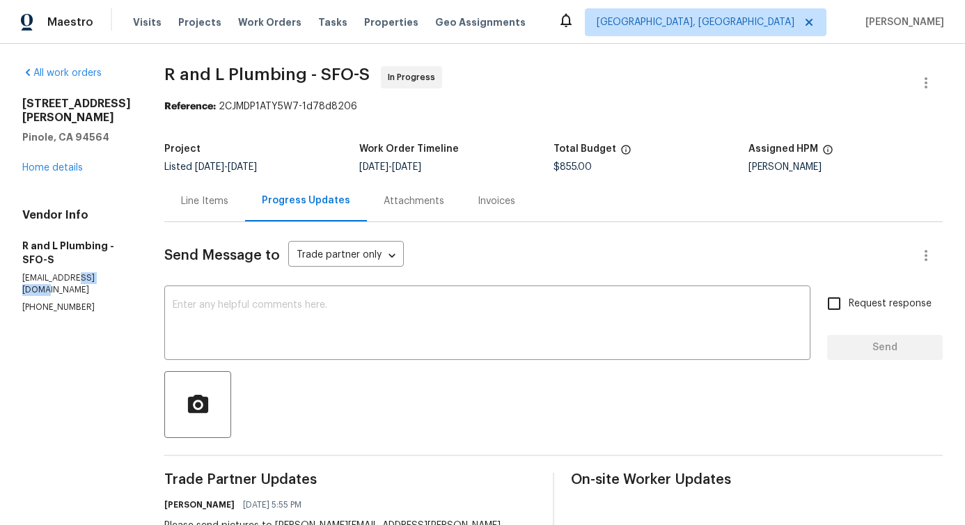
click at [77, 272] on p "[EMAIL_ADDRESS][DOMAIN_NAME]" at bounding box center [76, 284] width 109 height 24
copy p "[EMAIL_ADDRESS][DOMAIN_NAME]"
click at [219, 334] on textarea at bounding box center [487, 324] width 629 height 49
drag, startPoint x: 140, startPoint y: 74, endPoint x: 273, endPoint y: 77, distance: 133.0
click at [273, 77] on span "R and L Plumbing - SFO-S" at bounding box center [266, 74] width 205 height 17
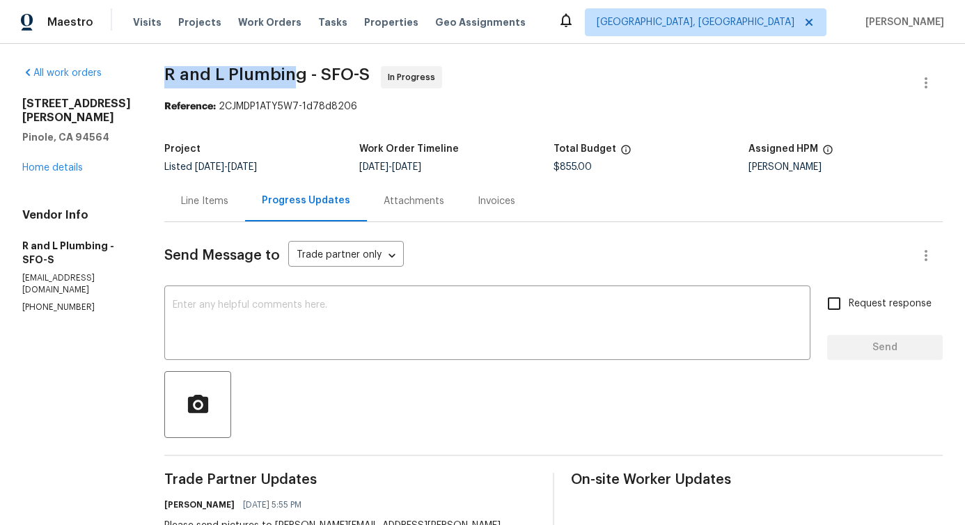
click at [278, 78] on span "R and L Plumbing - SFO-S" at bounding box center [266, 74] width 205 height 17
click at [52, 301] on p "[PHONE_NUMBER]" at bounding box center [76, 307] width 109 height 12
copy p "[PHONE_NUMBER]"
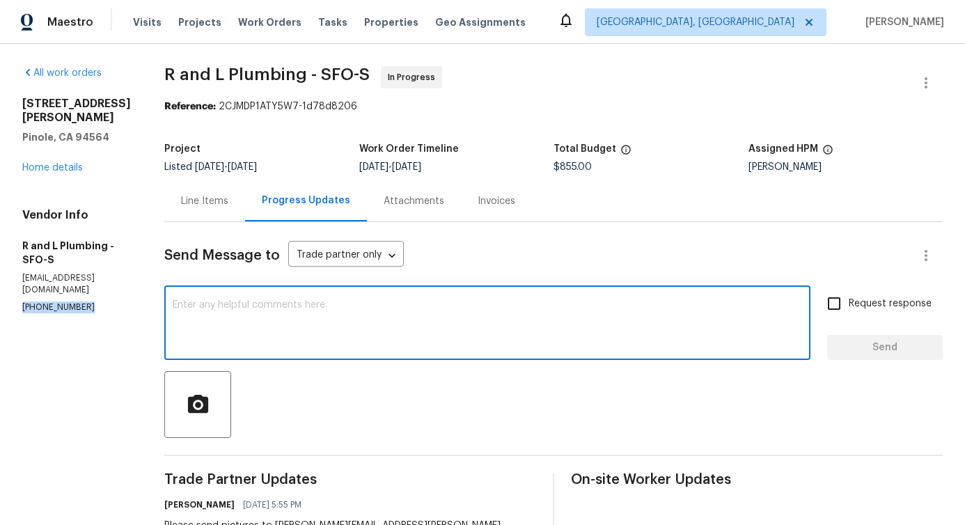
click at [266, 345] on textarea at bounding box center [487, 324] width 629 height 49
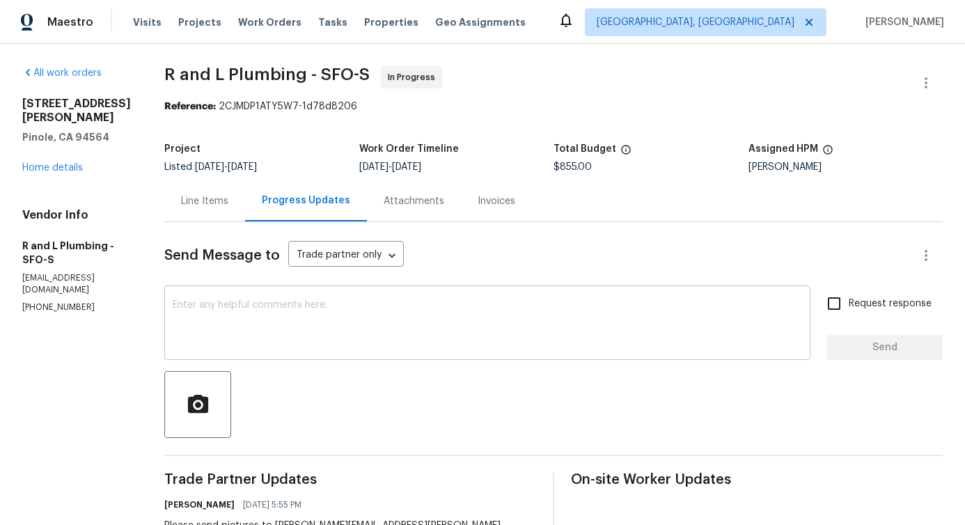
click at [245, 335] on textarea at bounding box center [487, 324] width 629 height 49
